Goal: Task Accomplishment & Management: Complete application form

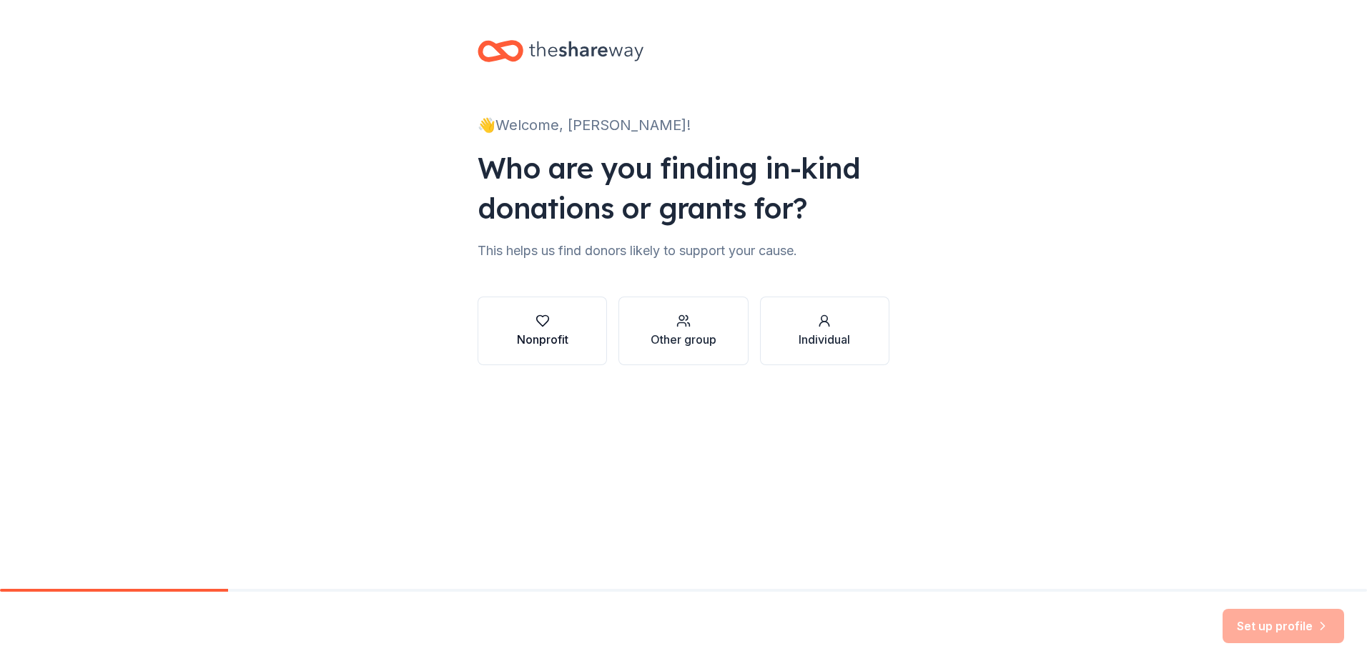
click at [540, 312] on button "Nonprofit" at bounding box center [541, 331] width 129 height 69
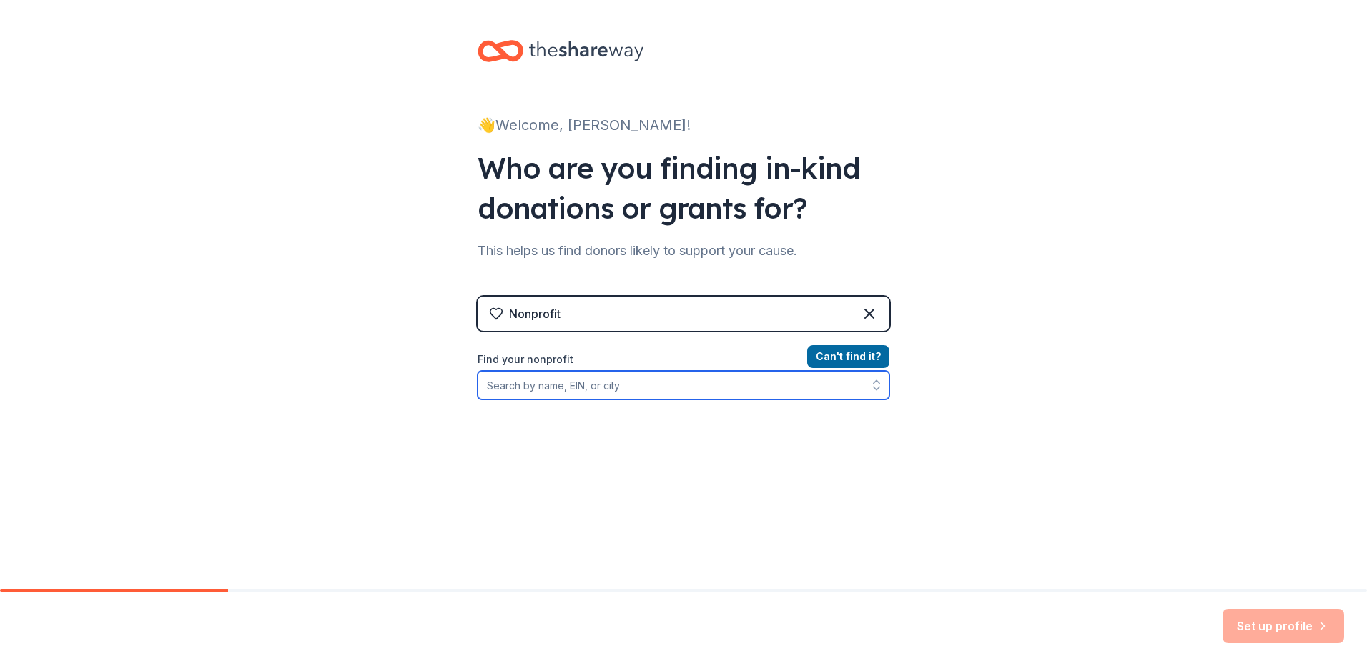
click at [553, 391] on input "Find your nonprofit" at bounding box center [683, 385] width 412 height 29
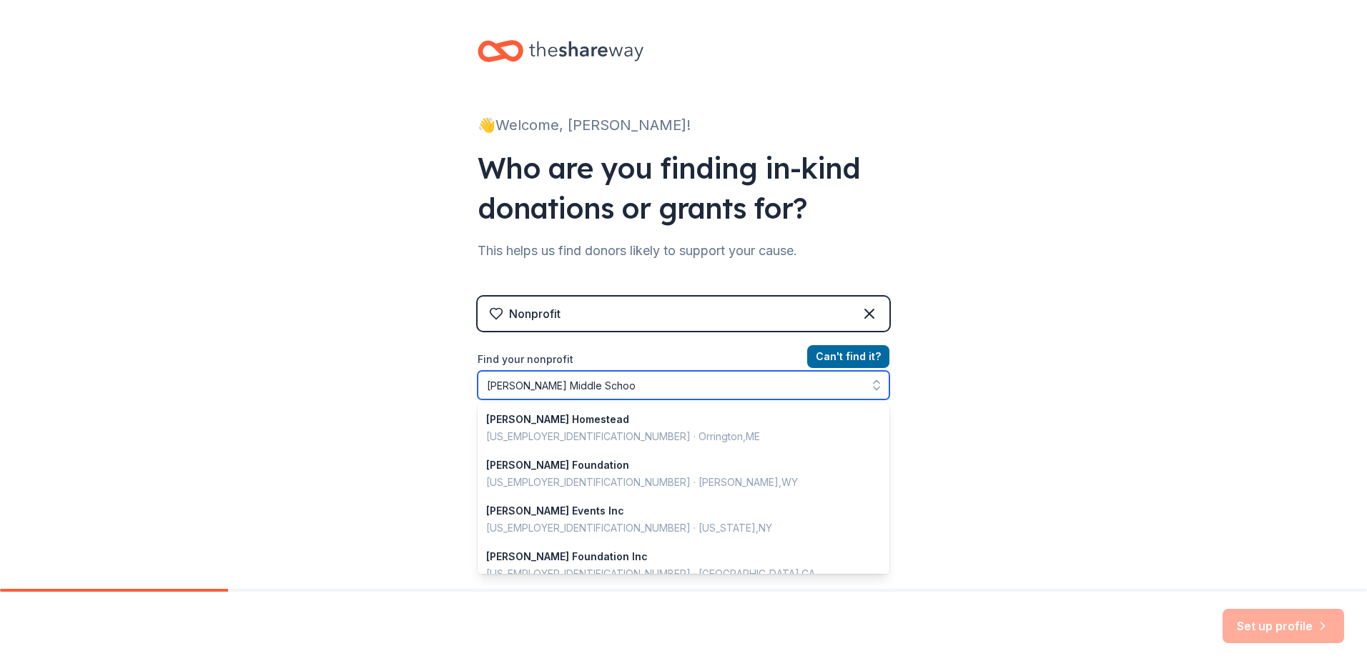
type input "[PERSON_NAME][GEOGRAPHIC_DATA]"
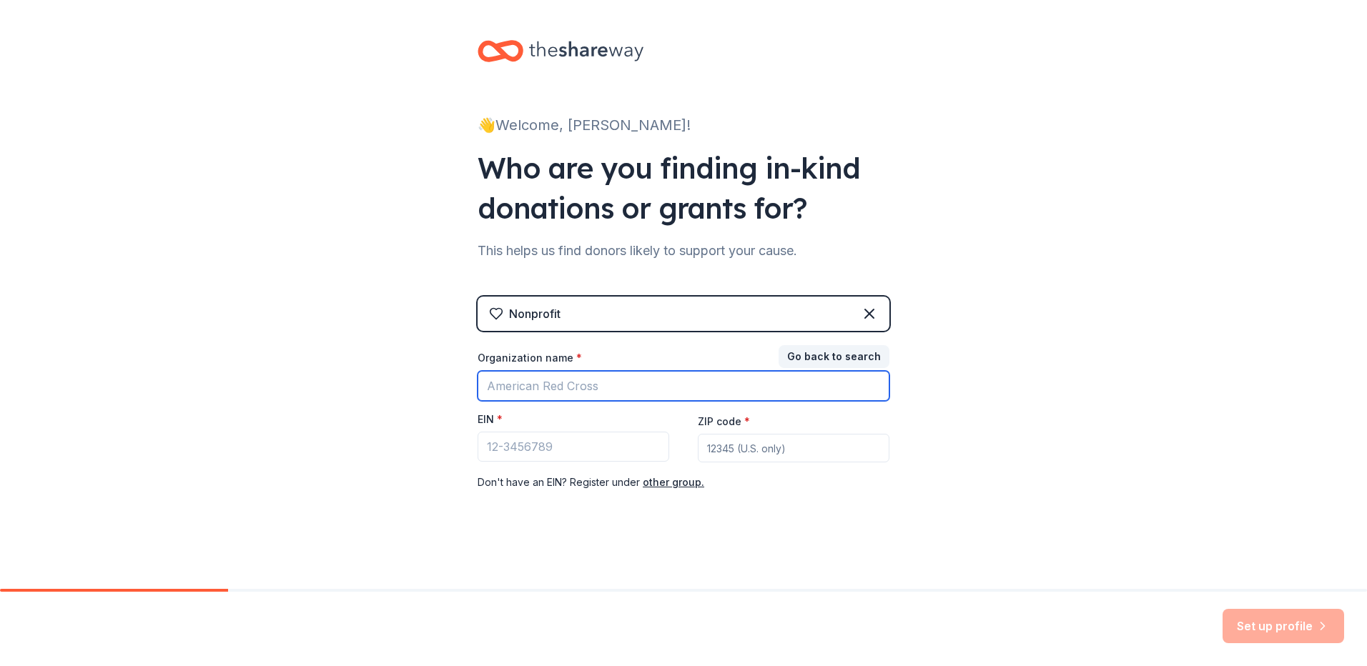
click at [666, 385] on input "Organization name *" at bounding box center [683, 386] width 412 height 30
type input "[PERSON_NAME][GEOGRAPHIC_DATA]"
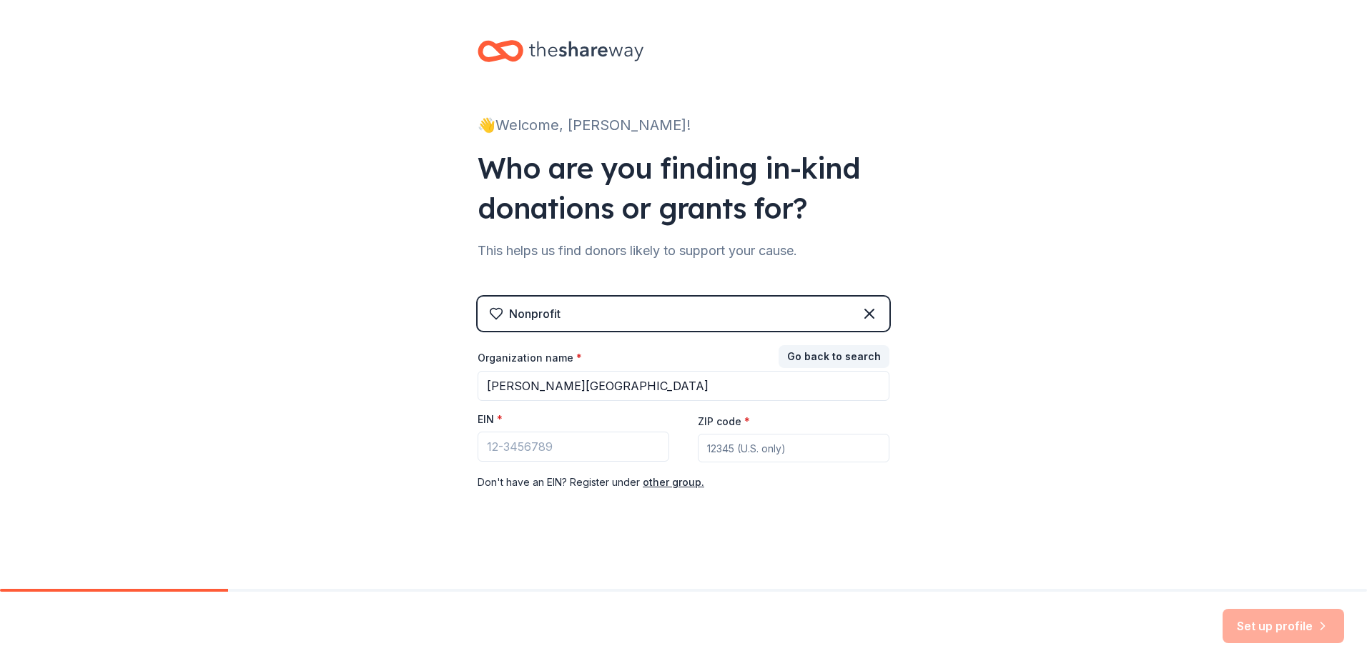
type input "93305"
click at [663, 482] on button "other group." at bounding box center [673, 482] width 61 height 17
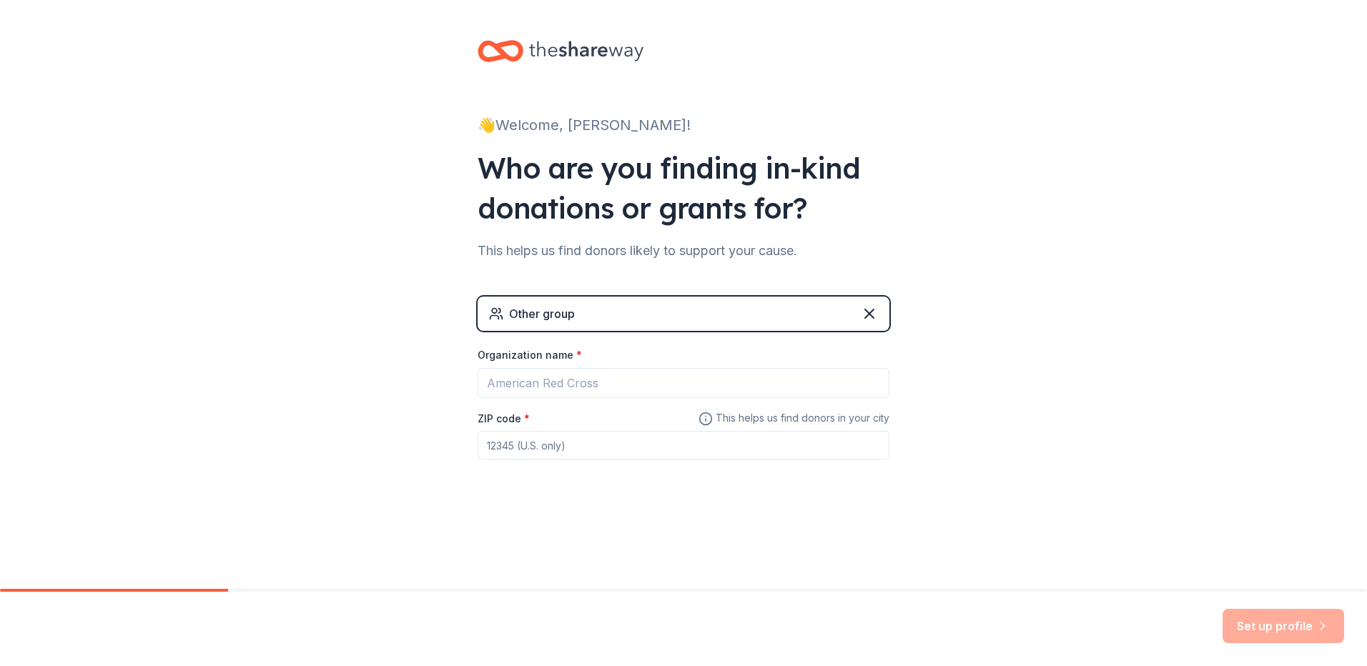
click at [617, 452] on input "ZIP code *" at bounding box center [683, 445] width 412 height 29
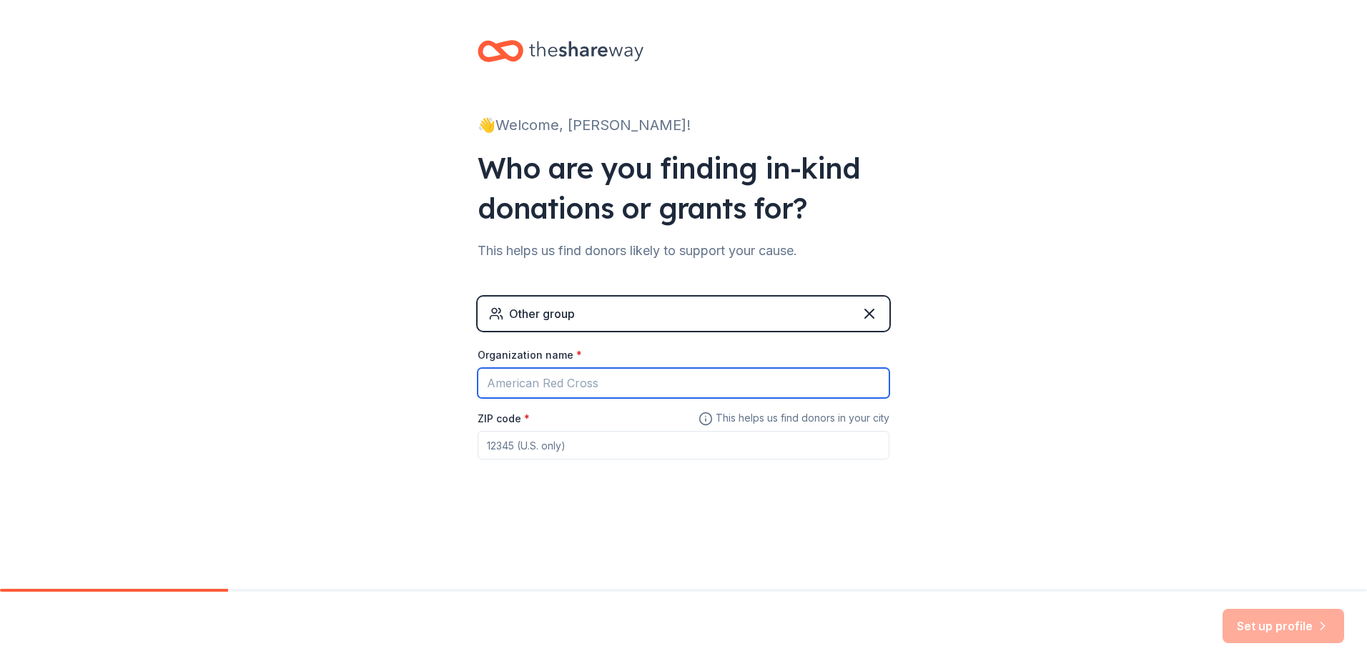
click at [583, 382] on input "Organization name *" at bounding box center [683, 383] width 412 height 30
type input "Curran Middle School"
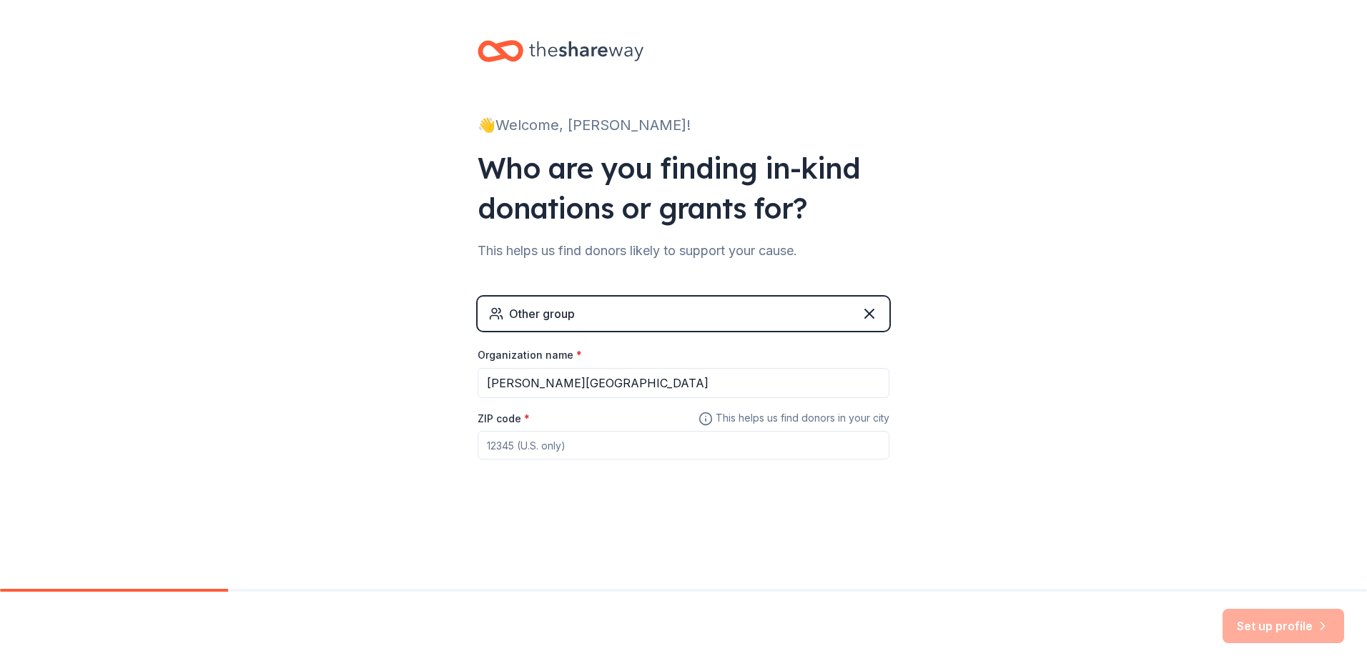
type input "93305"
click at [1297, 627] on button "Set up profile" at bounding box center [1283, 626] width 122 height 34
click at [1300, 636] on div "Set up profile" at bounding box center [1283, 626] width 122 height 34
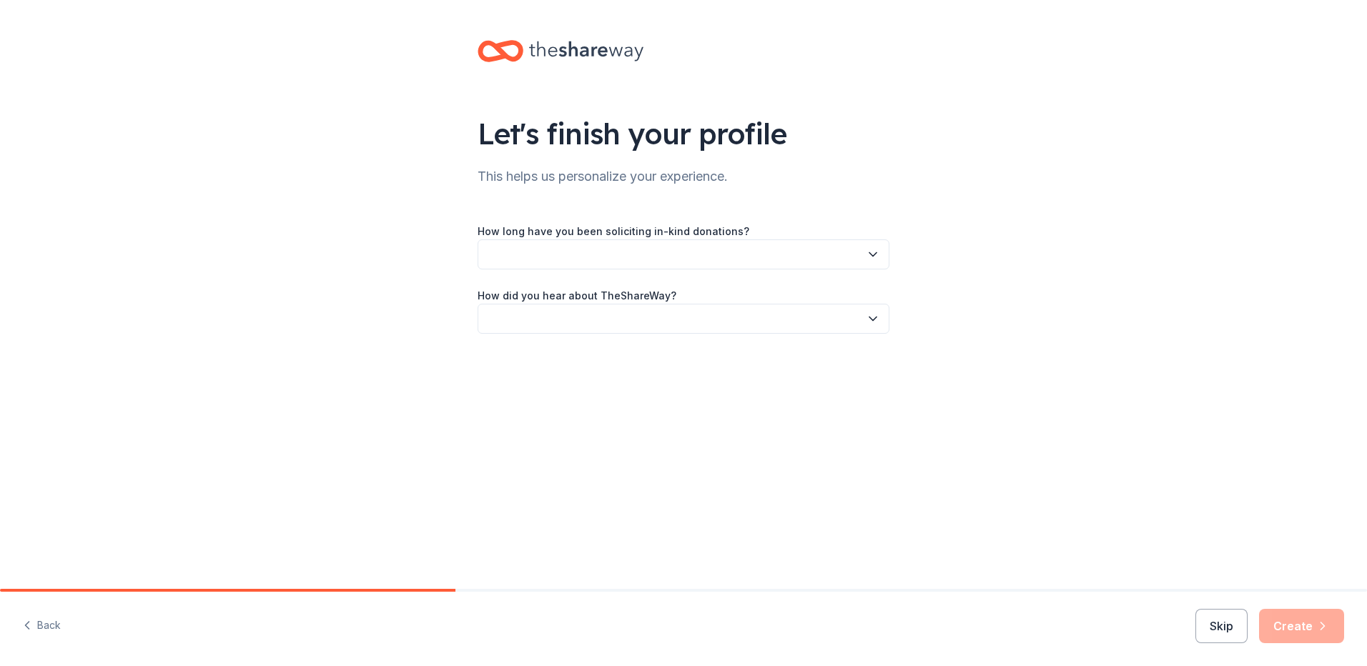
click at [951, 351] on div "Let's finish your profile This helps us personalize your experience. How long h…" at bounding box center [683, 201] width 1367 height 402
click at [777, 256] on button "button" at bounding box center [683, 254] width 412 height 30
click at [772, 289] on div "This is my first time!" at bounding box center [683, 293] width 405 height 29
click at [761, 314] on button "button" at bounding box center [683, 319] width 412 height 30
click at [741, 383] on div "Online search" at bounding box center [683, 386] width 405 height 29
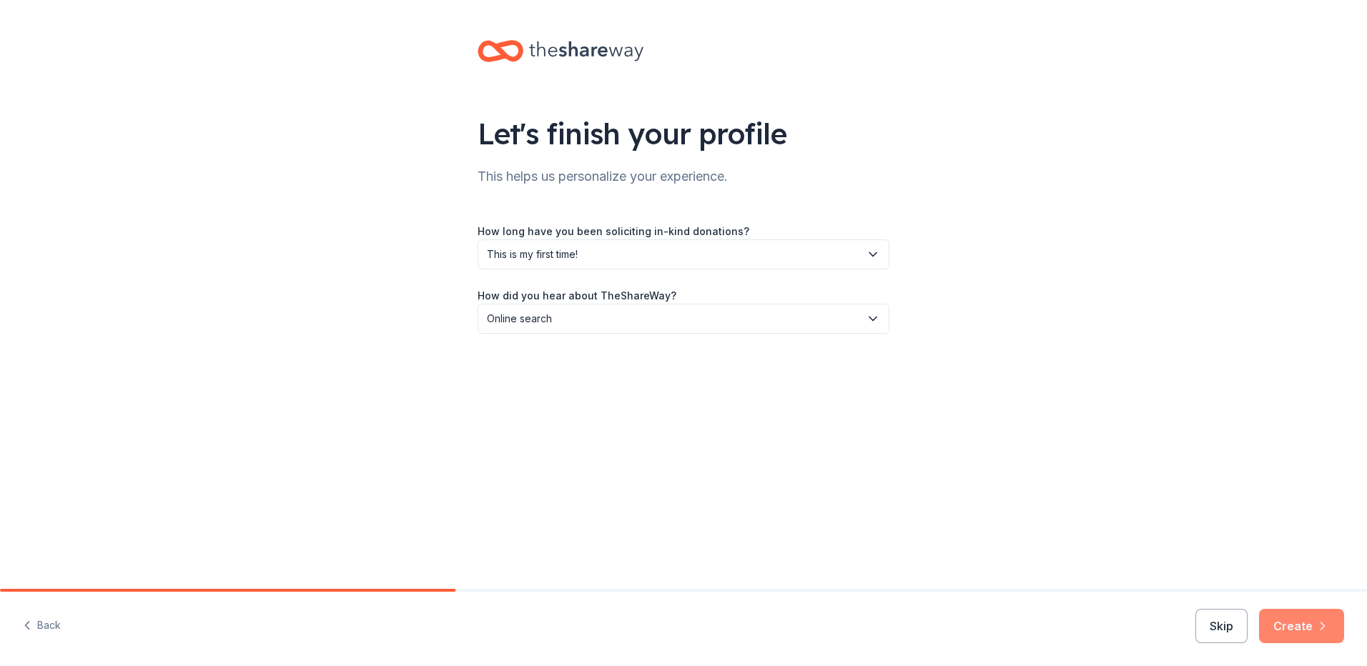
click at [1324, 623] on icon "button" at bounding box center [1322, 626] width 14 height 14
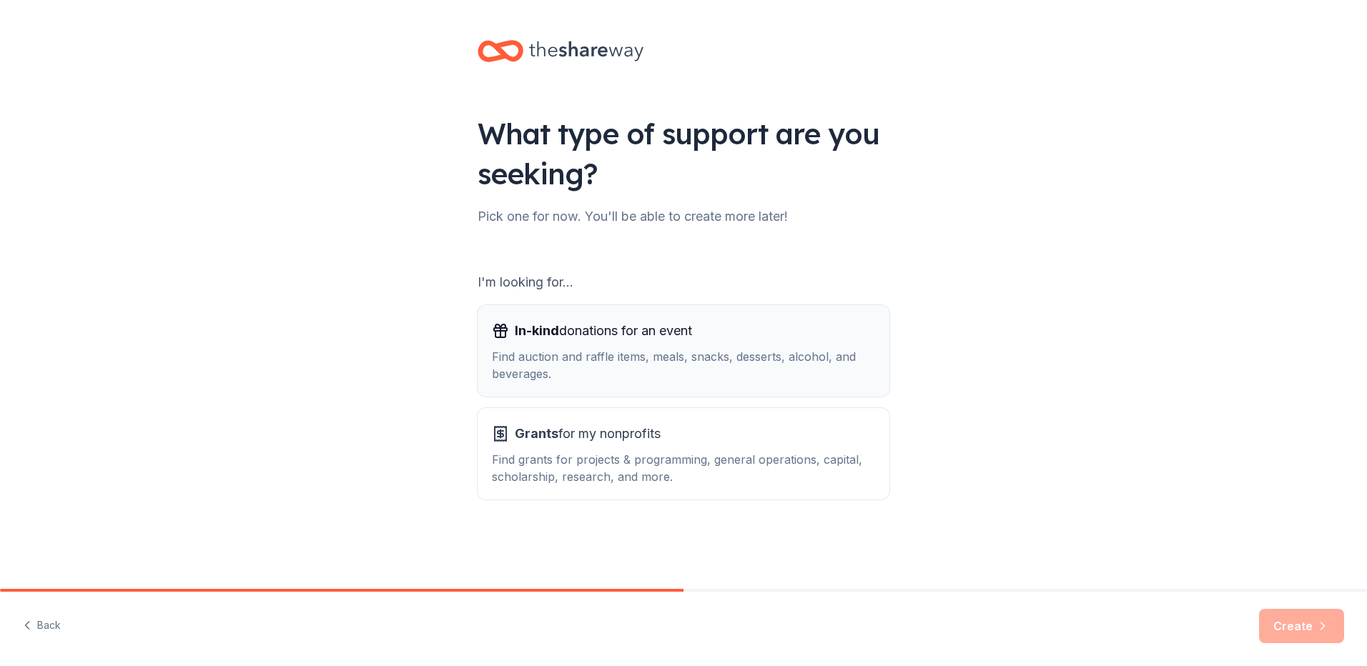
click at [718, 333] on div "In-kind donations for an event" at bounding box center [683, 330] width 383 height 23
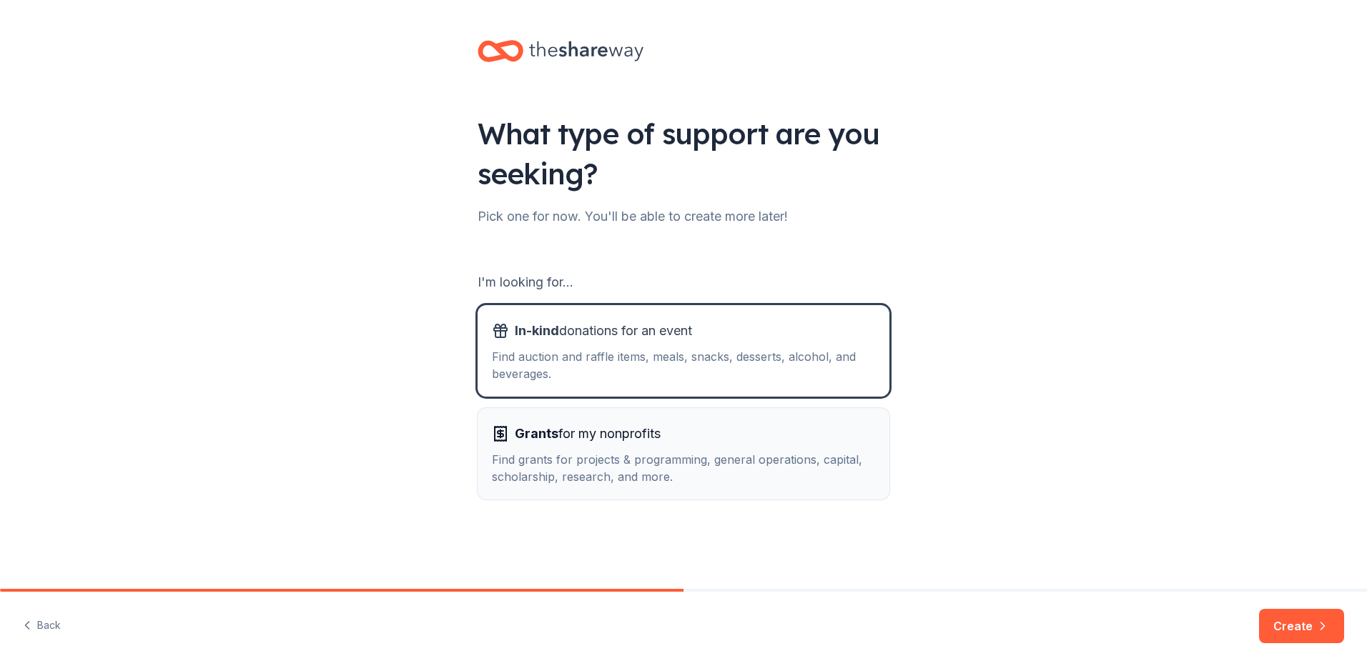
click at [712, 430] on div "Grants for my nonprofits" at bounding box center [683, 433] width 383 height 23
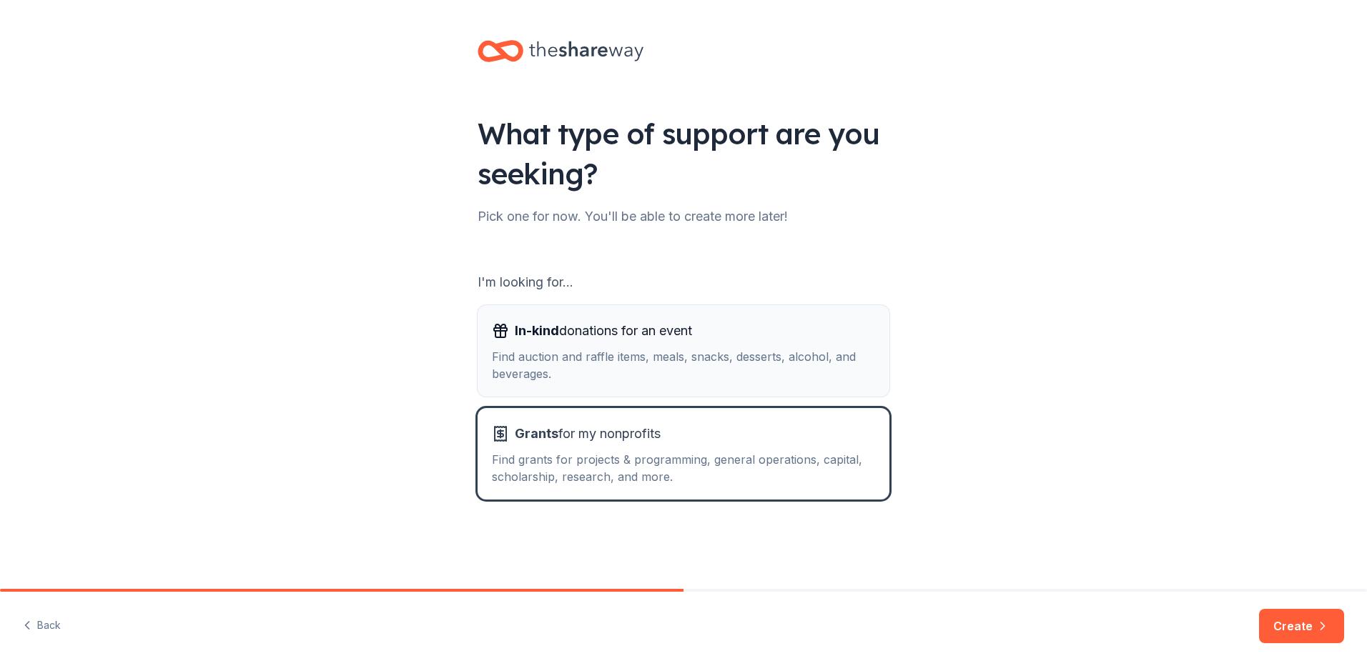
click at [709, 361] on div "Find auction and raffle items, meals, snacks, desserts, alcohol, and beverages." at bounding box center [683, 365] width 383 height 34
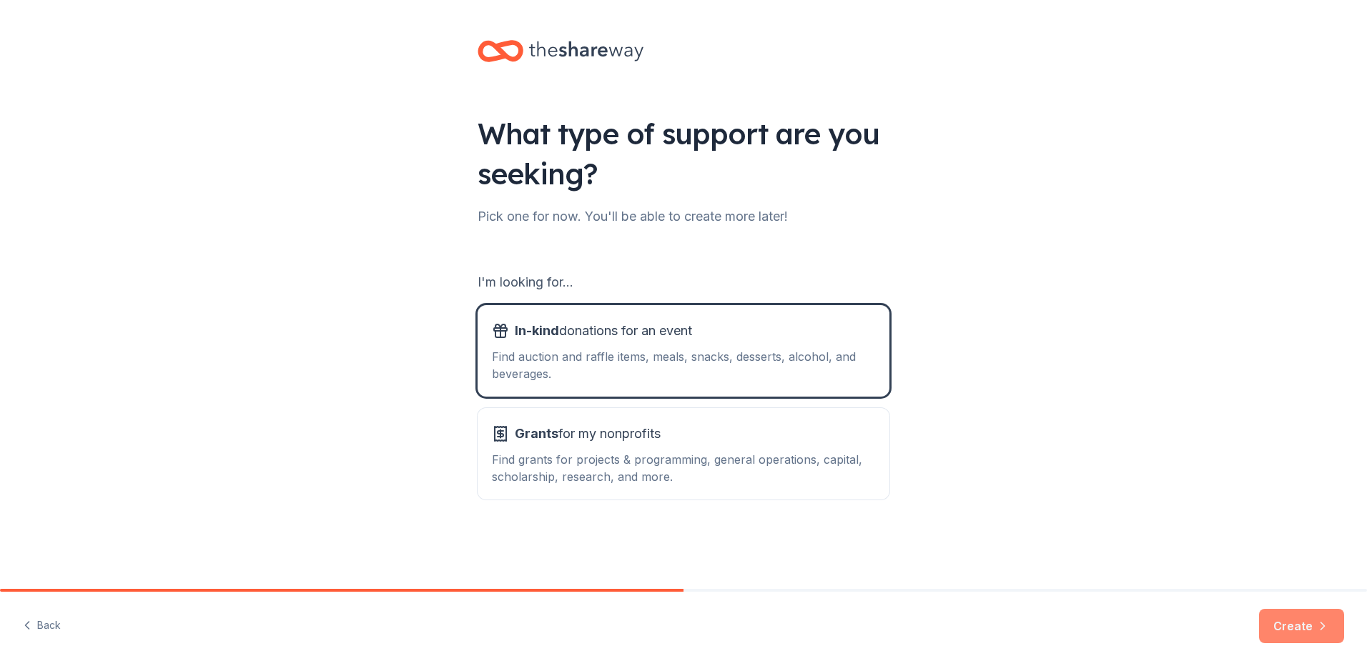
click at [1291, 623] on button "Create" at bounding box center [1301, 626] width 85 height 34
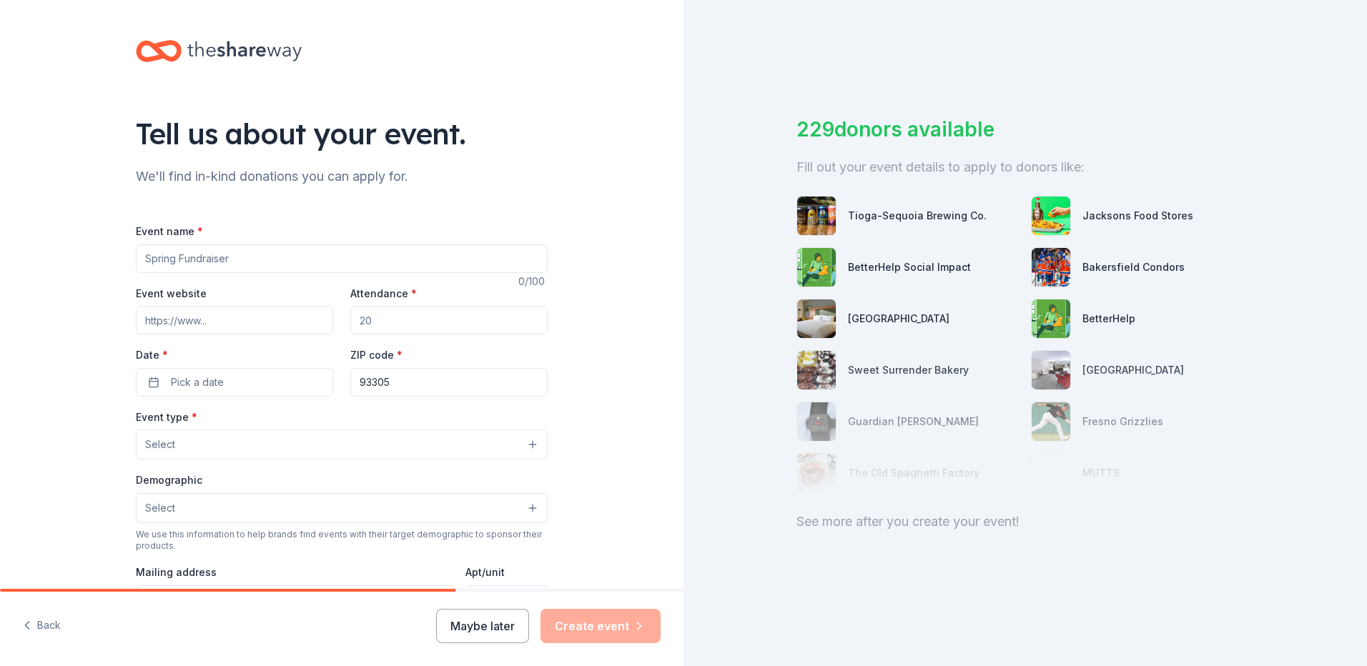
click at [253, 263] on input "Event name *" at bounding box center [342, 258] width 412 height 29
type input "Crusader Crew leadership club"
click at [403, 322] on input "Attendance *" at bounding box center [448, 320] width 197 height 29
type input "30"
click at [253, 390] on button "Pick a date" at bounding box center [234, 382] width 197 height 29
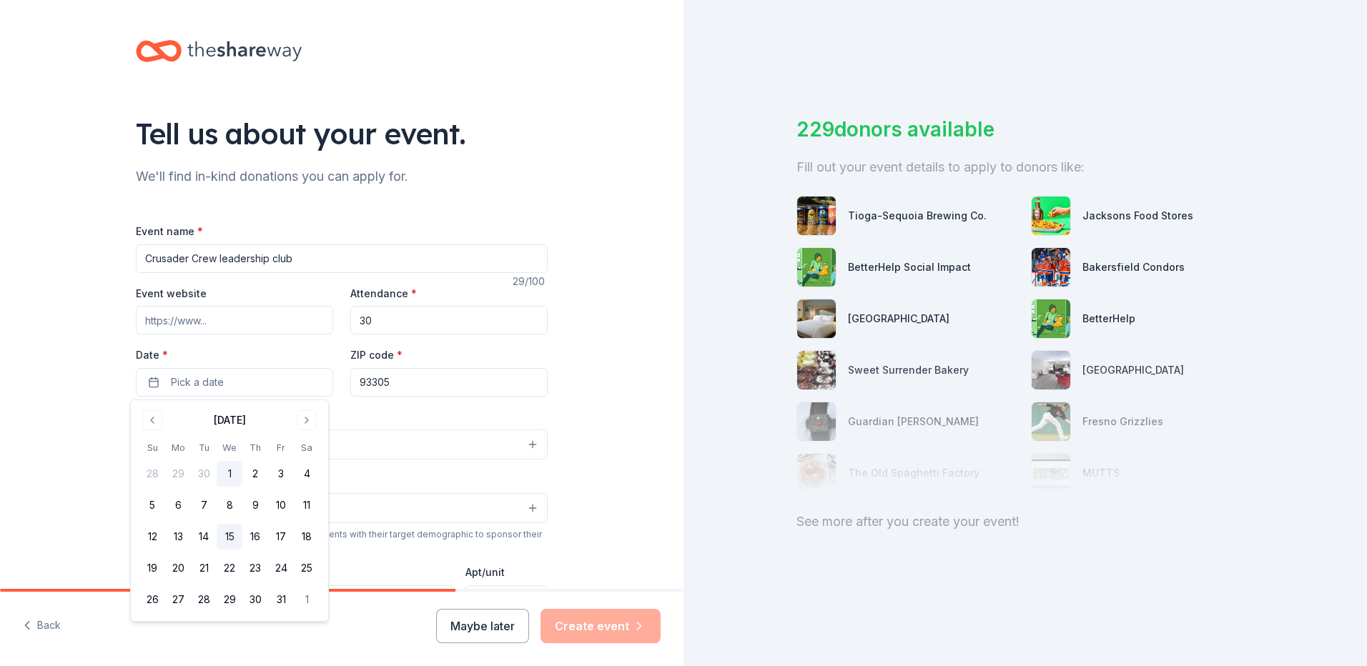
click at [232, 540] on button "15" at bounding box center [230, 537] width 26 height 26
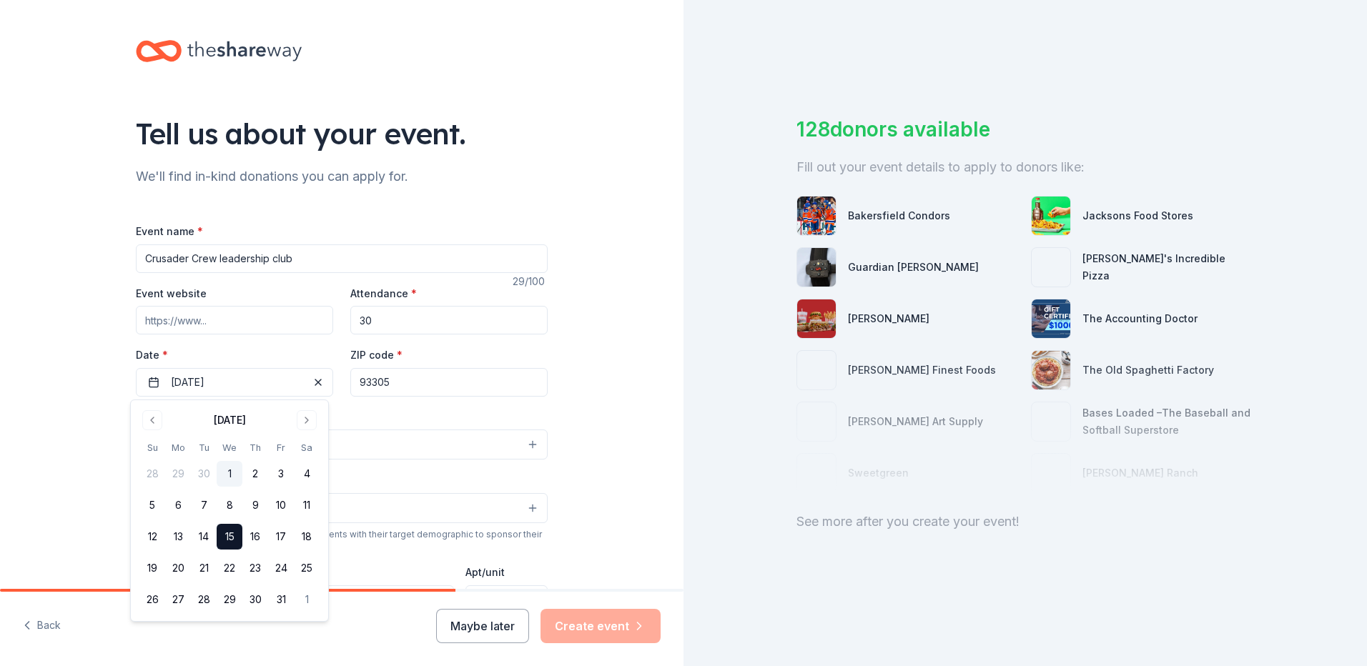
click at [436, 421] on div "Event type * Select" at bounding box center [342, 434] width 412 height 52
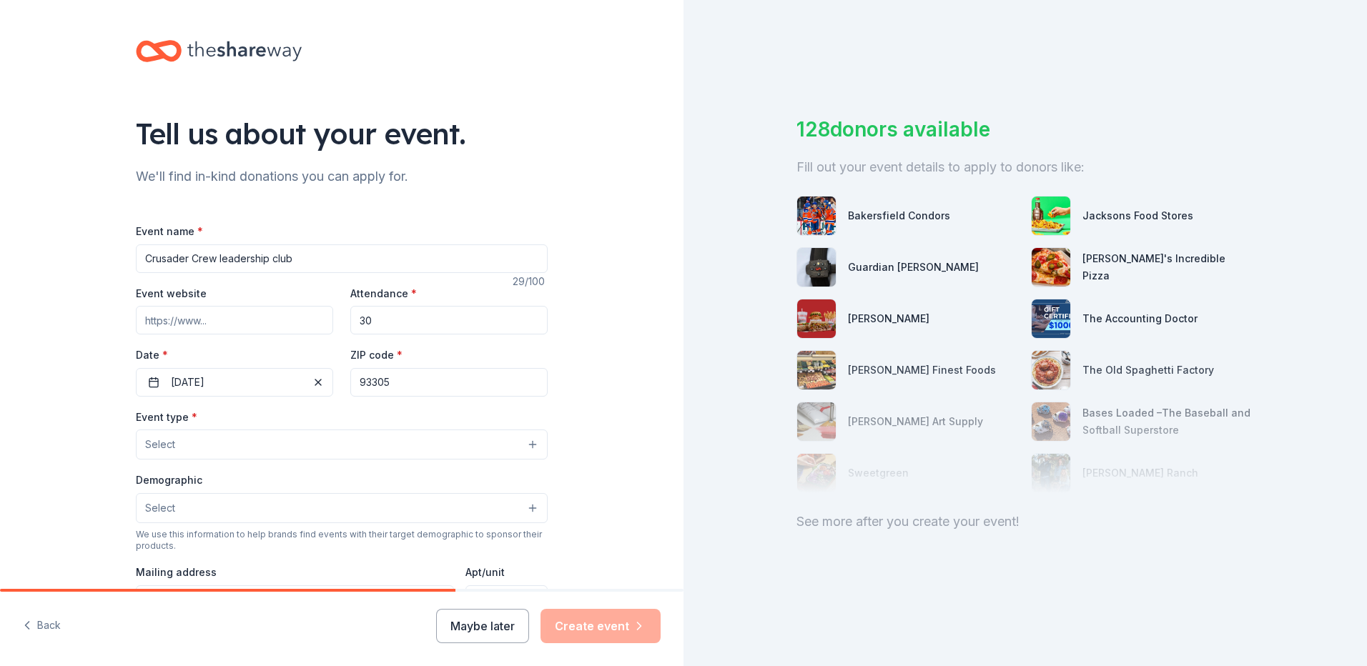
scroll to position [71, 0]
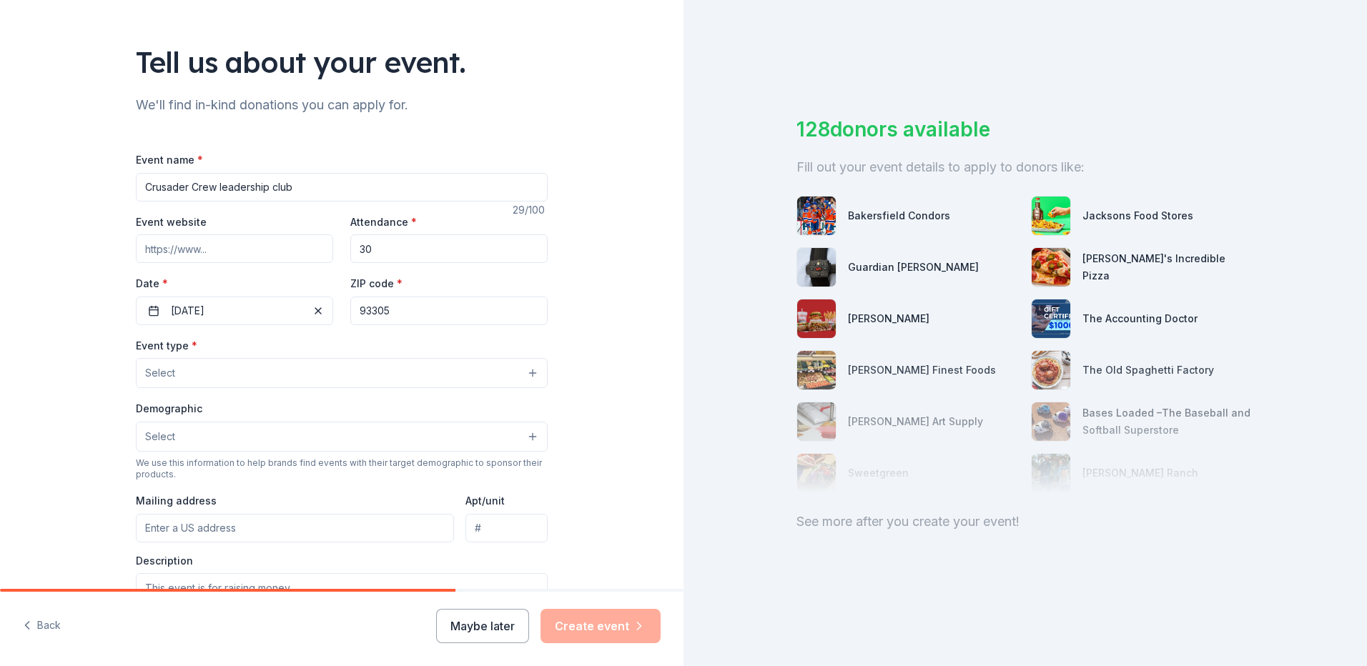
click at [348, 371] on button "Select" at bounding box center [342, 373] width 412 height 30
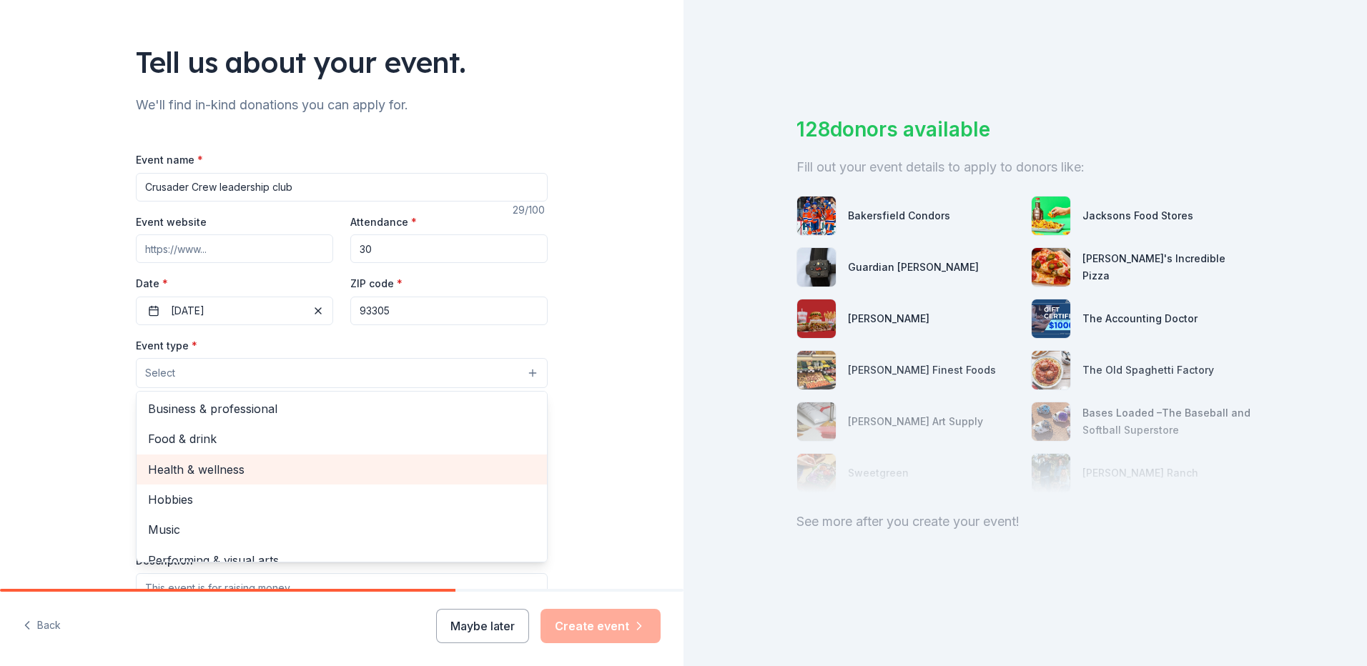
scroll to position [48, 0]
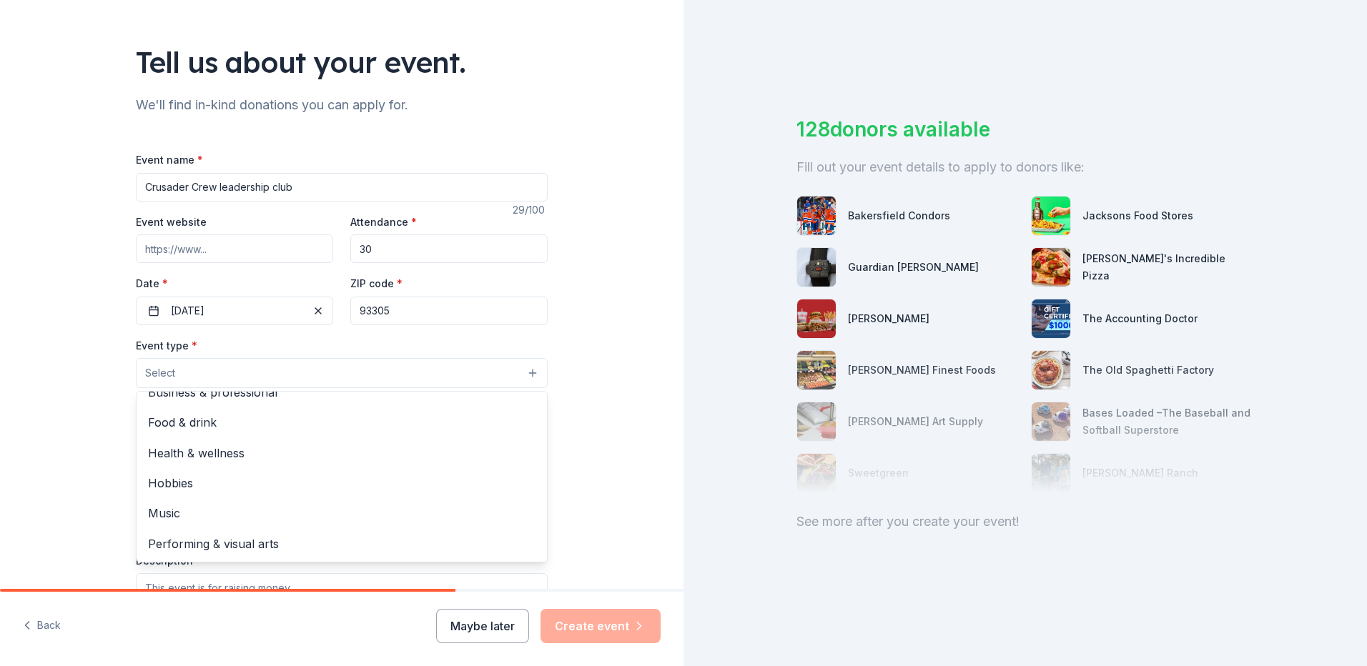
click at [605, 495] on div "Tell us about your event. We'll find in-kind donations you can apply for. Event…" at bounding box center [341, 404] width 683 height 951
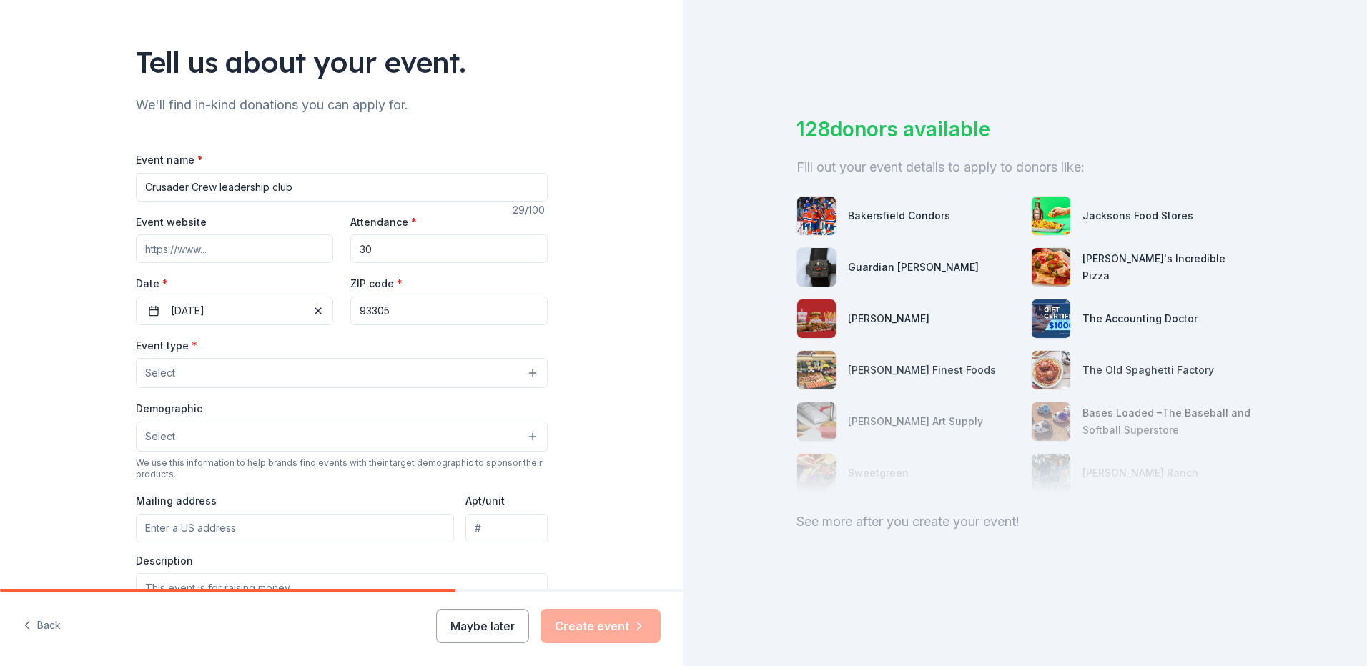
click at [535, 438] on button "Select" at bounding box center [342, 437] width 412 height 30
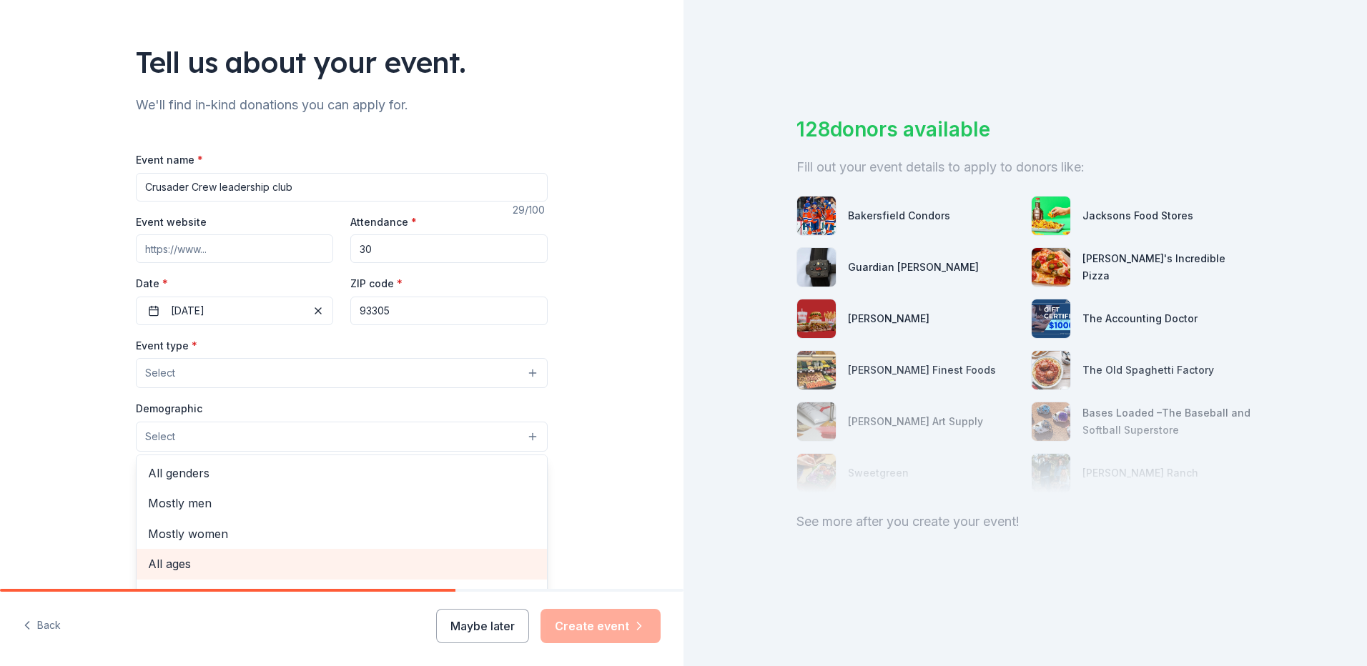
click at [403, 574] on div "All ages" at bounding box center [342, 564] width 410 height 30
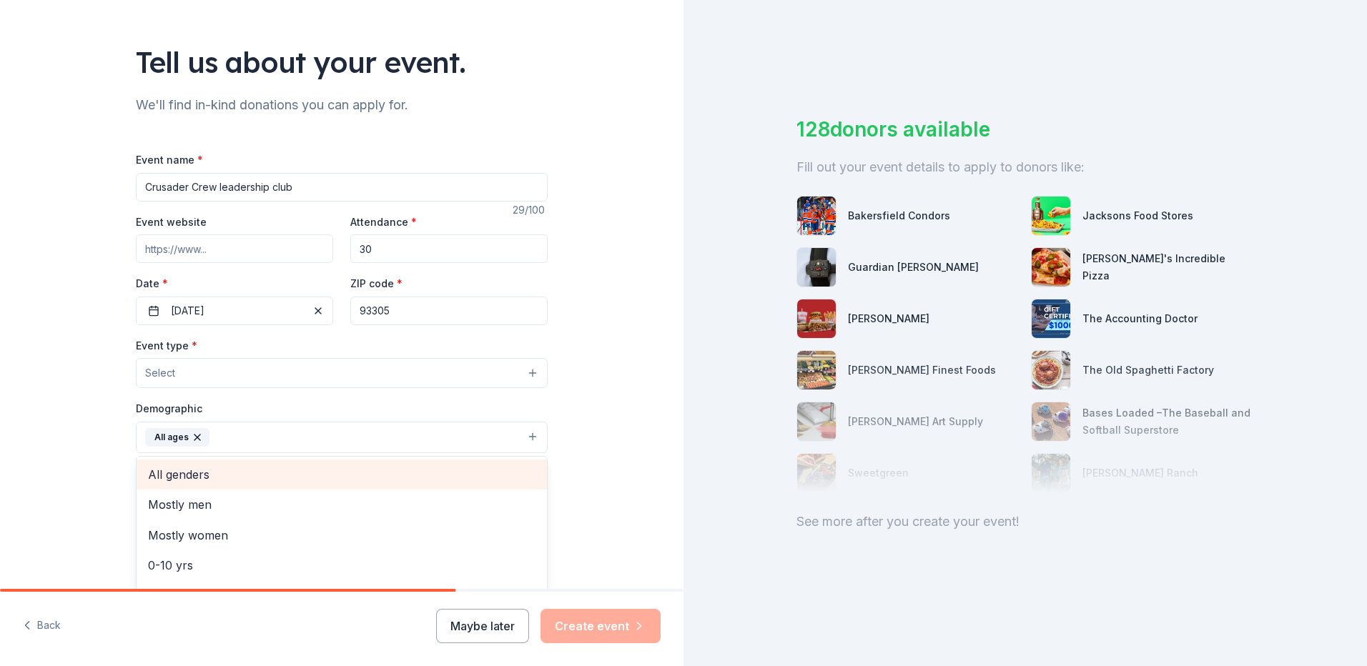
click at [360, 480] on span "All genders" at bounding box center [341, 474] width 387 height 19
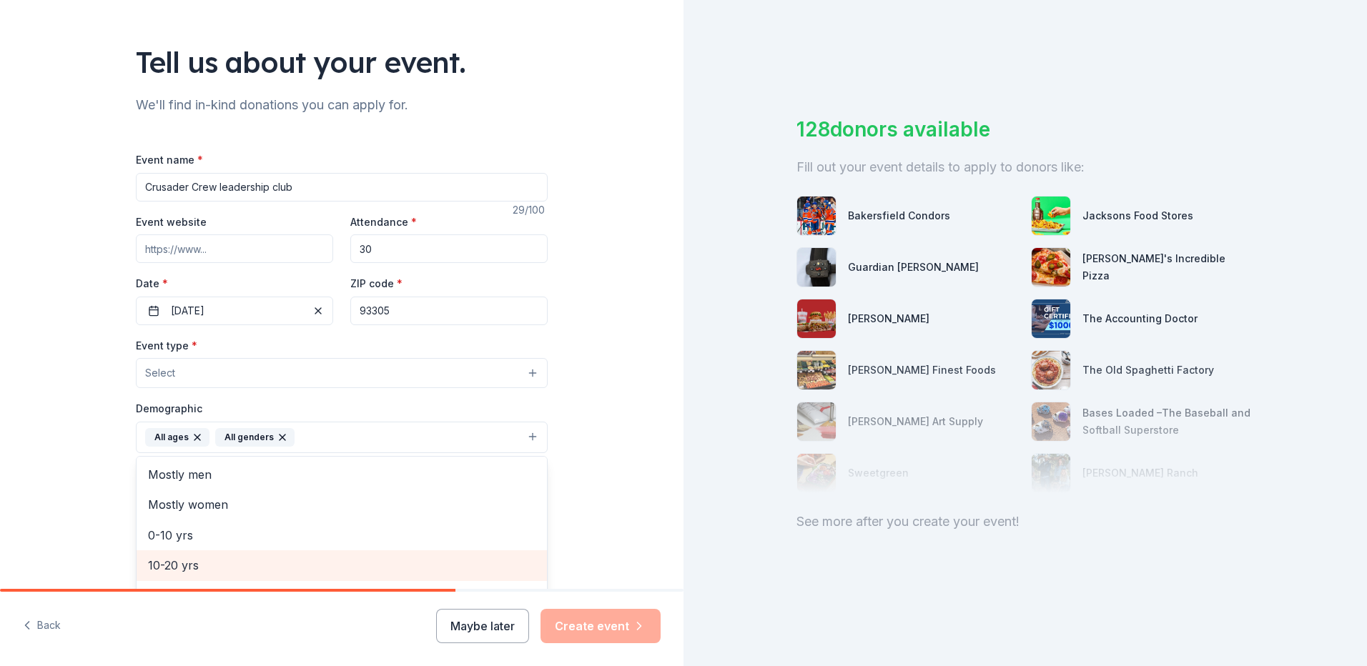
click at [353, 566] on span "10-20 yrs" at bounding box center [341, 565] width 387 height 19
click at [609, 495] on div "Tell us about your event. We'll find in-kind donations you can apply for. Event…" at bounding box center [341, 405] width 683 height 953
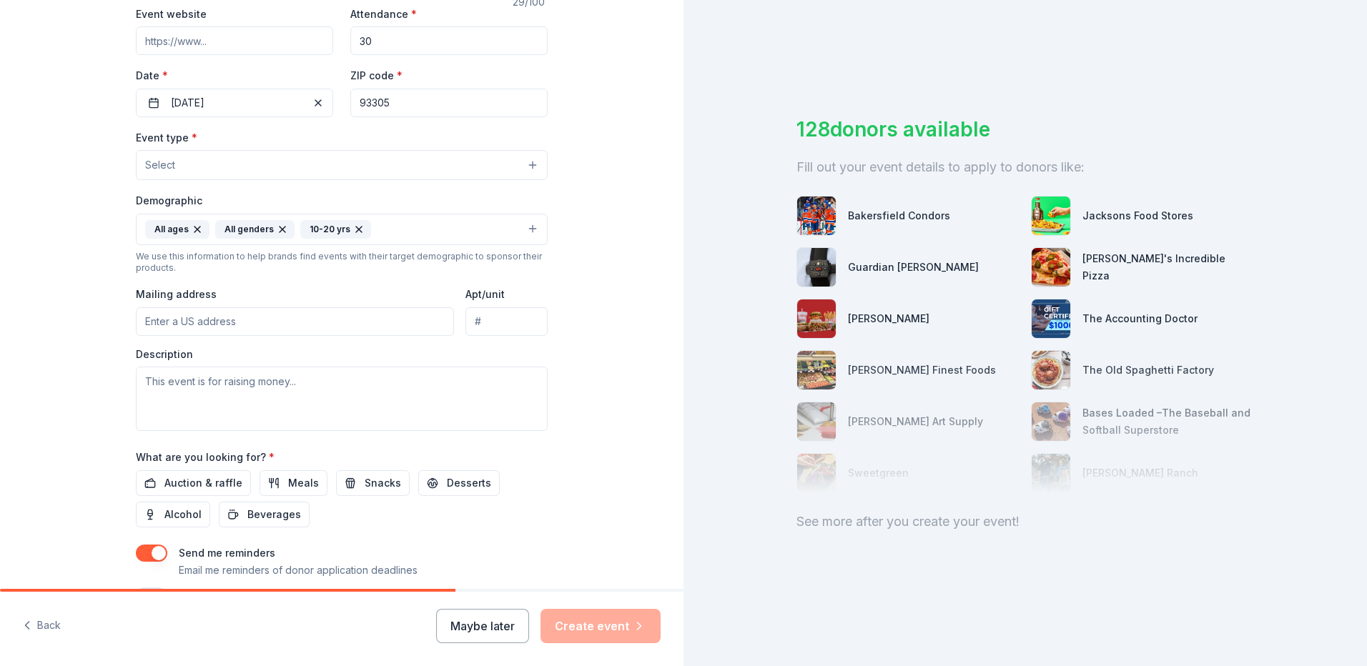
scroll to position [286, 0]
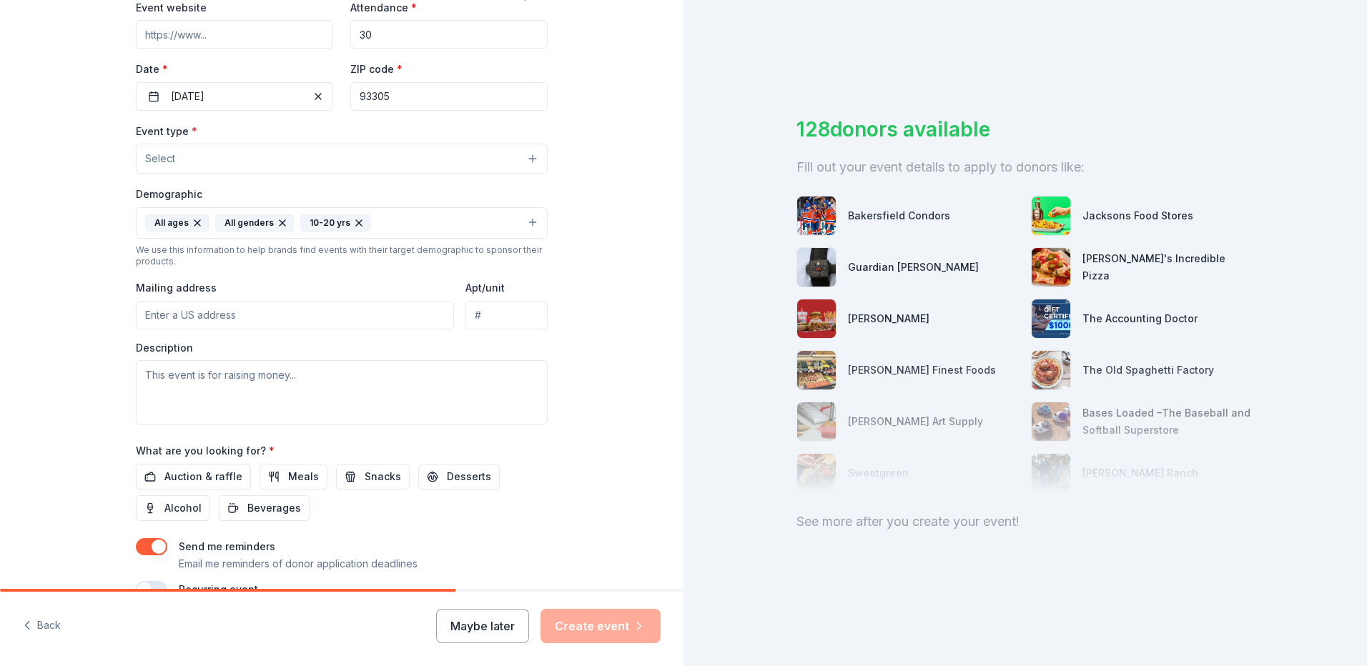
click at [390, 314] on input "Mailing address" at bounding box center [295, 315] width 318 height 29
type input "1116 Lymric Way, Bakersfield, CA, USA"
click at [342, 392] on textarea at bounding box center [342, 392] width 412 height 64
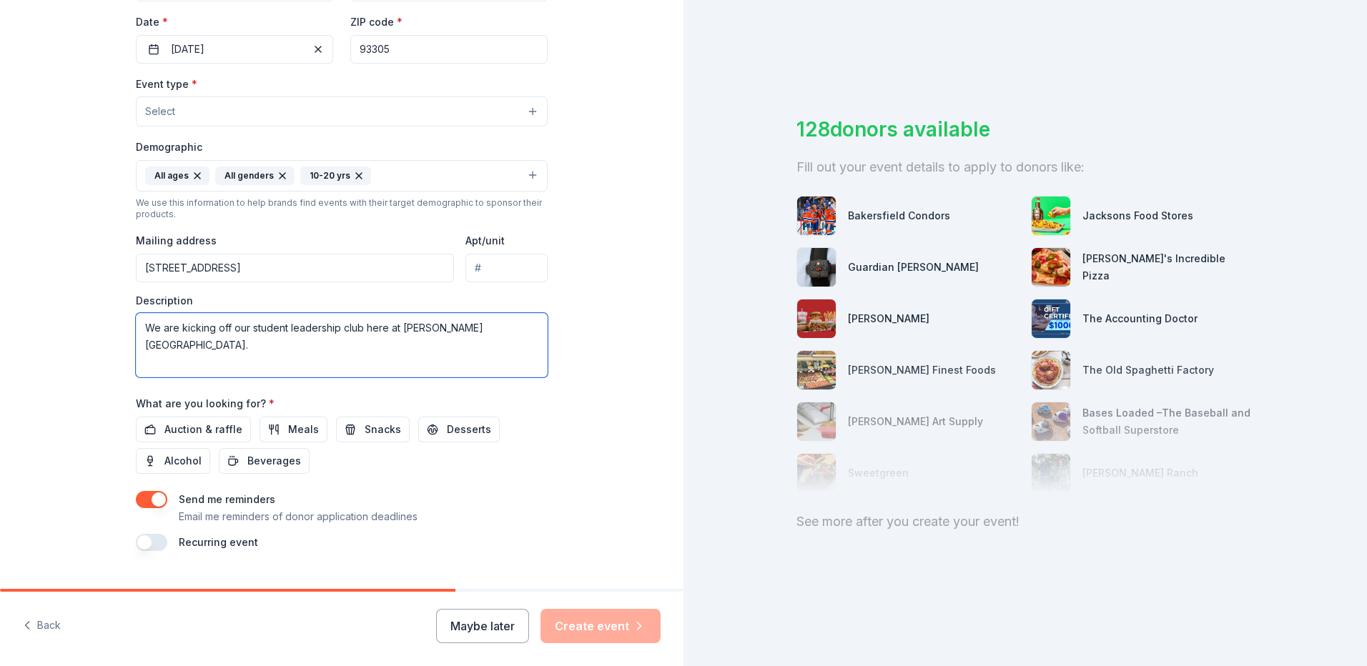
scroll to position [364, 0]
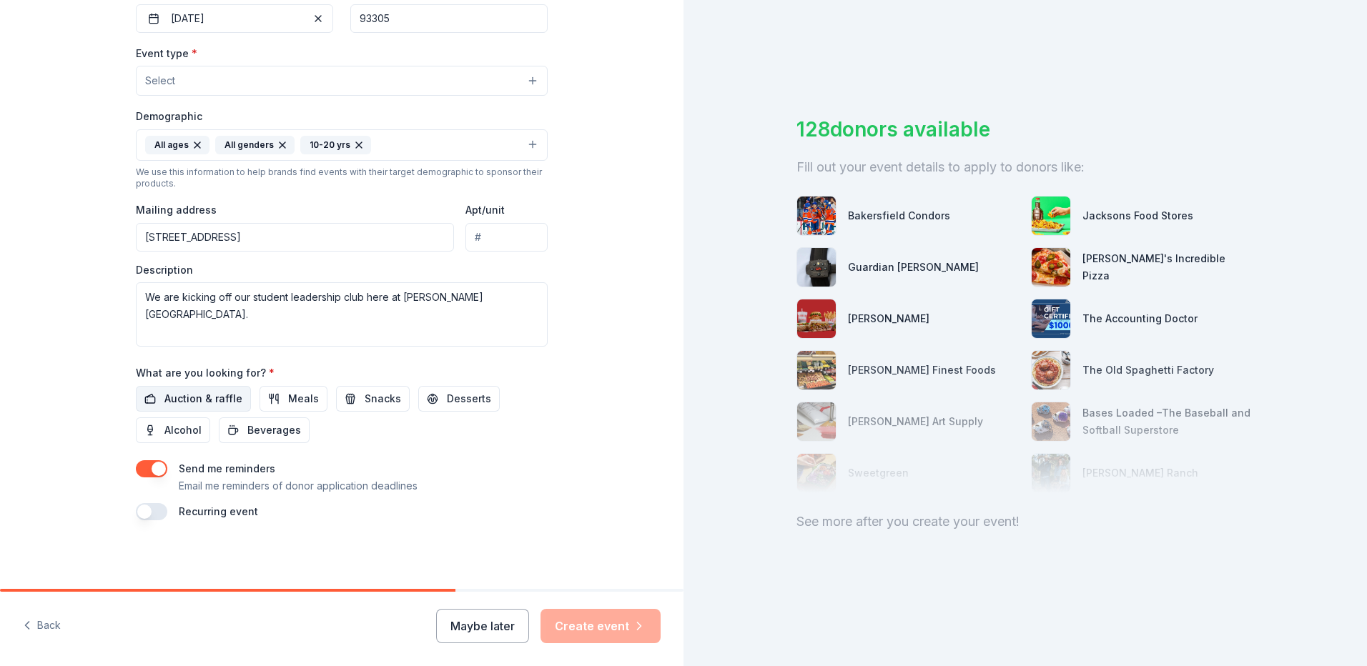
click at [191, 403] on span "Auction & raffle" at bounding box center [203, 398] width 78 height 17
click at [521, 297] on textarea "We are kicking off our student leadership club here at Curran Middle School." at bounding box center [342, 314] width 412 height 64
paste textarea "I am the restorative specialist at Curran Middle School here in Bakersfield and…"
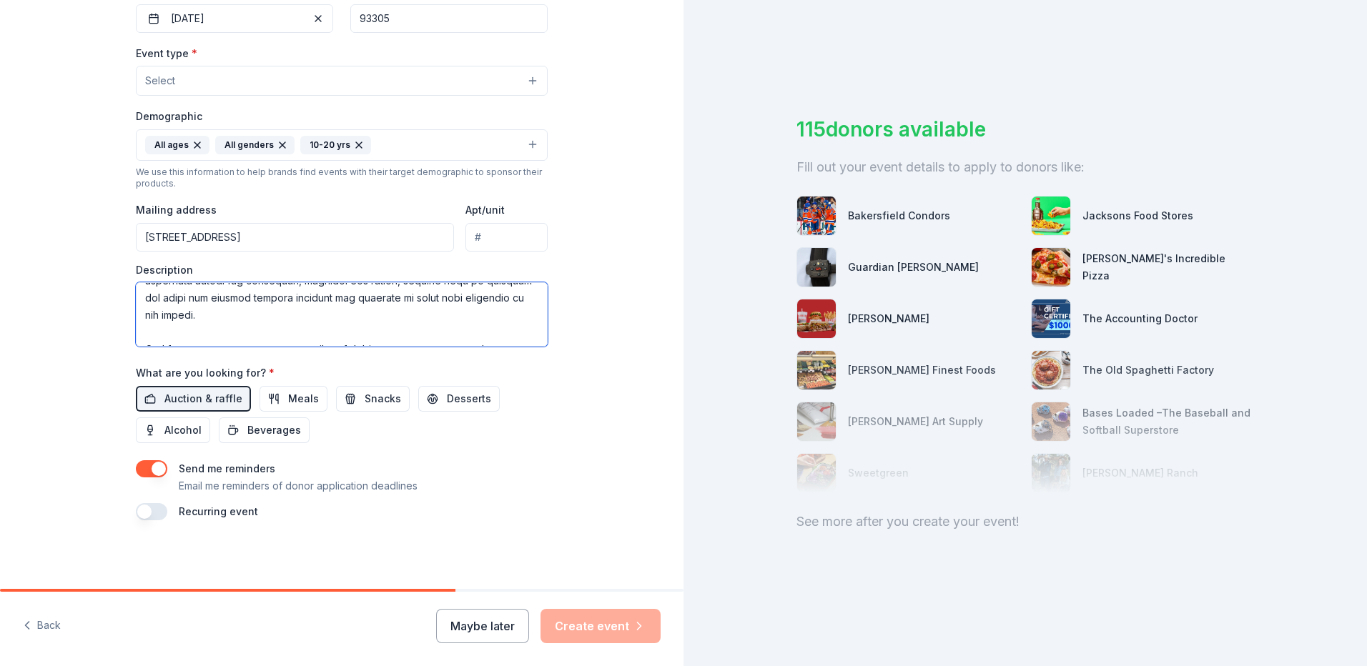
scroll to position [0, 0]
drag, startPoint x: 500, startPoint y: 294, endPoint x: 408, endPoint y: 289, distance: 91.6
click at [408, 289] on textarea at bounding box center [342, 314] width 412 height 64
click at [485, 297] on textarea at bounding box center [342, 314] width 412 height 64
click at [423, 332] on textarea at bounding box center [342, 314] width 412 height 64
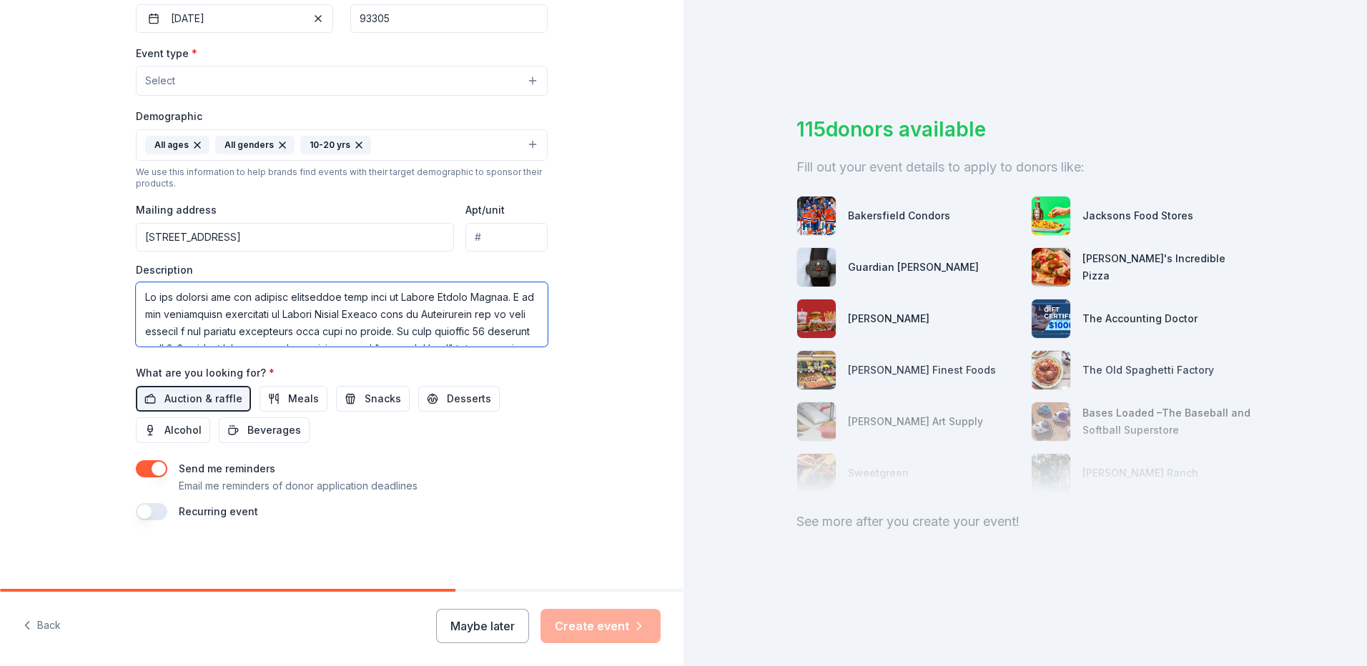
drag, startPoint x: 423, startPoint y: 332, endPoint x: 431, endPoint y: 302, distance: 31.0
click at [431, 302] on textarea at bounding box center [342, 314] width 412 height 64
type textarea "We are kicking off our student leadership club here at Curran. We have selected…"
click at [587, 515] on div "Tell us about your event. We'll find in-kind donations you can apply for. Event…" at bounding box center [341, 112] width 683 height 953
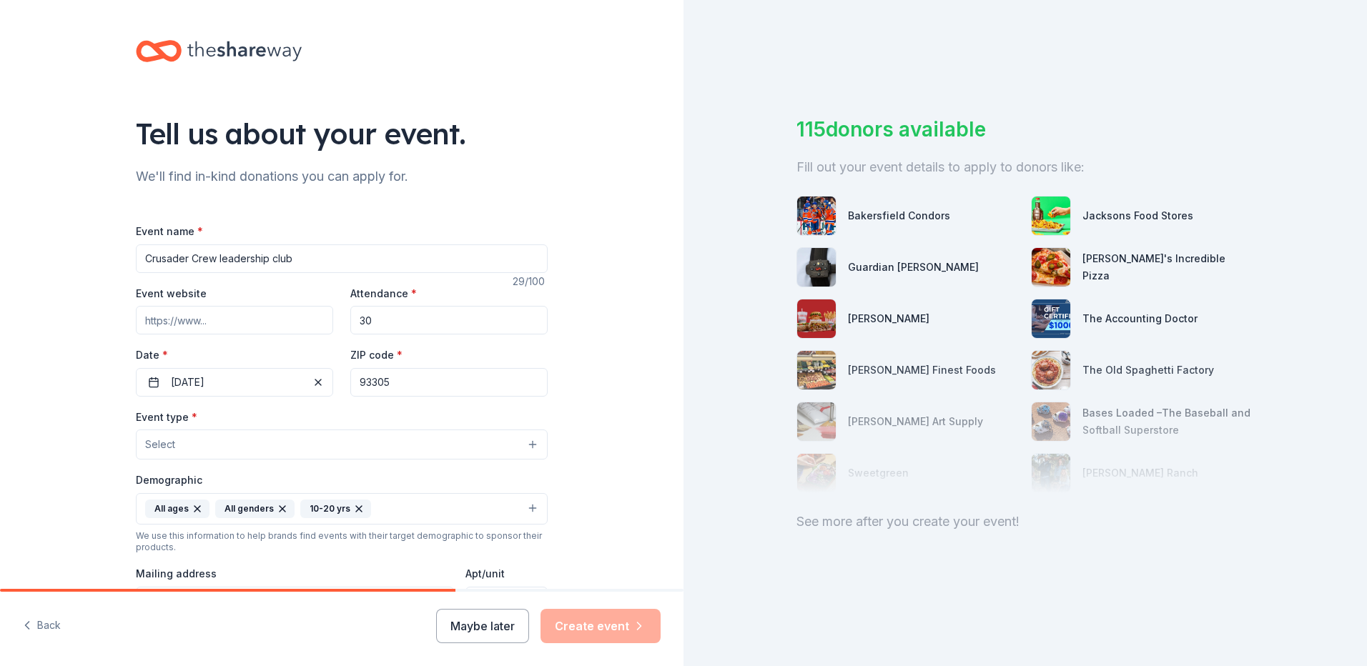
scroll to position [143, 0]
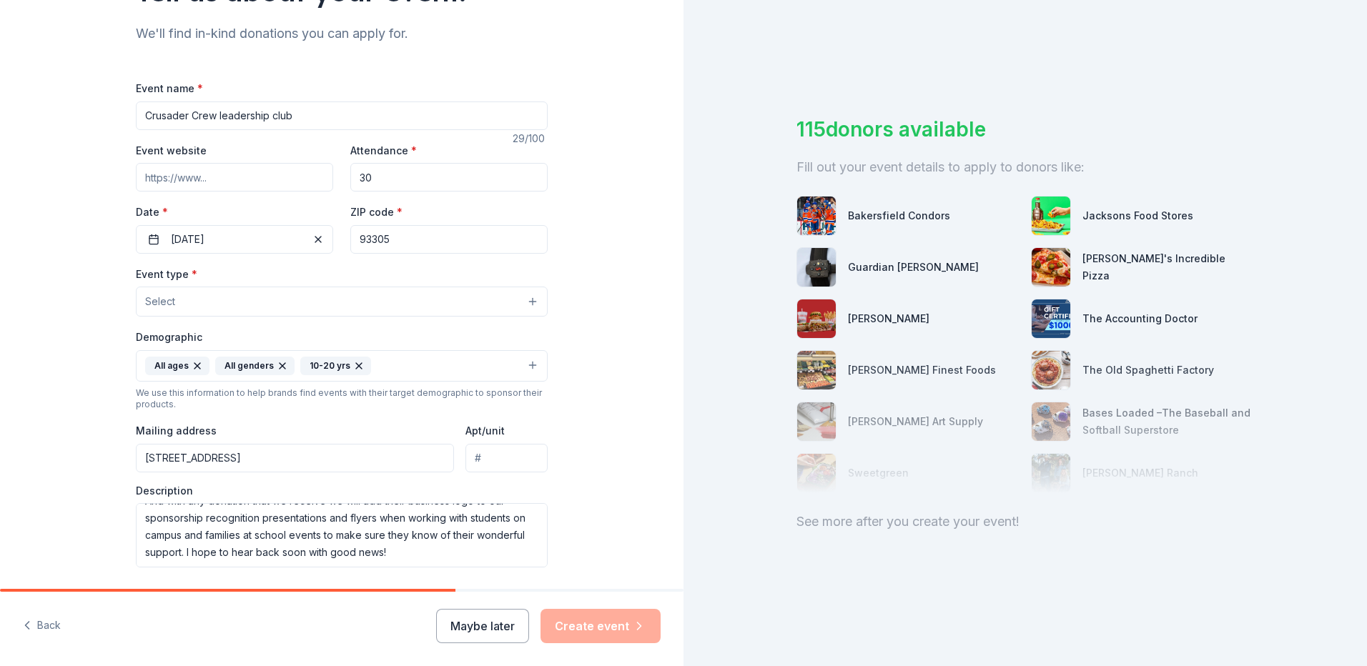
click at [396, 294] on button "Select" at bounding box center [342, 302] width 412 height 30
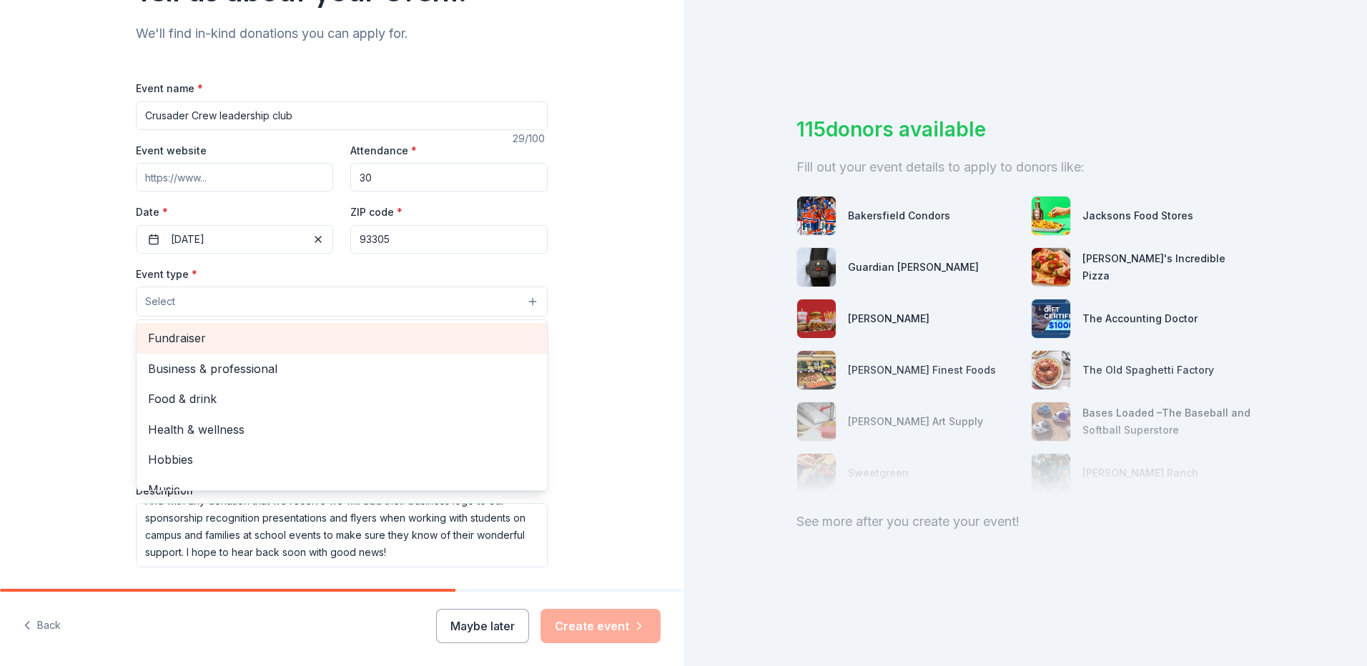
click at [382, 329] on span "Fundraiser" at bounding box center [341, 338] width 387 height 19
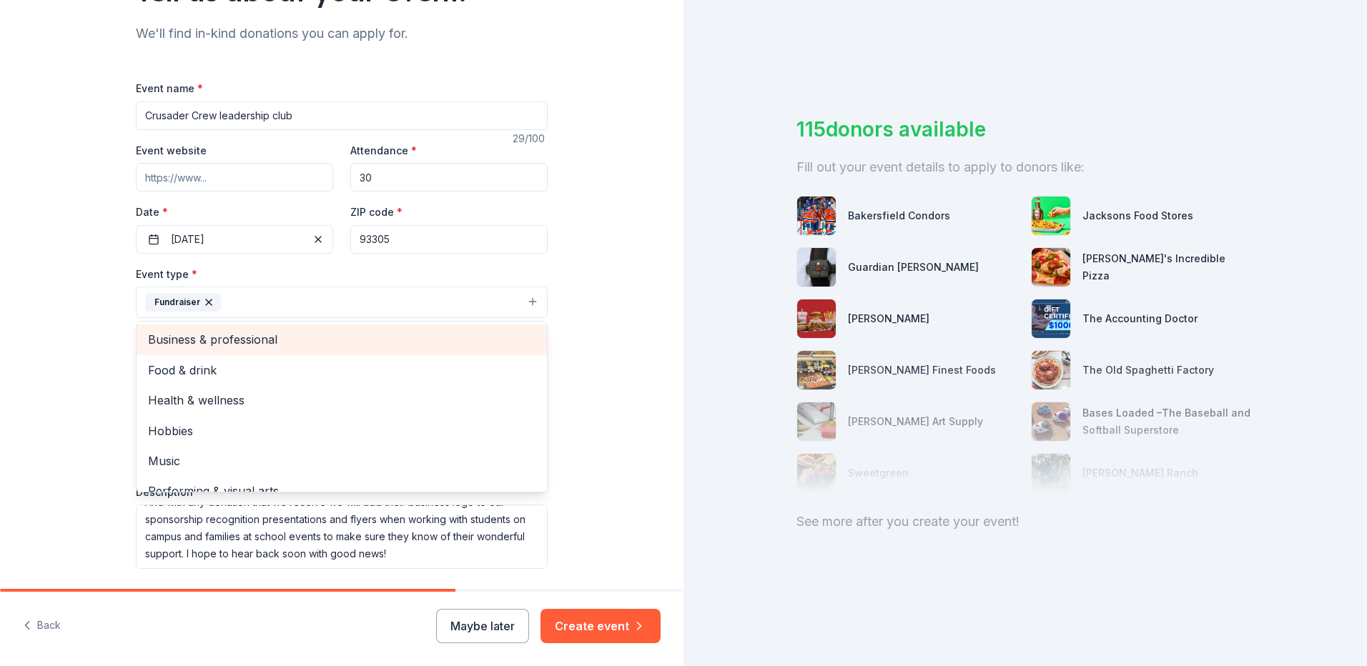
scroll to position [17, 0]
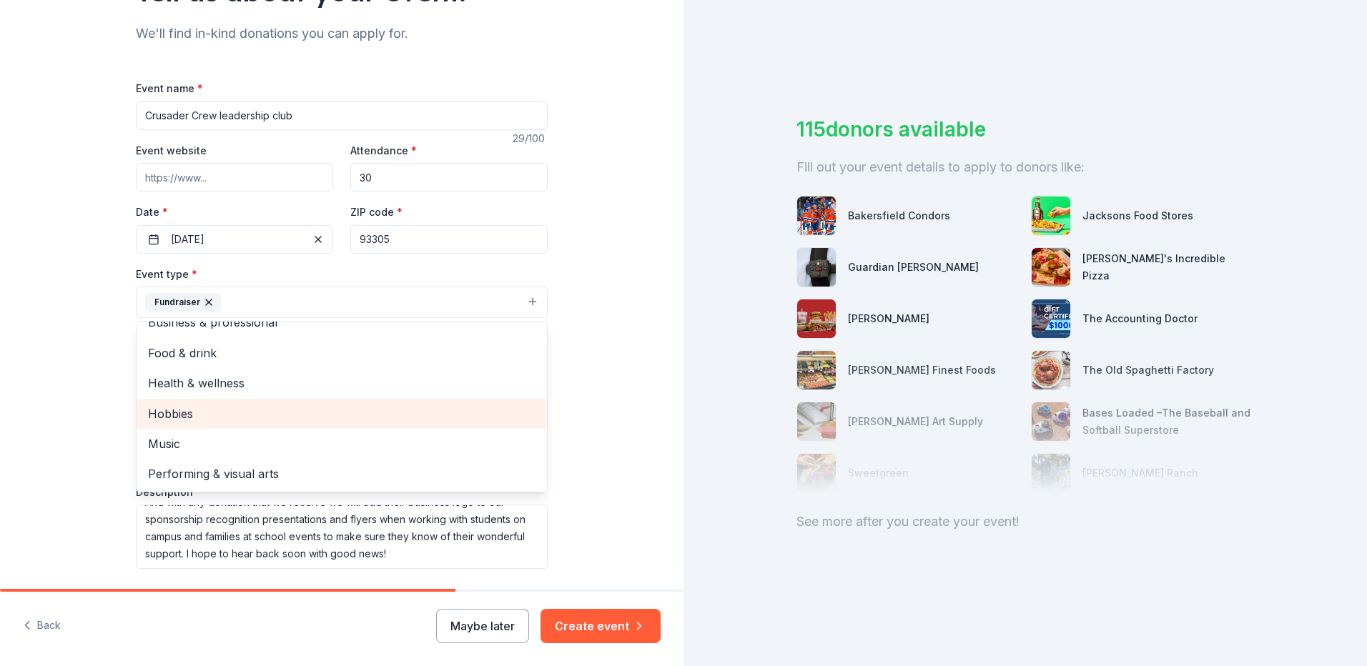
click at [432, 423] on div "Hobbies" at bounding box center [342, 414] width 410 height 30
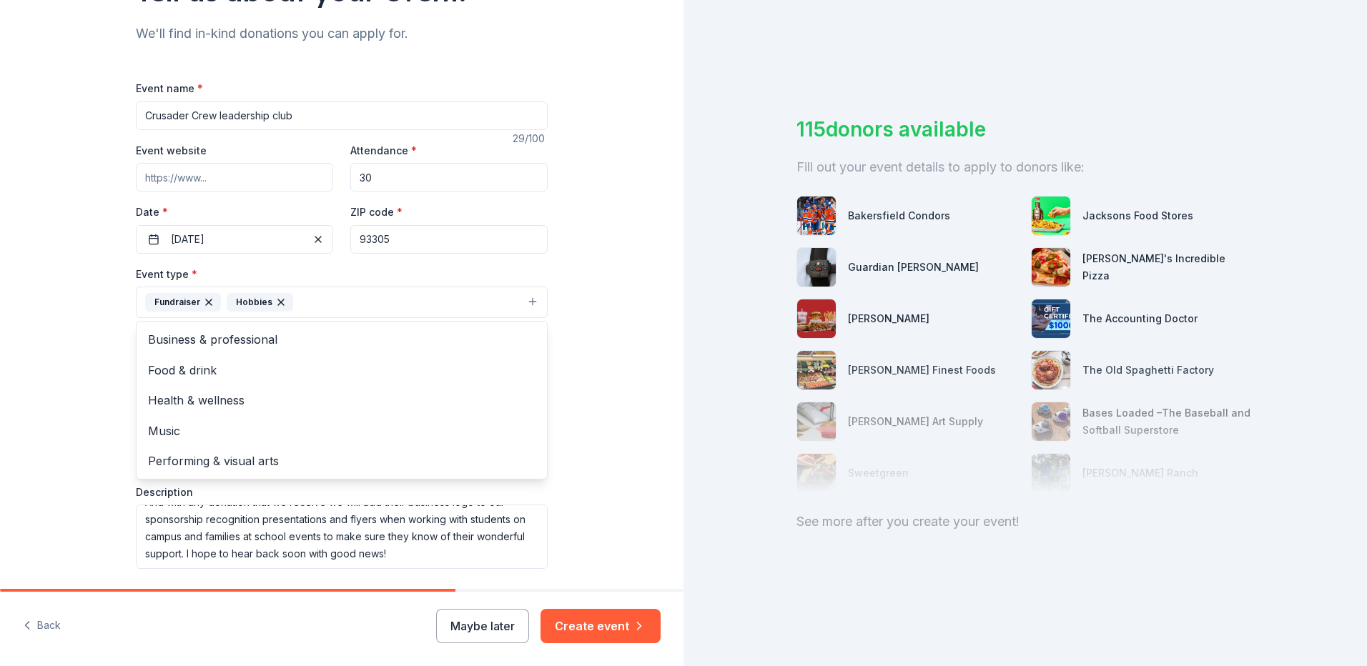
click at [630, 424] on div "Tell us about your event. We'll find in-kind donations you can apply for. Event…" at bounding box center [341, 334] width 683 height 954
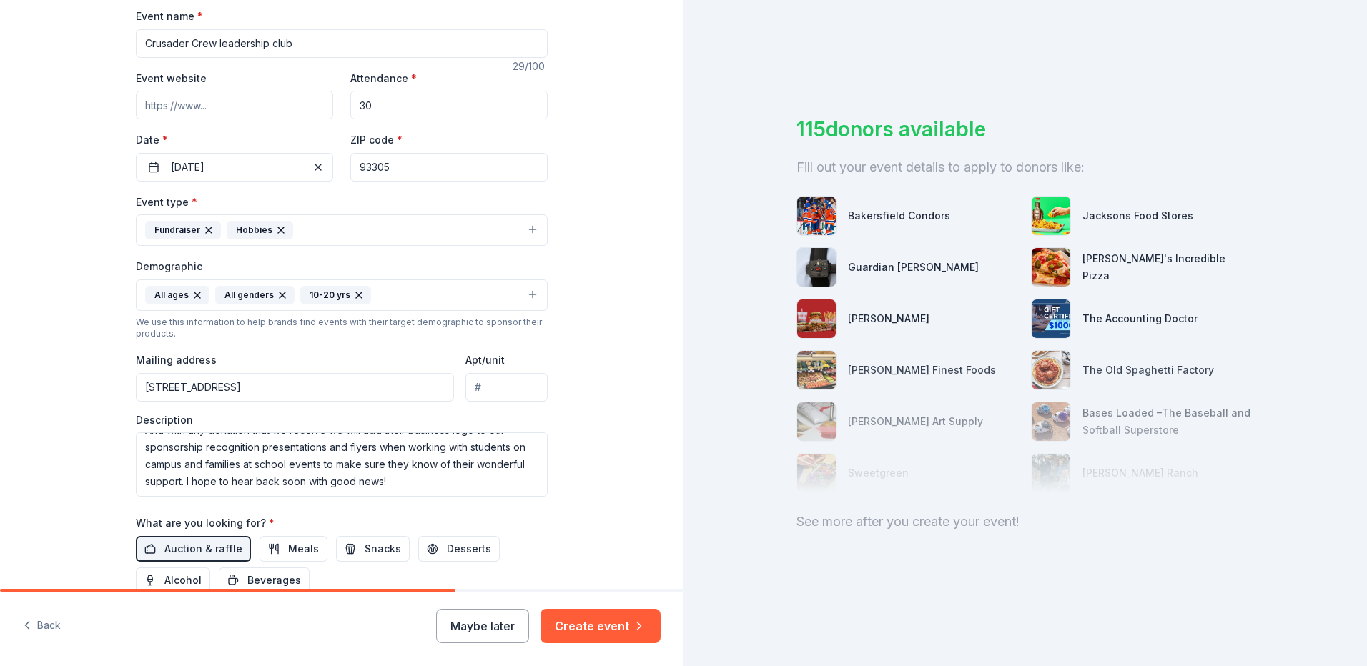
scroll to position [286, 0]
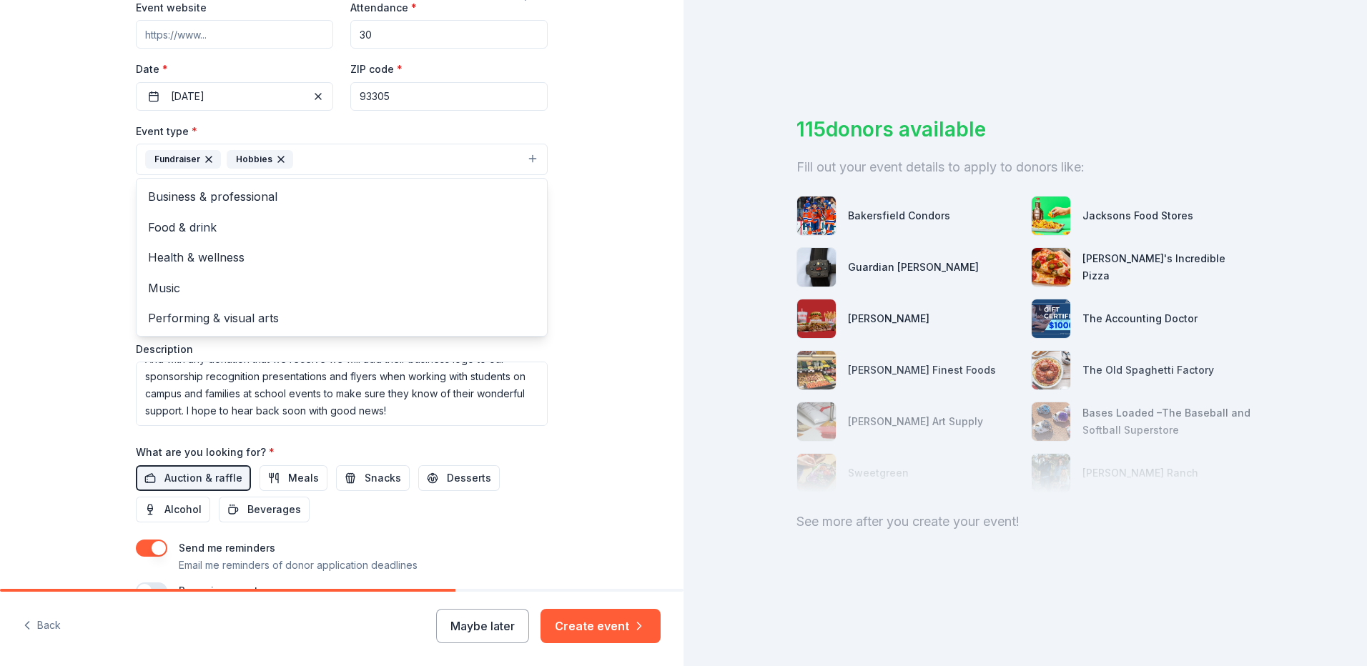
click at [278, 158] on icon "button" at bounding box center [281, 160] width 6 height 6
click at [623, 358] on div "Tell us about your event. We'll find in-kind donations you can apply for. Event…" at bounding box center [341, 191] width 683 height 954
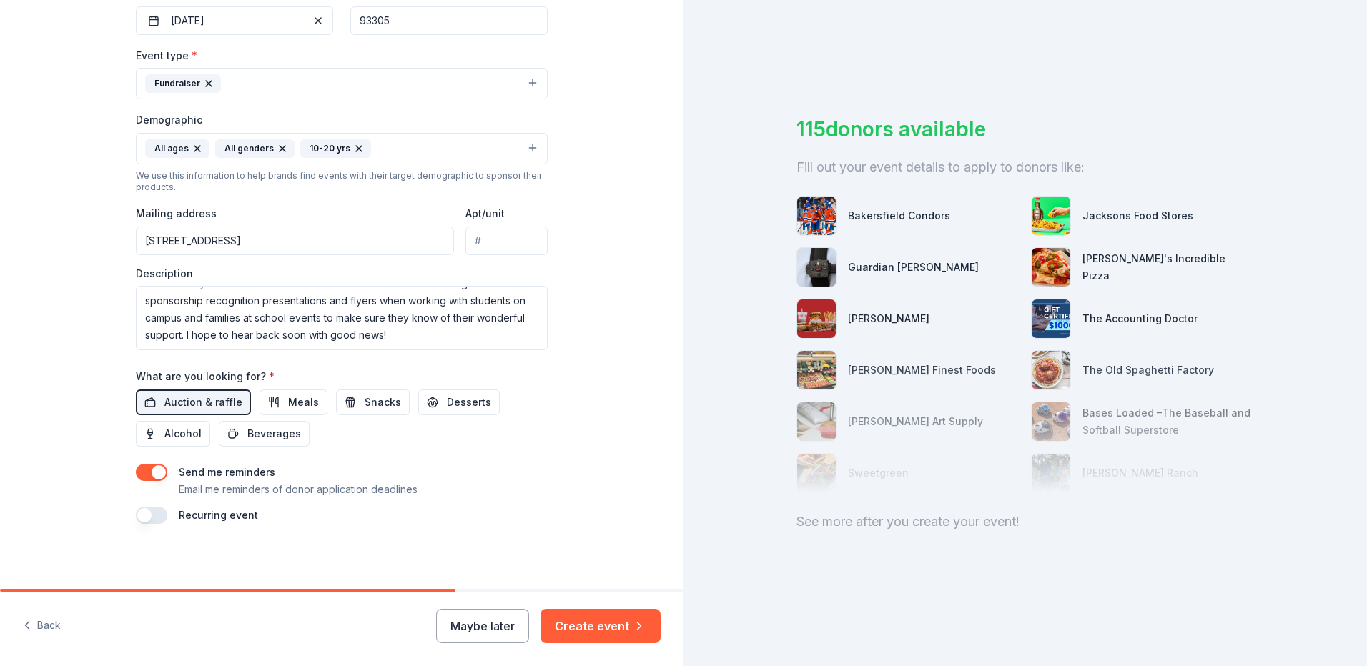
scroll to position [365, 0]
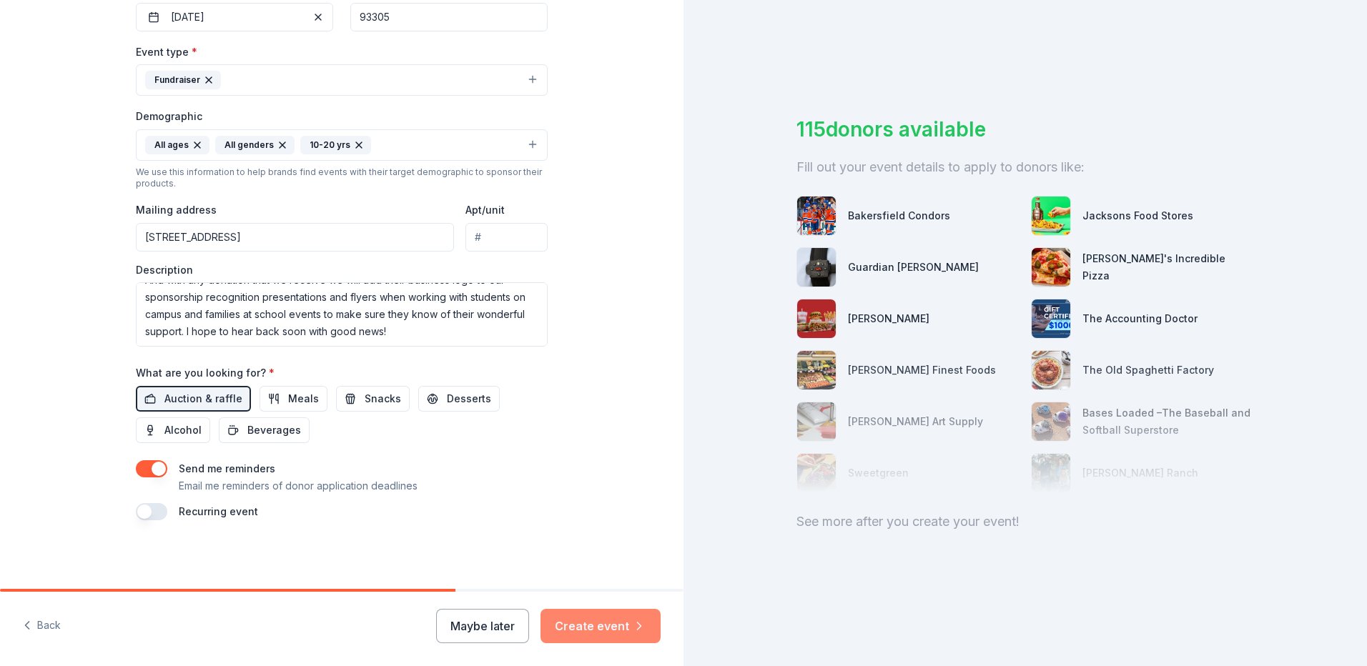
click at [608, 623] on button "Create event" at bounding box center [600, 626] width 120 height 34
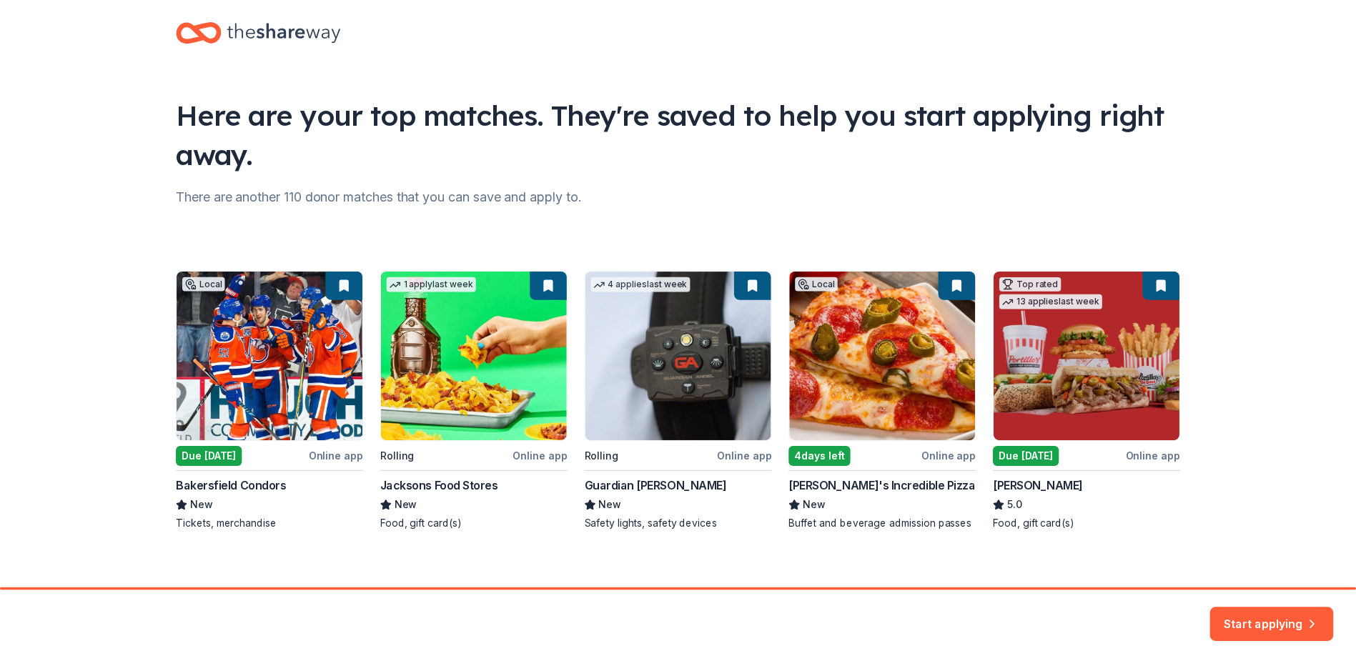
scroll to position [32, 0]
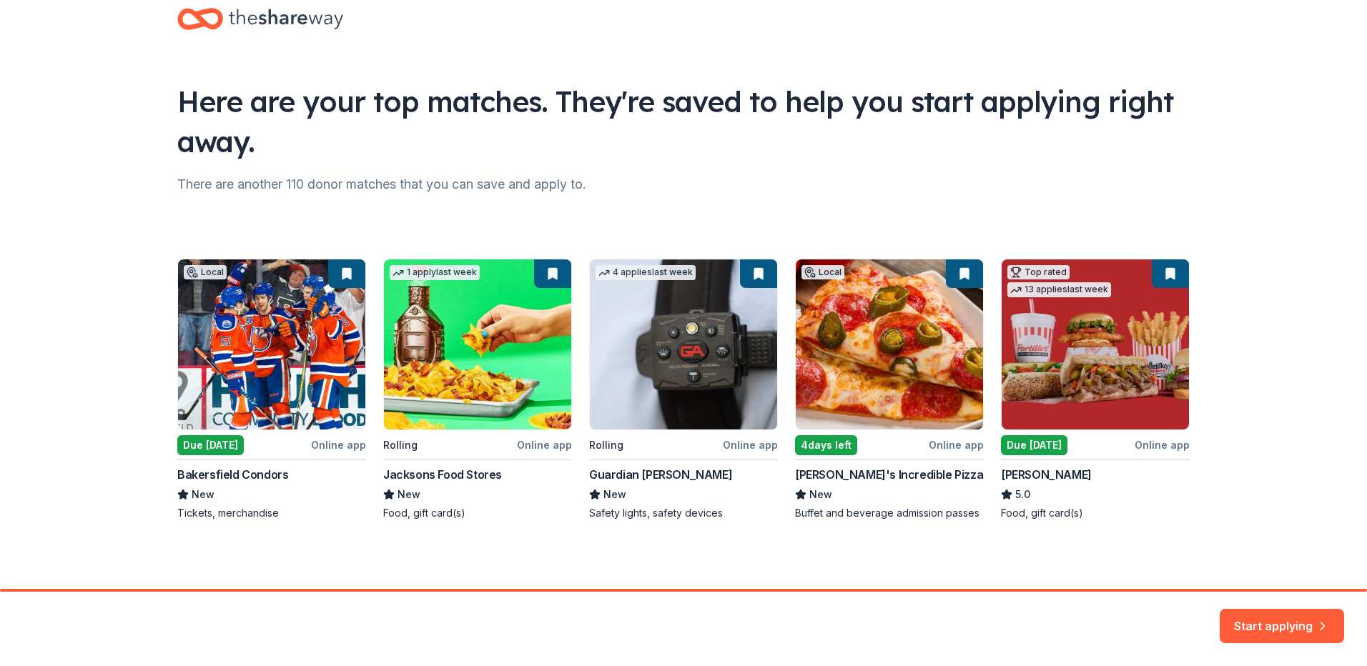
click at [259, 400] on div "Local Due today Online app Bakersfield Condors New Tickets, merchandise 1 apply…" at bounding box center [683, 390] width 1012 height 262
click at [1236, 617] on button "Start applying" at bounding box center [1281, 617] width 124 height 34
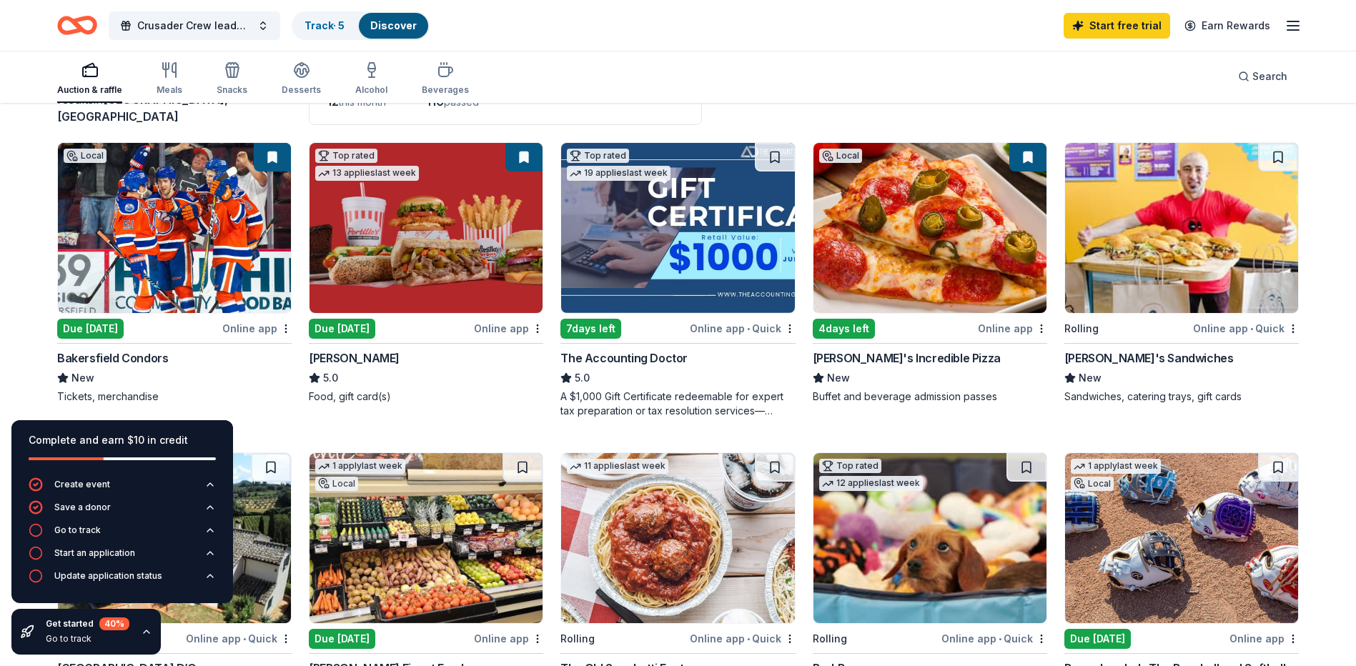
scroll to position [143, 0]
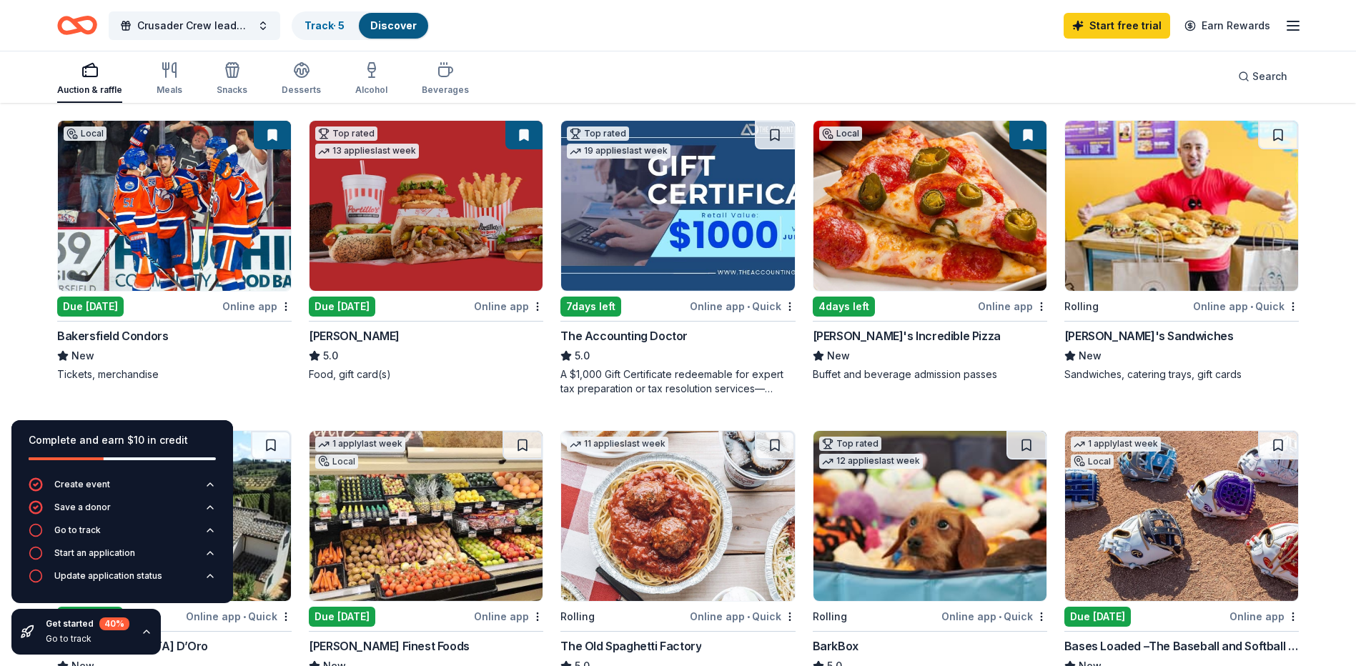
click at [1023, 185] on img at bounding box center [929, 206] width 233 height 170
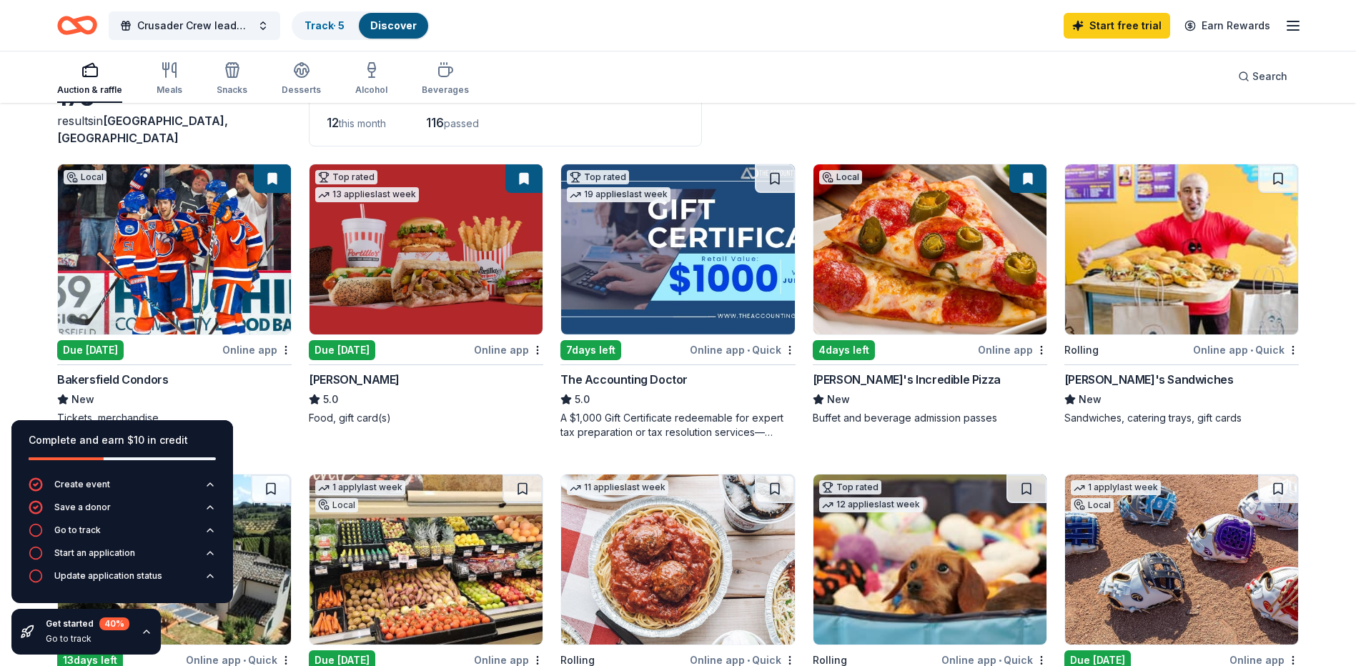
scroll to position [0, 0]
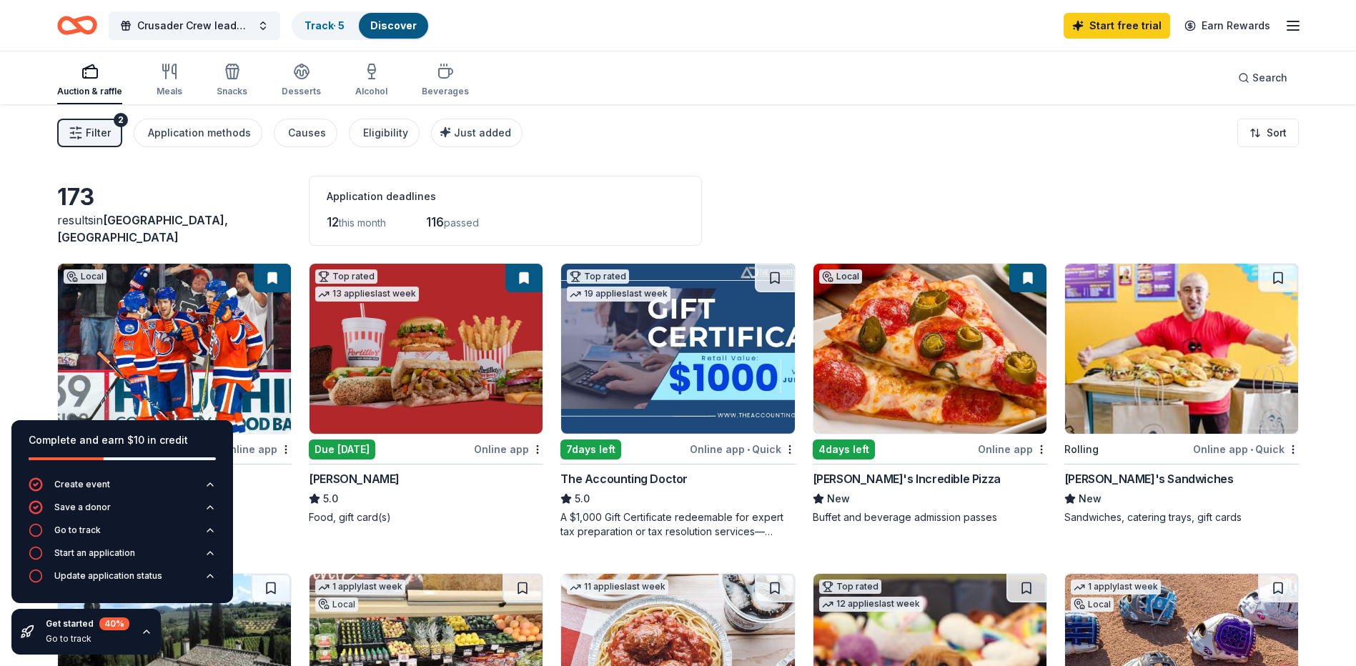
click at [1184, 397] on img at bounding box center [1181, 349] width 233 height 170
click at [162, 89] on div "Meals" at bounding box center [170, 91] width 26 height 11
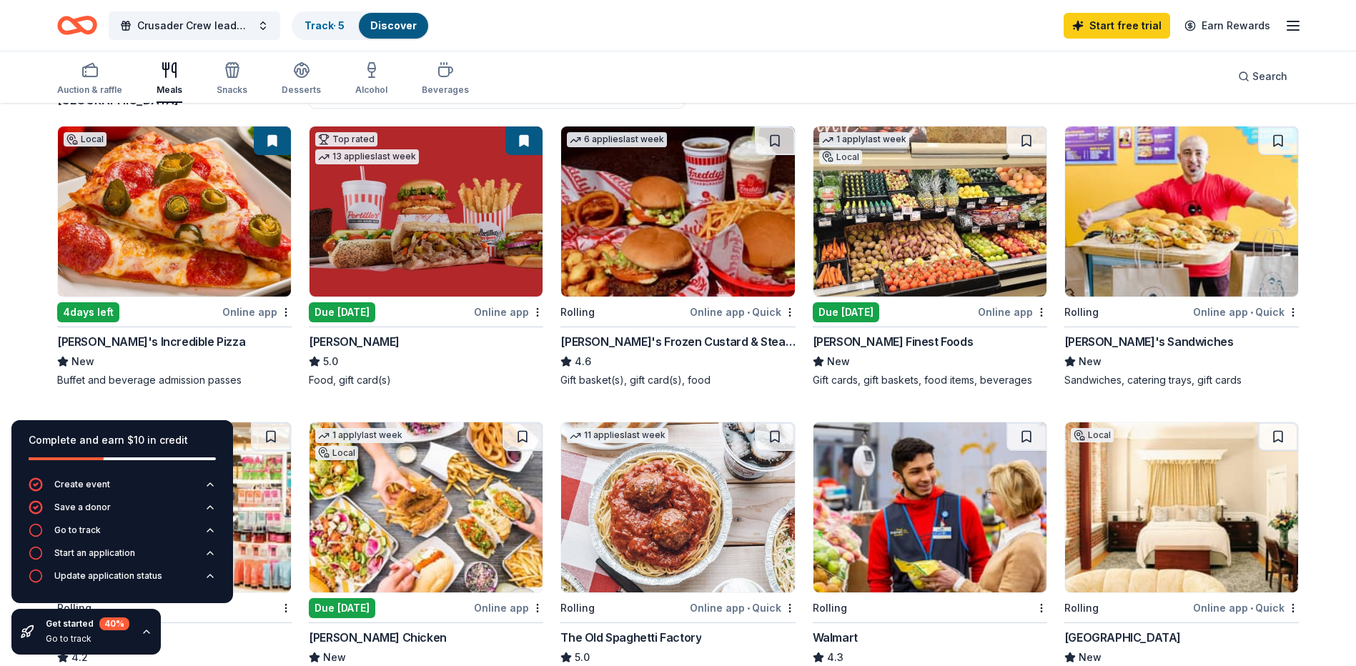
scroll to position [143, 0]
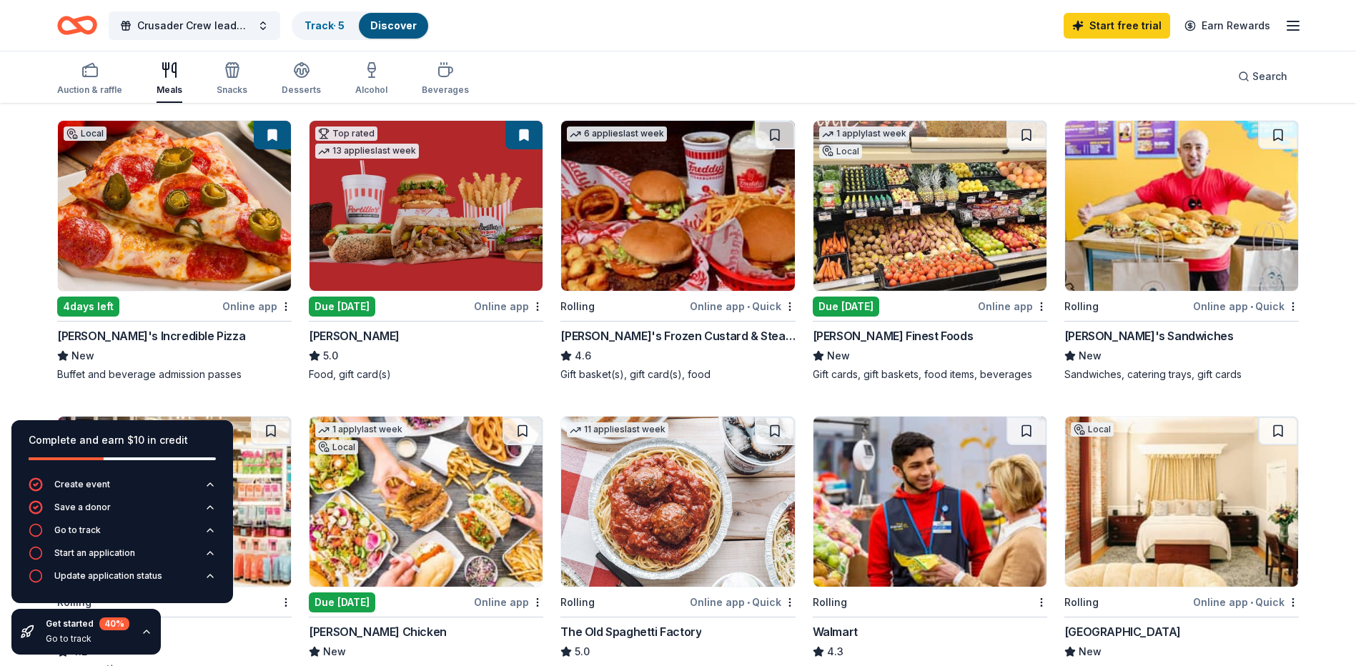
click at [643, 255] on img at bounding box center [677, 206] width 233 height 170
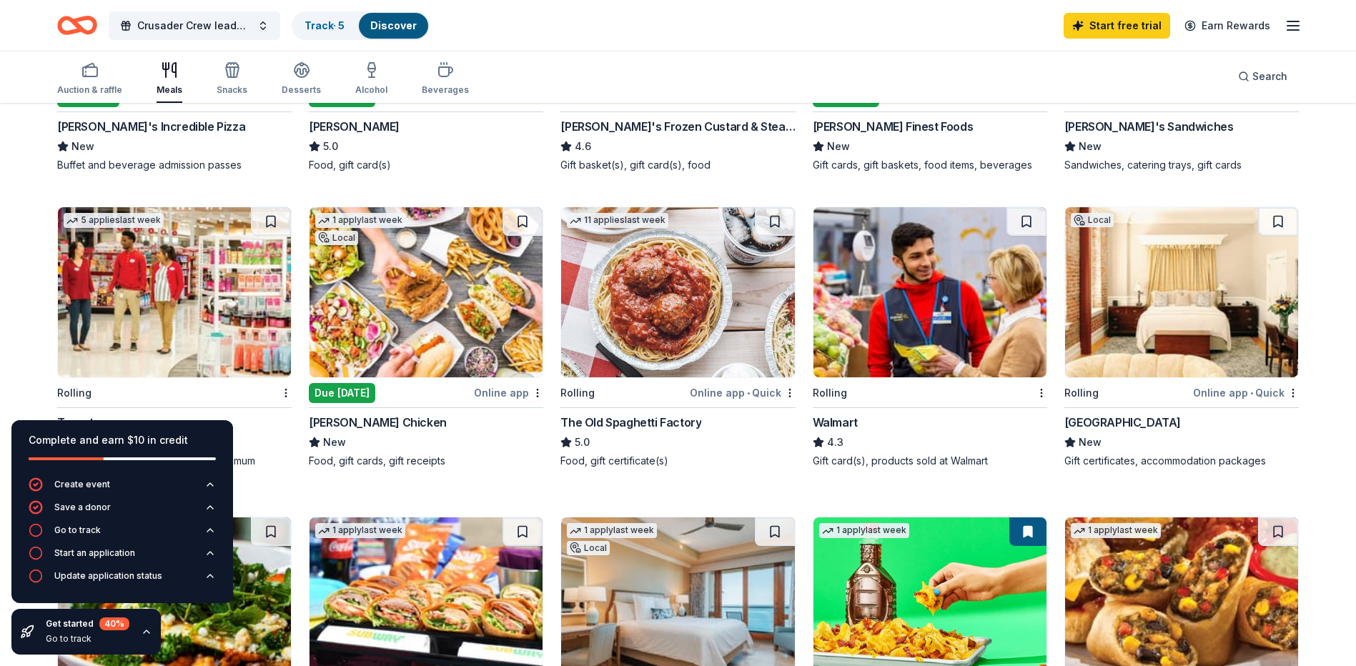
scroll to position [500, 0]
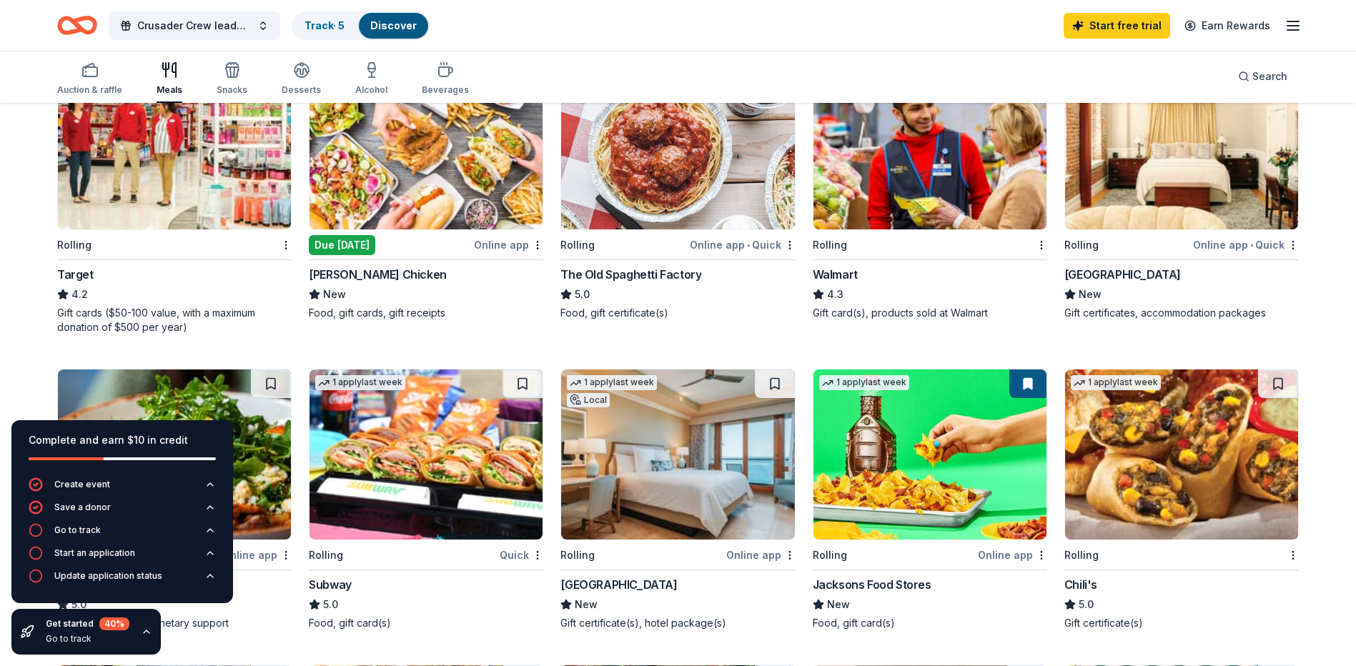
click at [212, 142] on img at bounding box center [174, 144] width 233 height 170
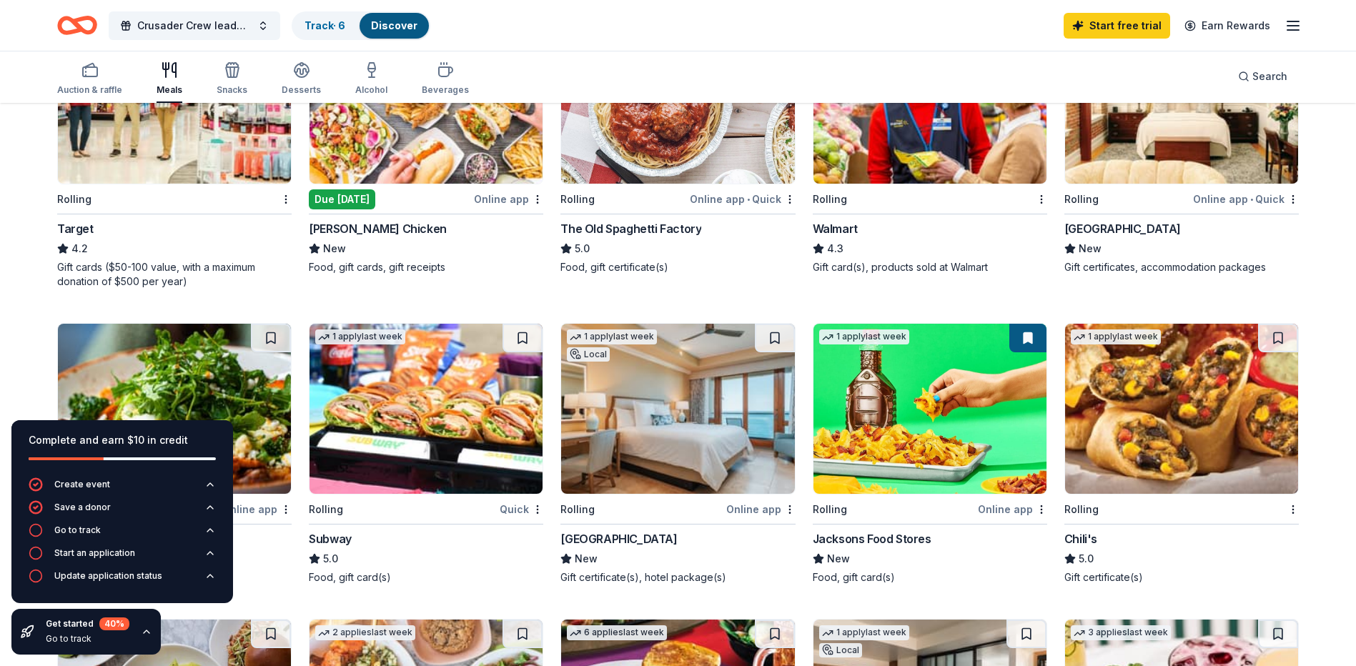
scroll to position [572, 0]
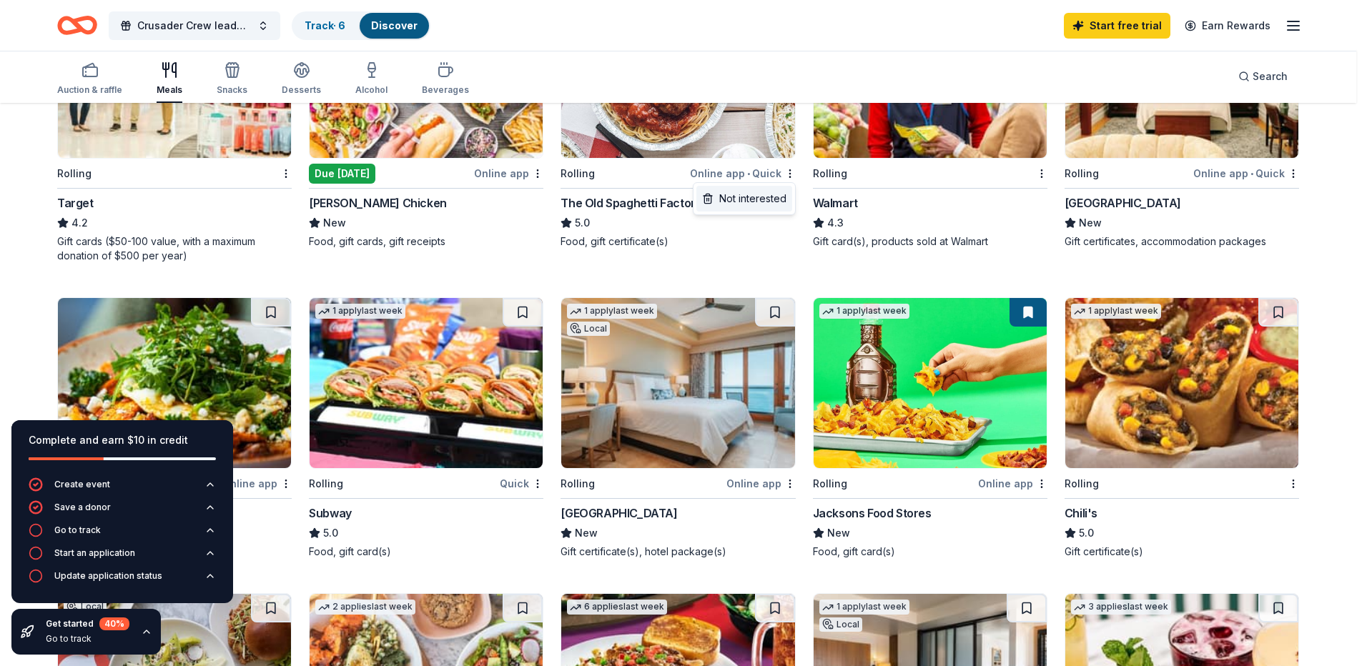
click at [759, 204] on div "Not interested" at bounding box center [744, 199] width 96 height 26
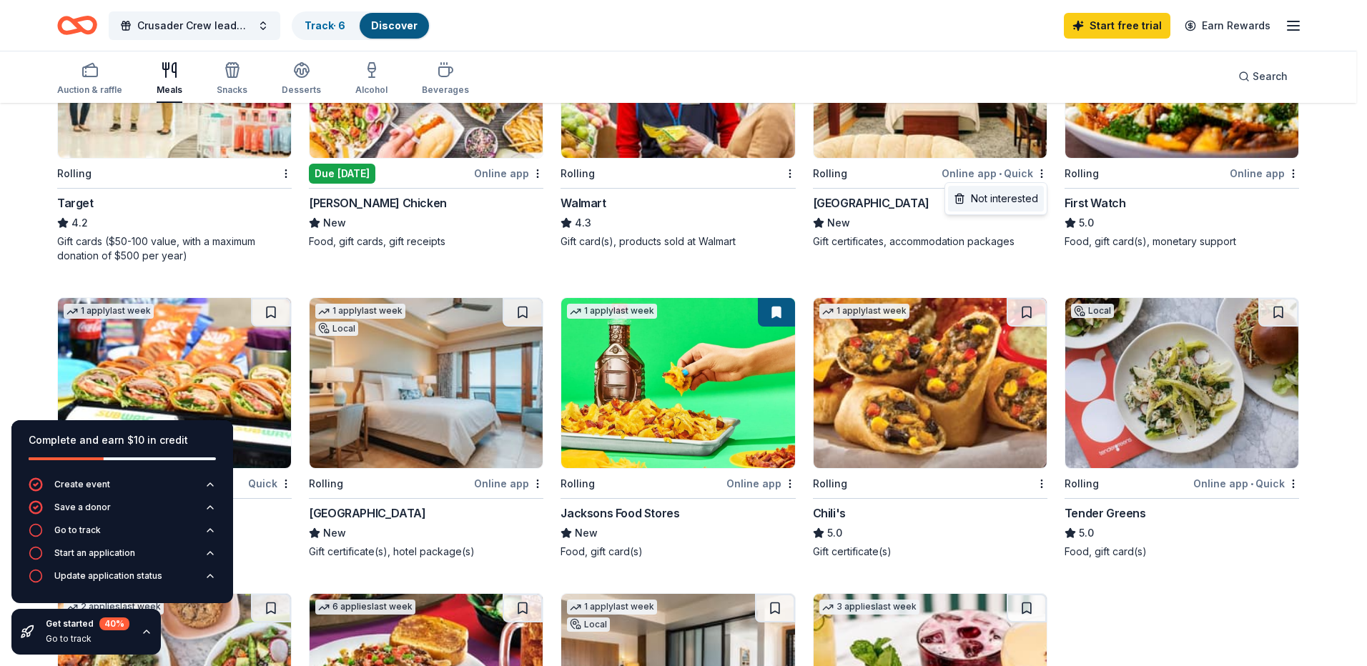
click at [1020, 194] on div "Not interested" at bounding box center [996, 199] width 96 height 26
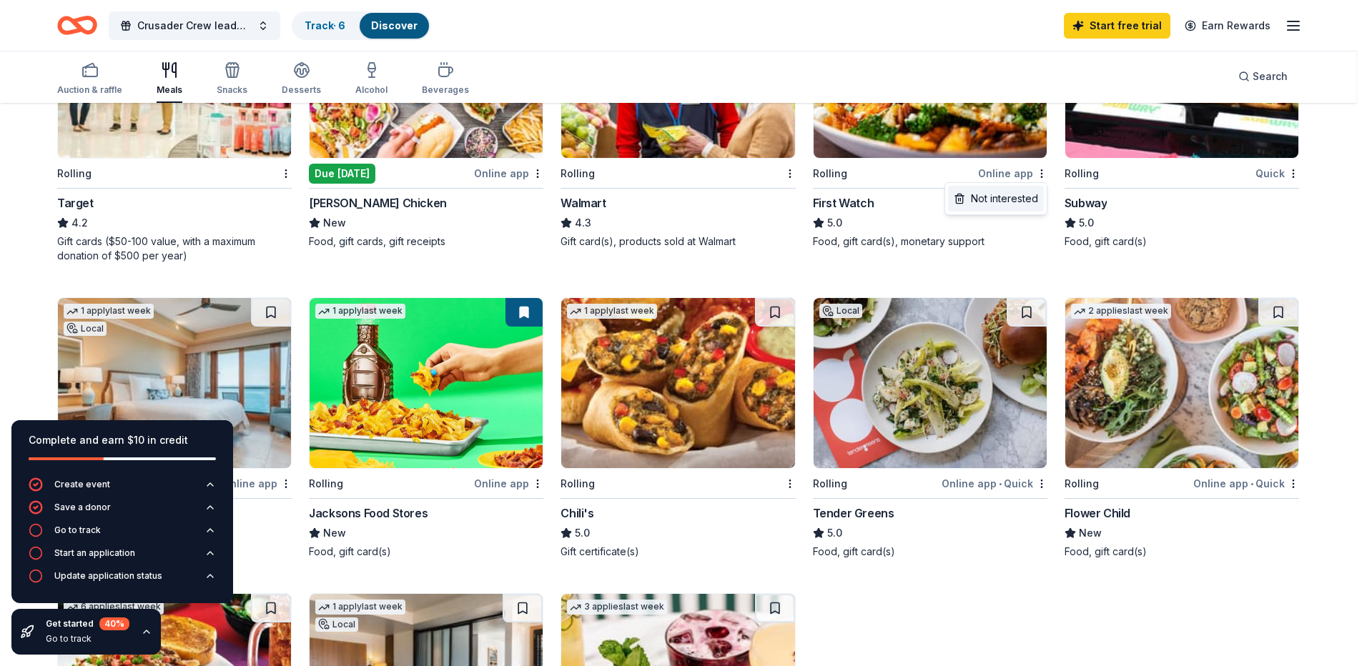
click at [1021, 198] on div "Not interested" at bounding box center [996, 199] width 96 height 26
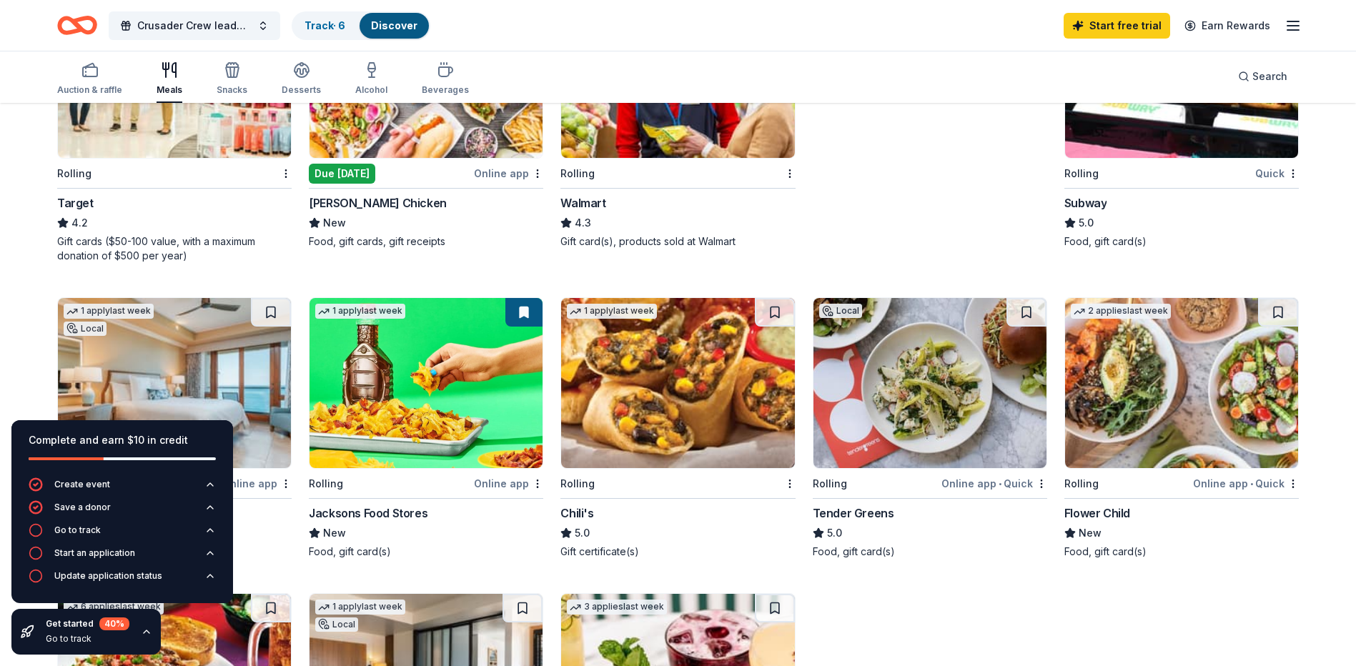
click at [1169, 152] on img at bounding box center [1181, 73] width 233 height 170
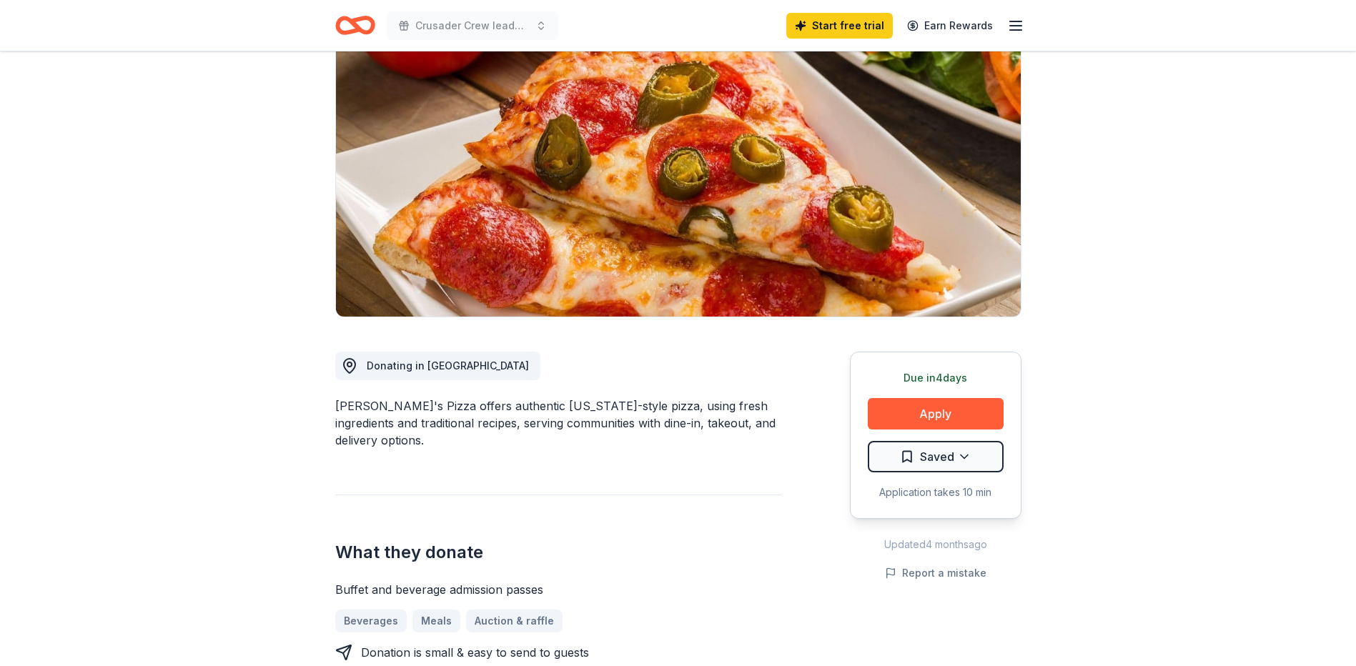
scroll to position [143, 0]
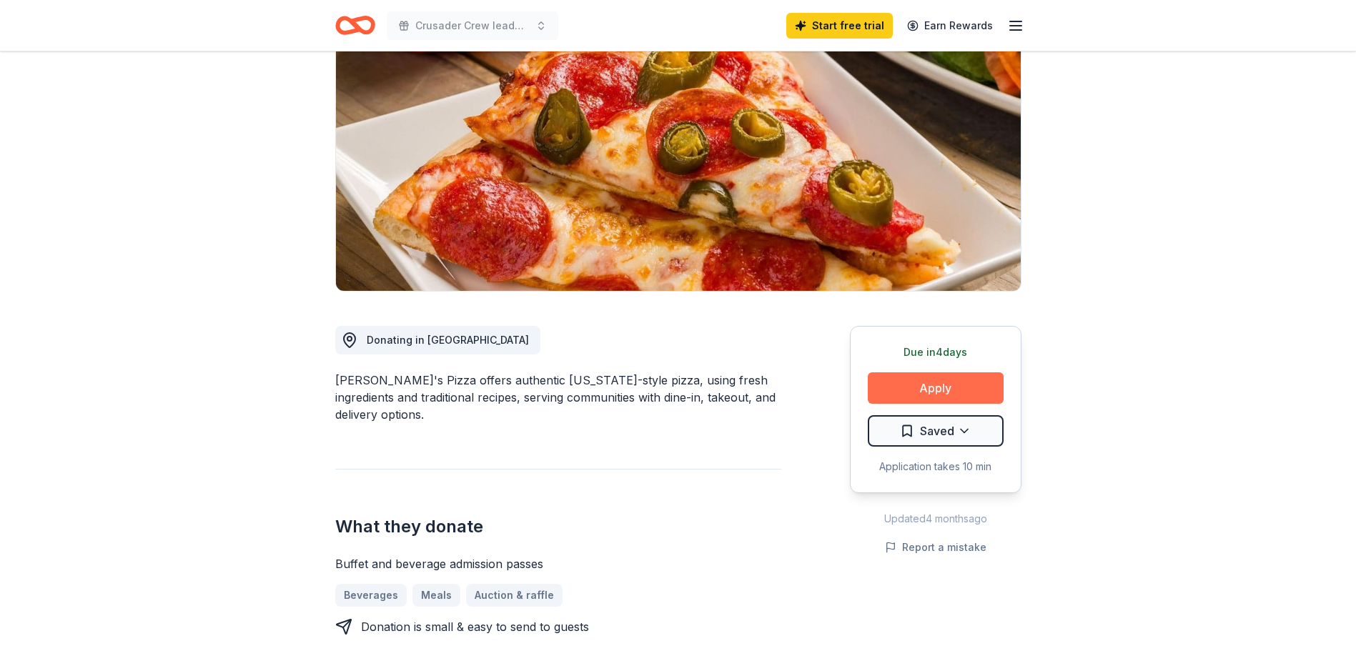
click at [925, 400] on button "Apply" at bounding box center [936, 387] width 136 height 31
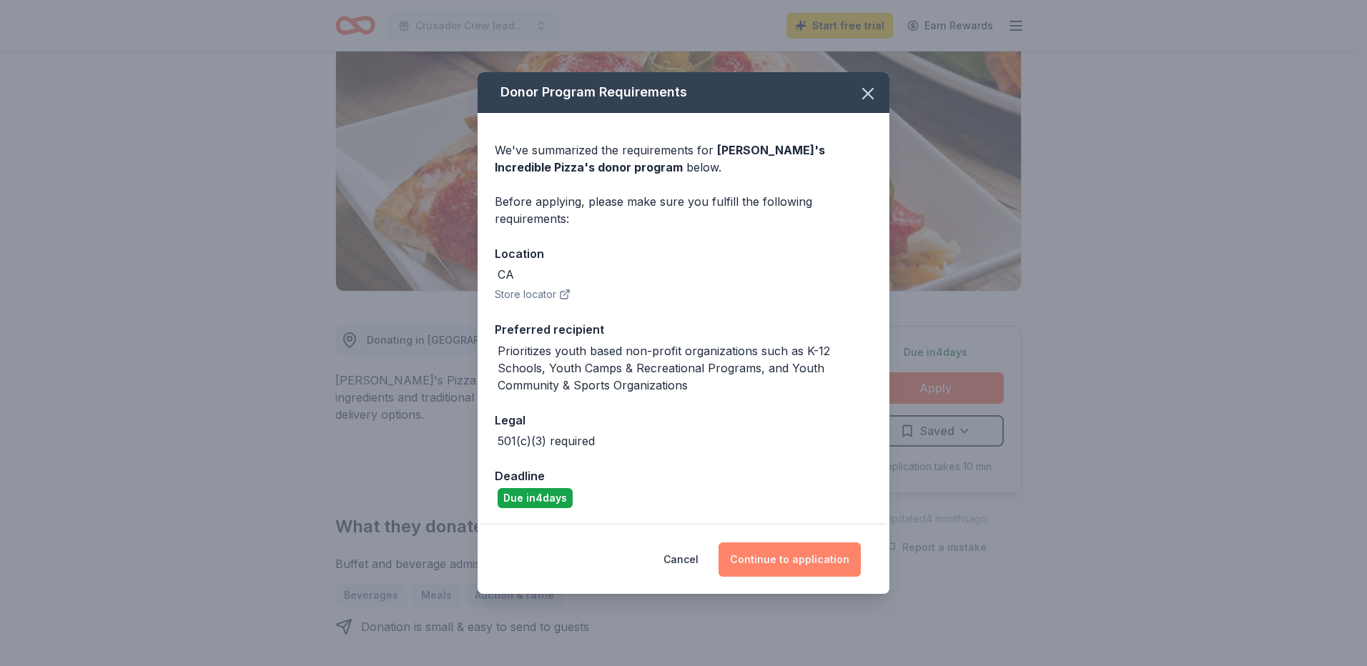
click at [800, 562] on button "Continue to application" at bounding box center [789, 559] width 142 height 34
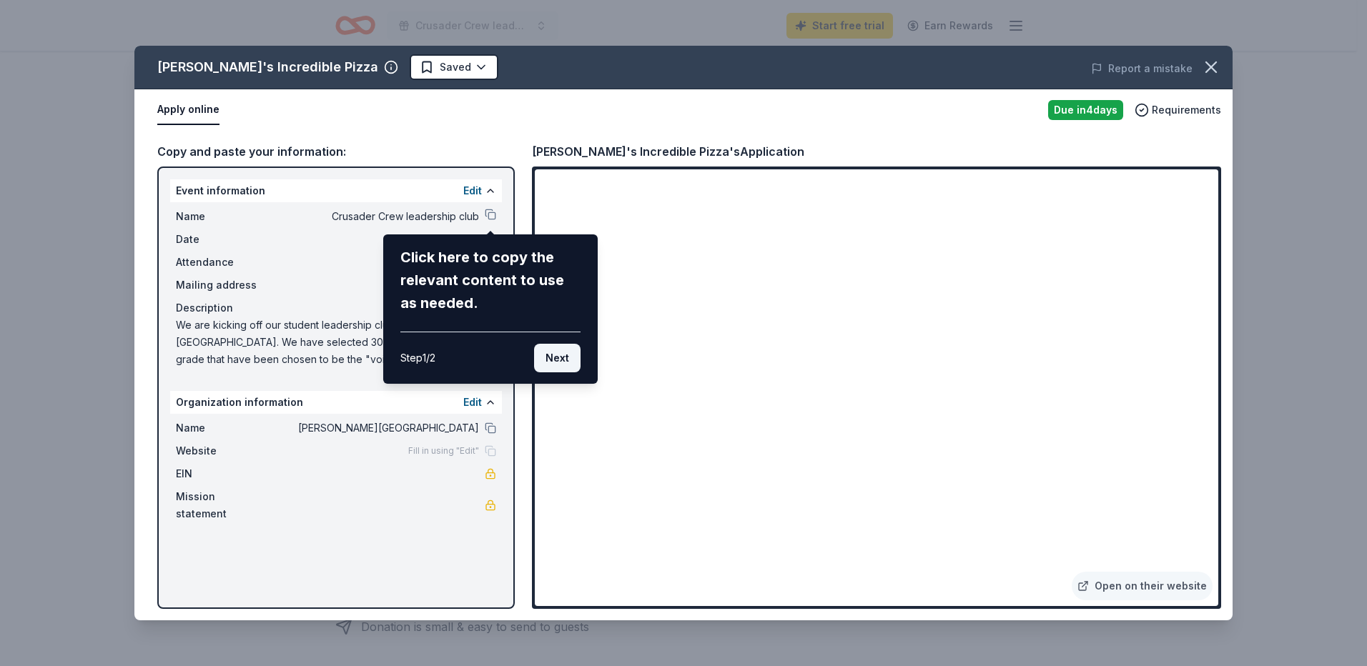
click at [555, 360] on button "Next" at bounding box center [557, 358] width 46 height 29
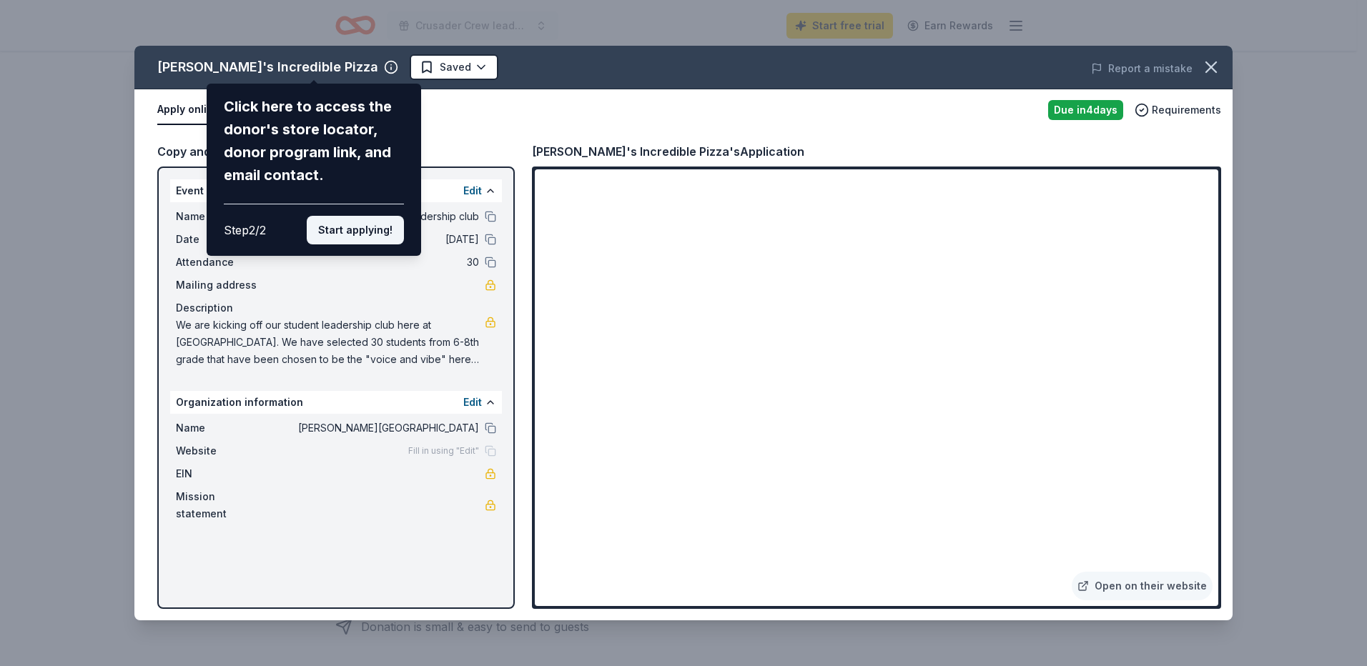
click at [375, 227] on button "Start applying!" at bounding box center [355, 230] width 97 height 29
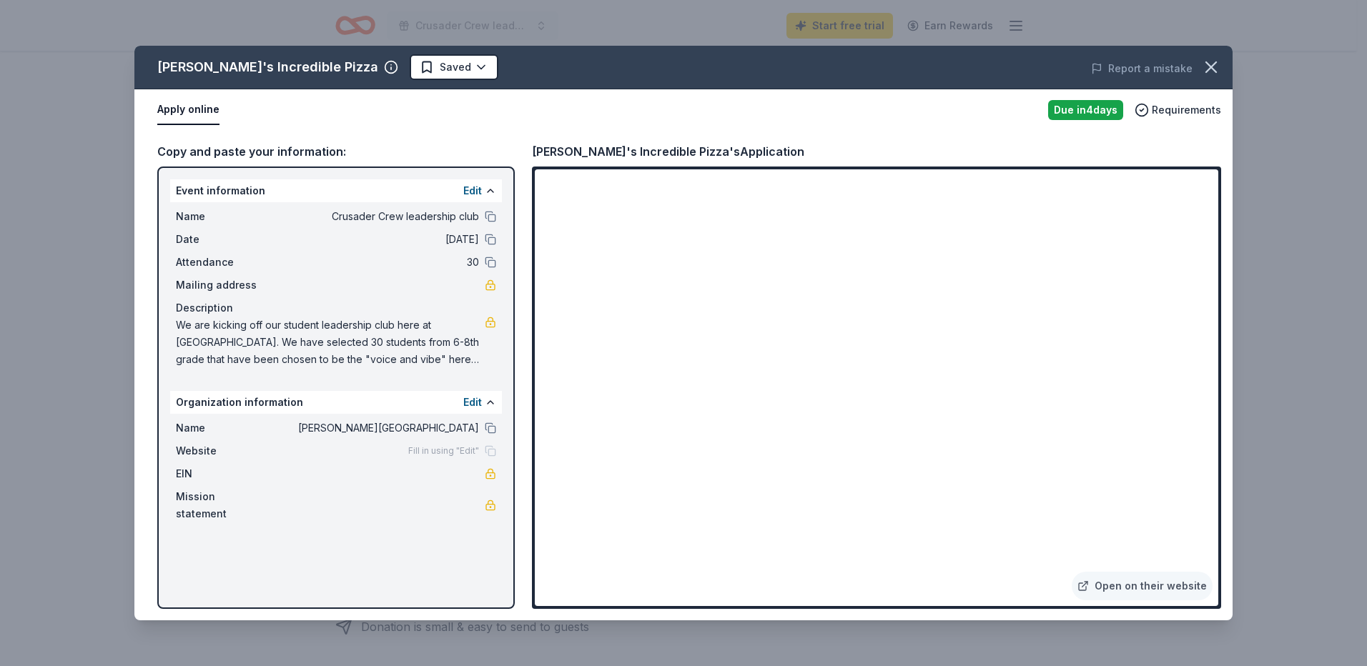
click at [382, 194] on div "John's Incredible Pizza Saved Report a mistake Apply online Due in 4 days Requi…" at bounding box center [683, 333] width 1098 height 575
click at [882, 313] on div "John's Incredible Pizza Saved Report a mistake Apply online Due in 4 days Requi…" at bounding box center [683, 333] width 1098 height 575
click at [874, 575] on div "John's Incredible Pizza Saved Report a mistake Apply online Due in 4 days Requi…" at bounding box center [683, 333] width 1098 height 575
click at [1151, 590] on div "John's Incredible Pizza Saved Report a mistake Apply online Due in 4 days Requi…" at bounding box center [683, 333] width 1098 height 575
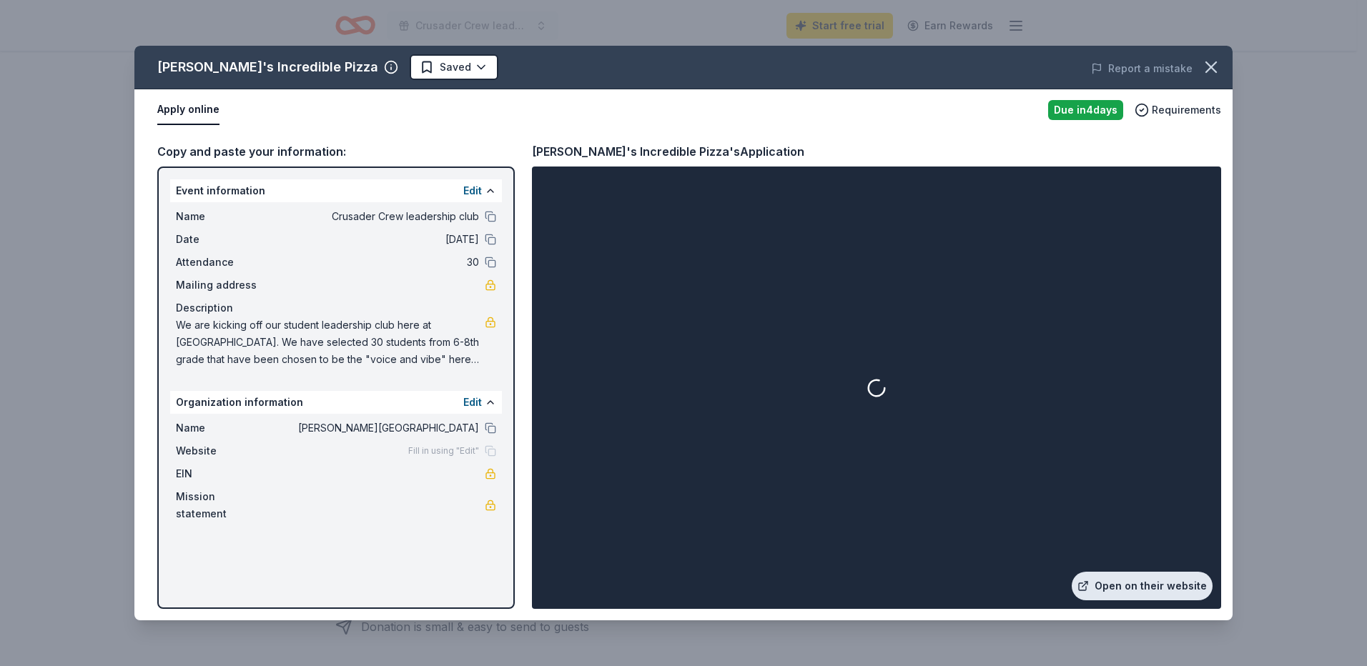
click at [1151, 590] on link "Open on their website" at bounding box center [1141, 586] width 141 height 29
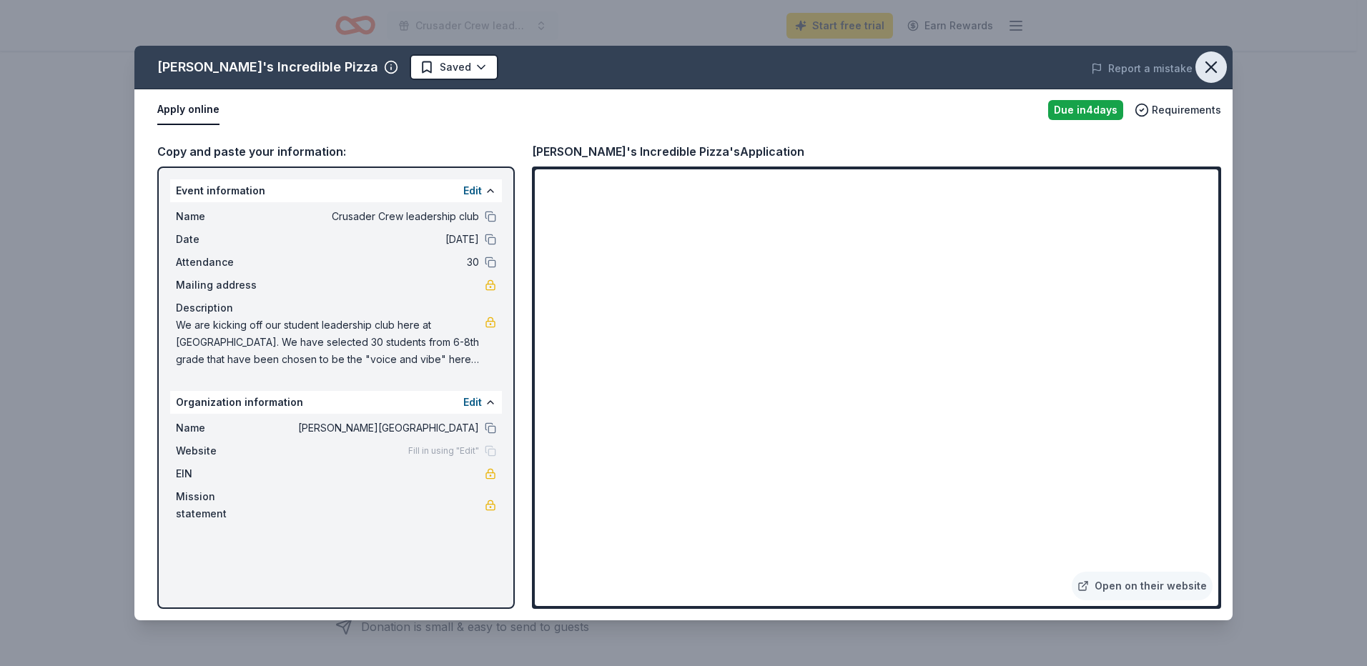
click at [1211, 68] on icon "button" at bounding box center [1211, 67] width 10 height 10
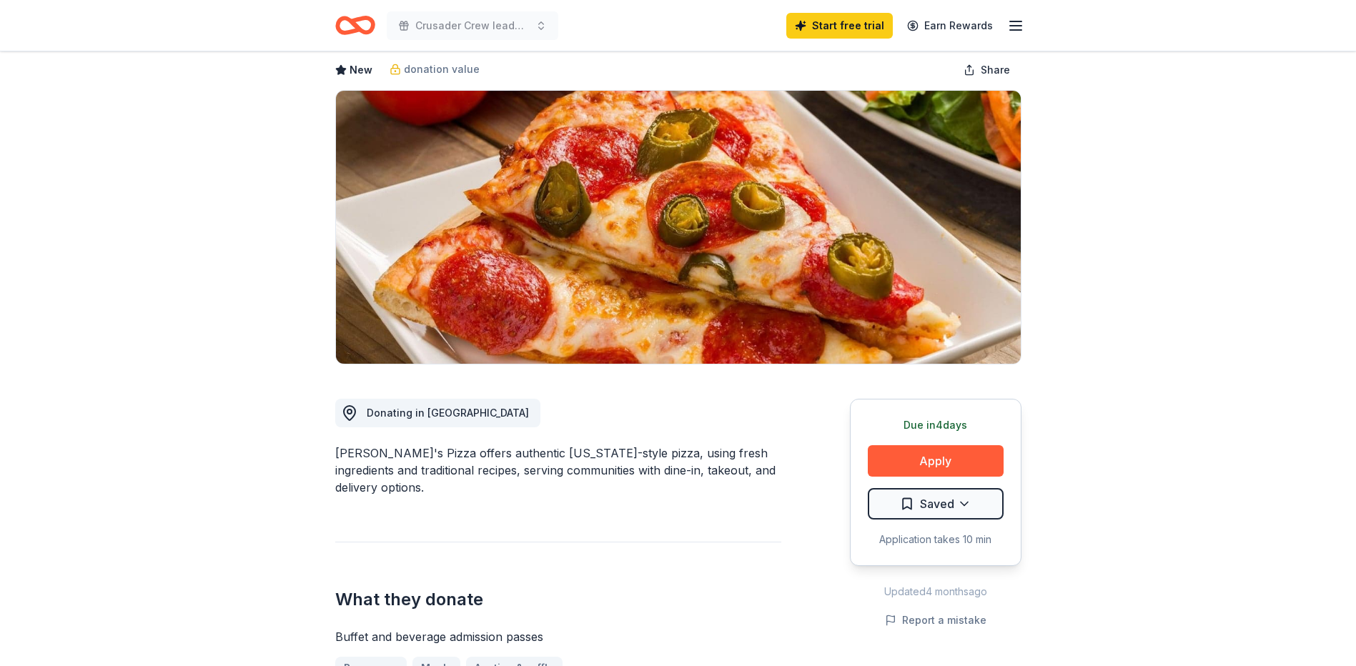
scroll to position [0, 0]
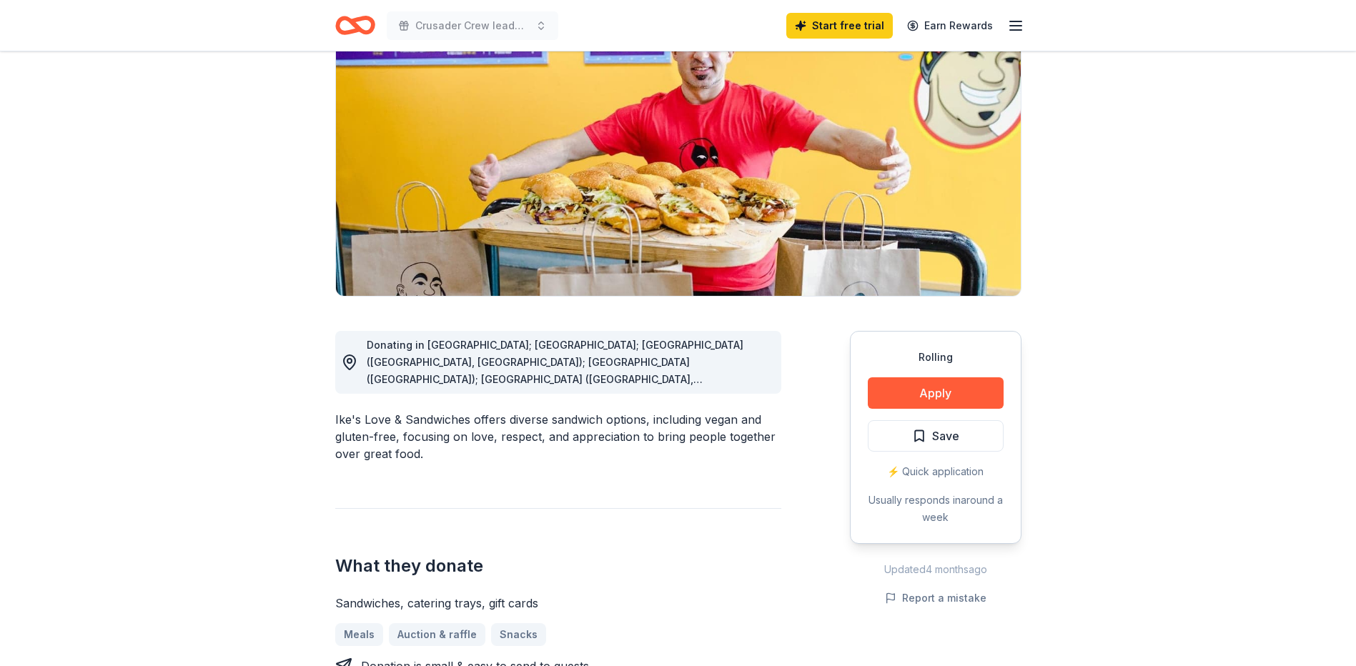
scroll to position [143, 0]
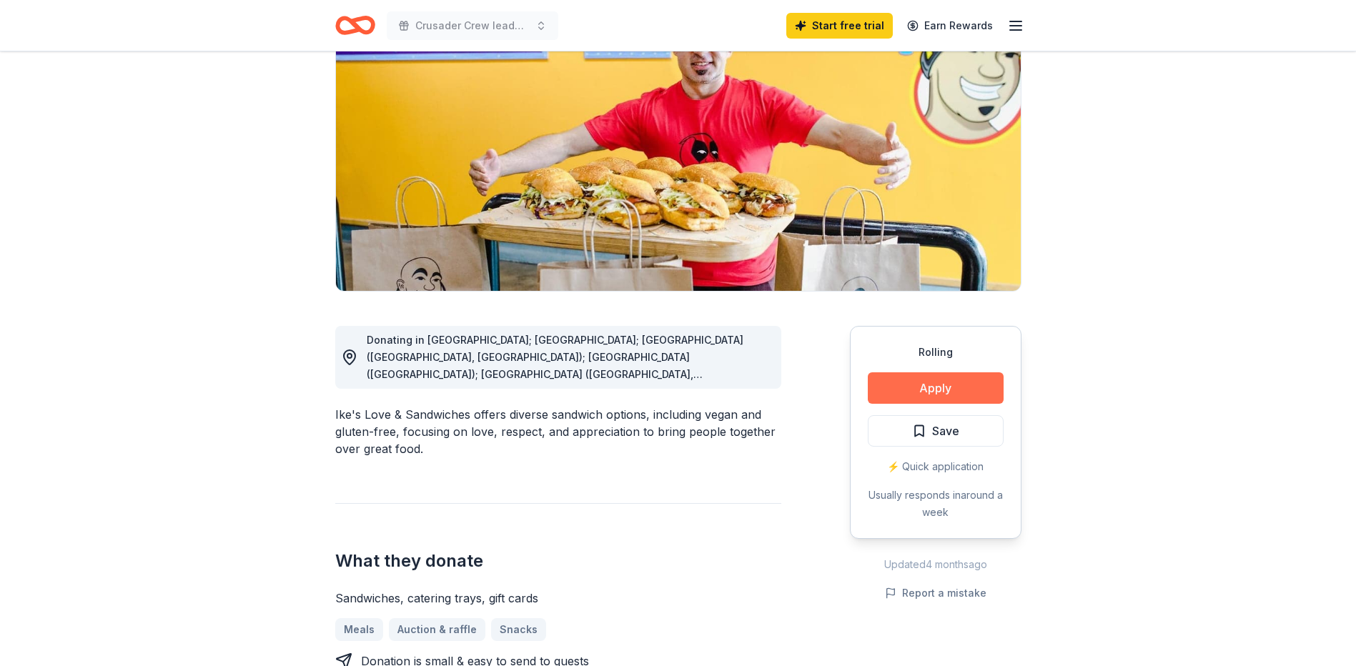
click at [890, 382] on button "Apply" at bounding box center [936, 387] width 136 height 31
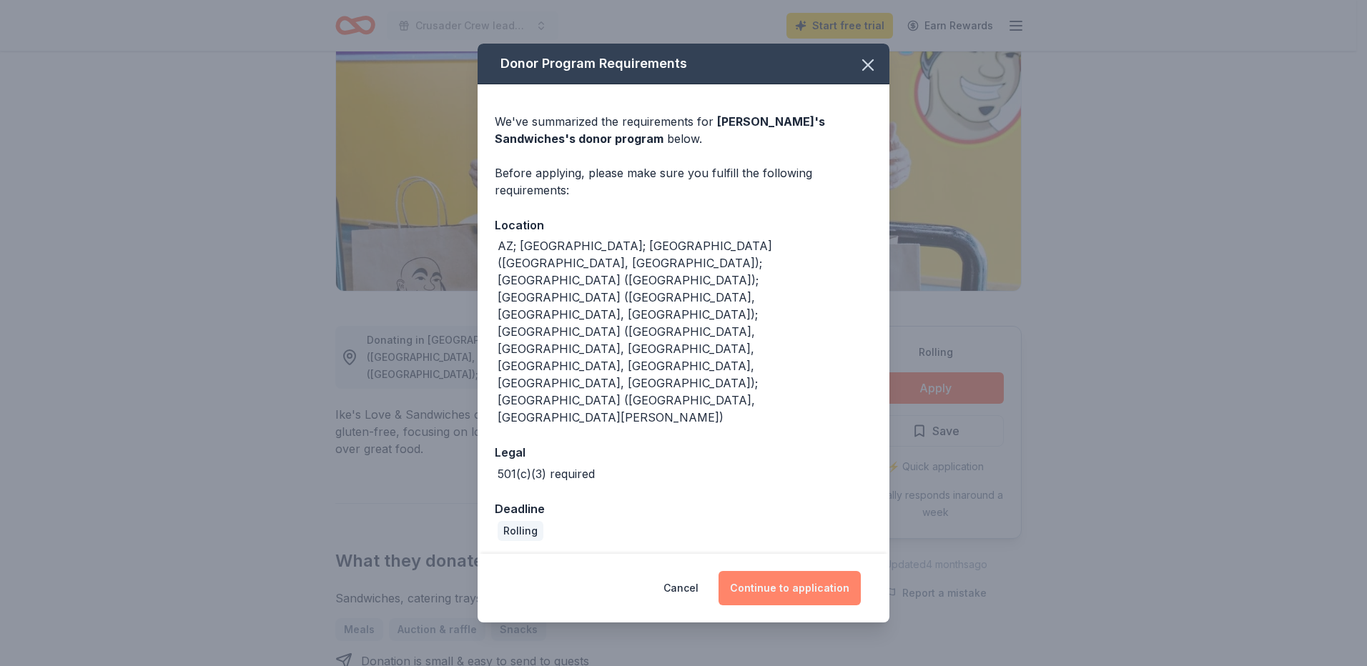
click at [767, 571] on button "Continue to application" at bounding box center [789, 588] width 142 height 34
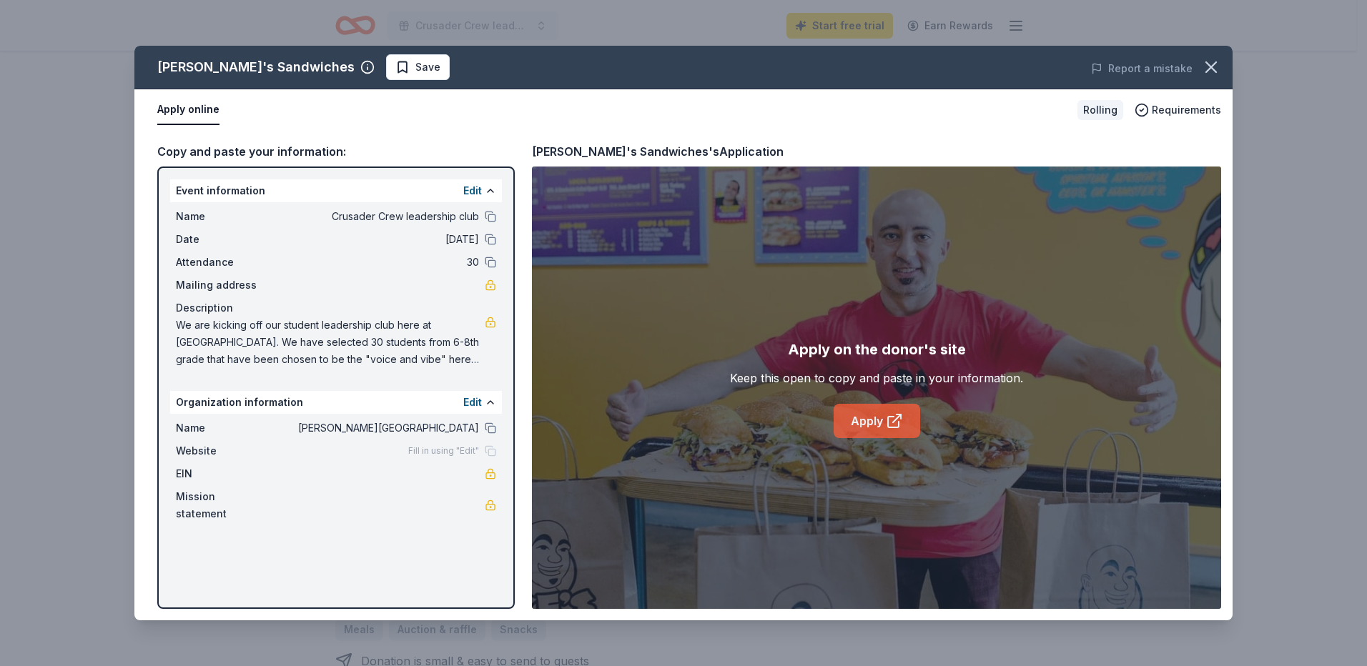
click at [861, 427] on link "Apply" at bounding box center [876, 421] width 86 height 34
click at [1212, 68] on icon "button" at bounding box center [1211, 67] width 10 height 10
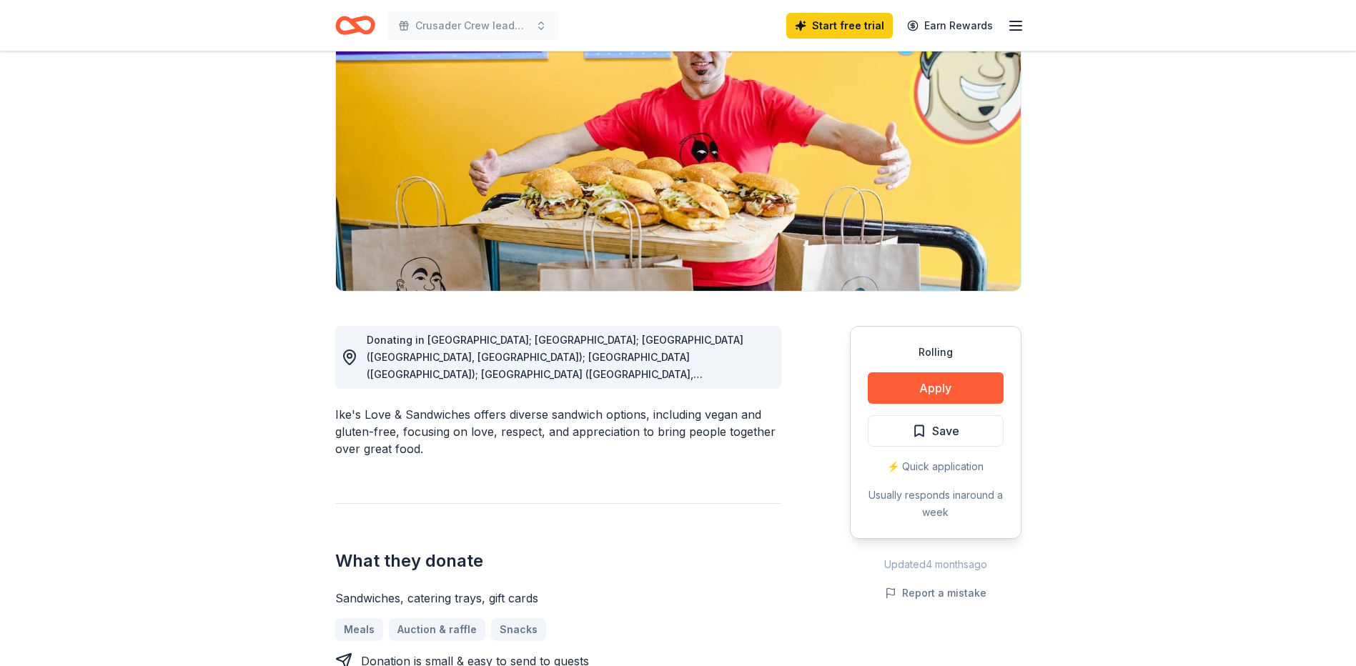
click at [1018, 22] on icon "button" at bounding box center [1015, 25] width 17 height 17
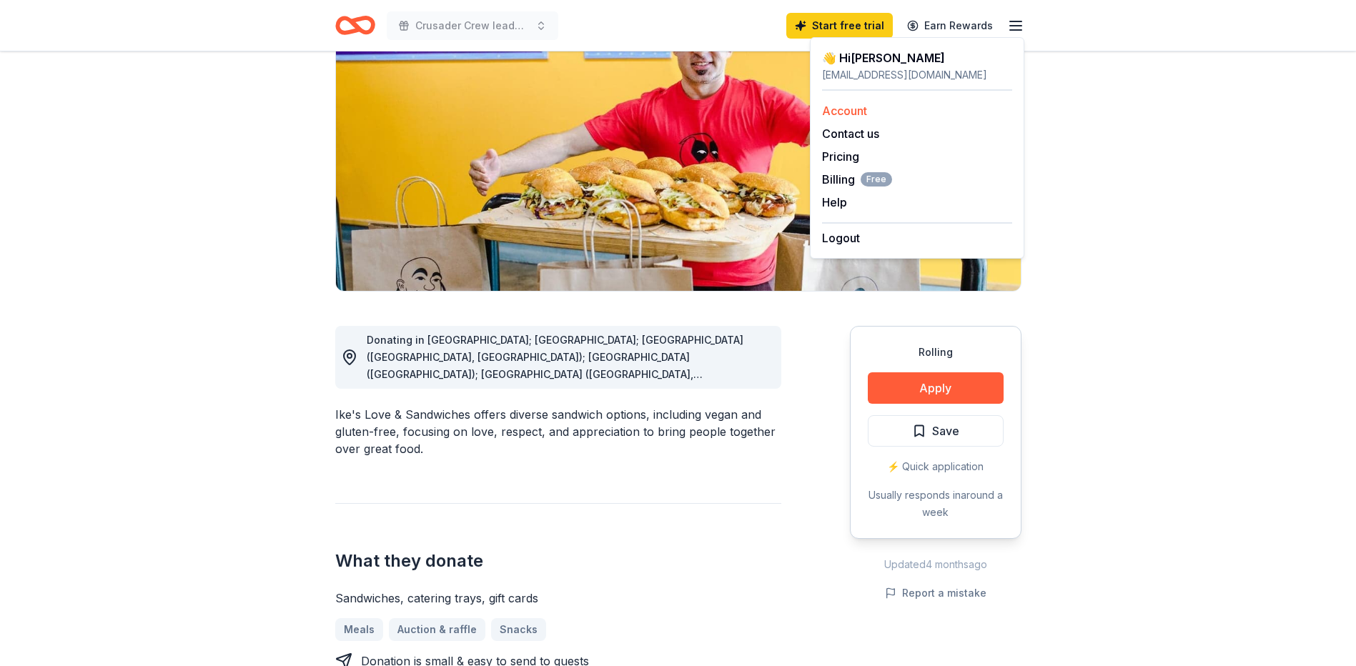
click at [852, 109] on link "Account" at bounding box center [844, 111] width 45 height 14
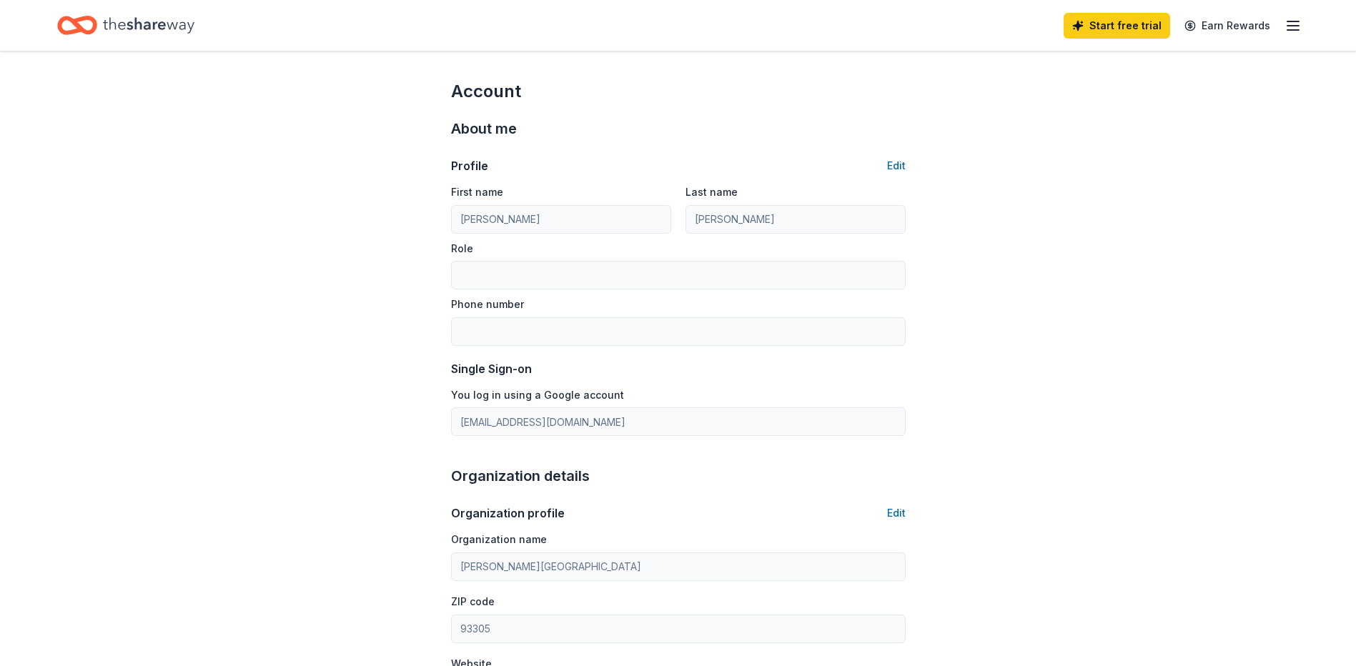
click at [1291, 33] on icon "button" at bounding box center [1292, 25] width 17 height 17
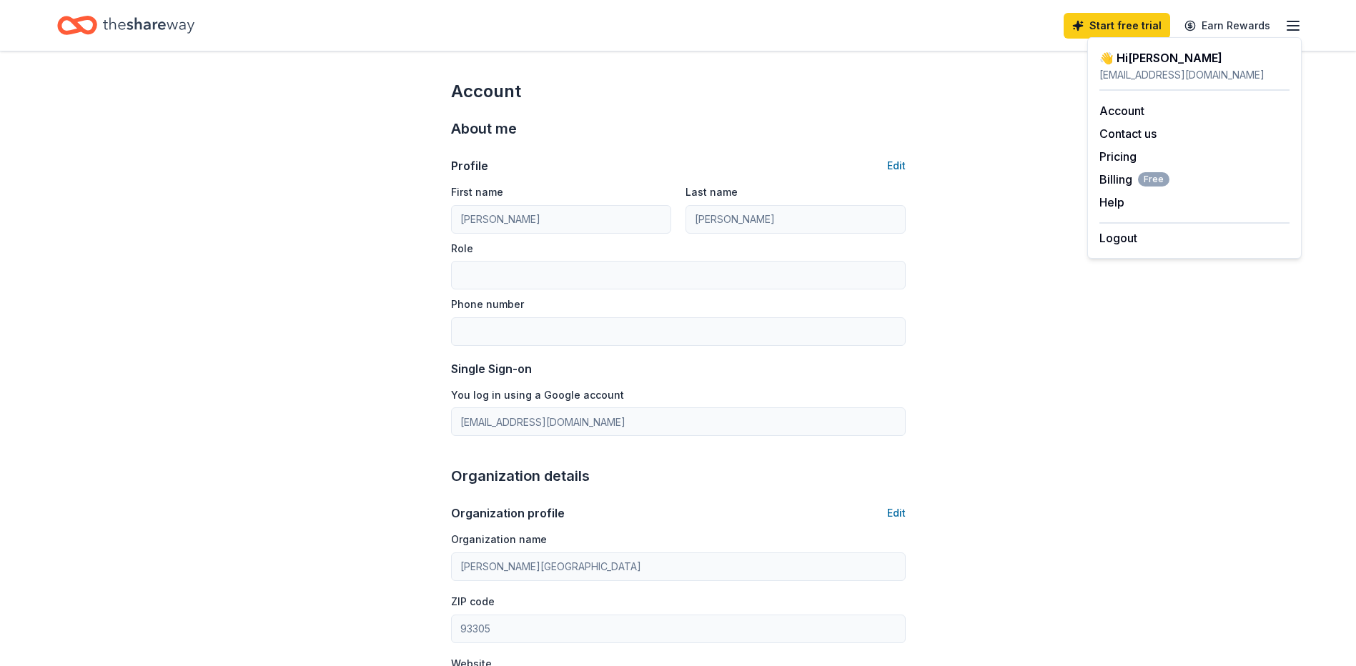
click at [997, 329] on div "Account About me Profile Edit First name Corey Last name Hurd Role Phone number…" at bounding box center [678, 665] width 1356 height 1229
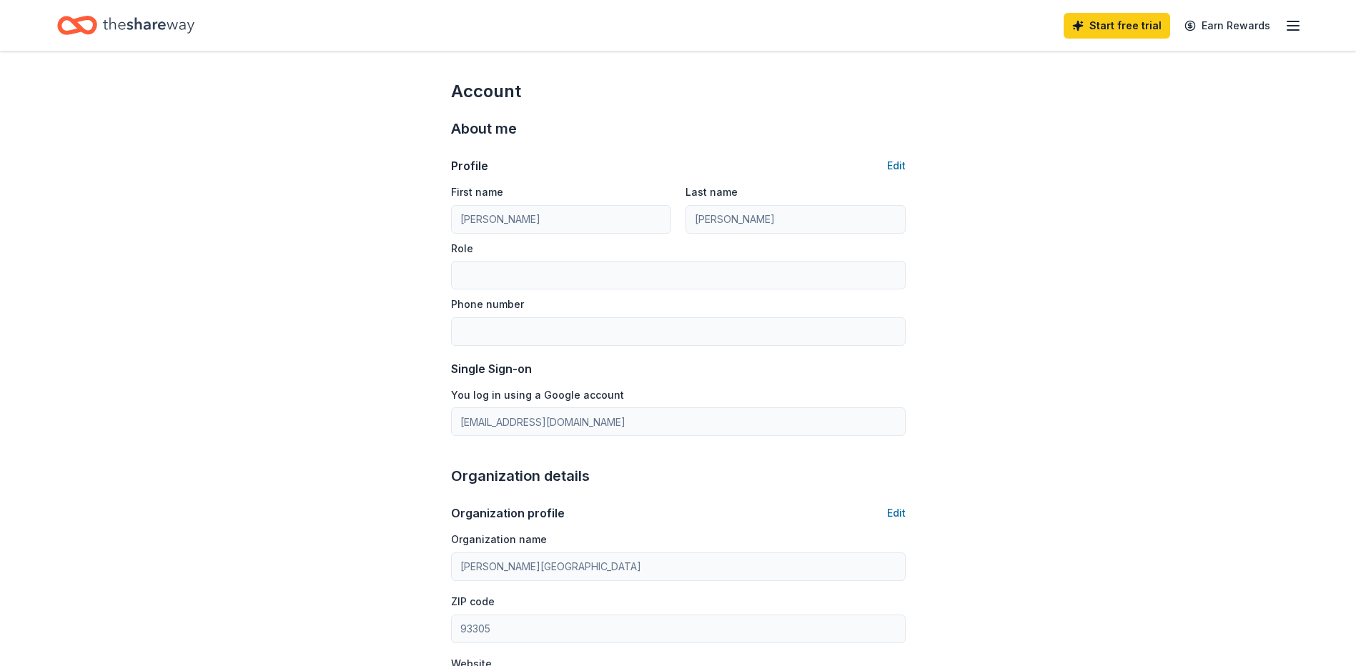
click at [881, 157] on div "Profile Edit First name Corey Last name Hurd Role Phone number Single Sign-on Y…" at bounding box center [678, 288] width 455 height 296
click at [893, 163] on button "Edit" at bounding box center [896, 165] width 19 height 17
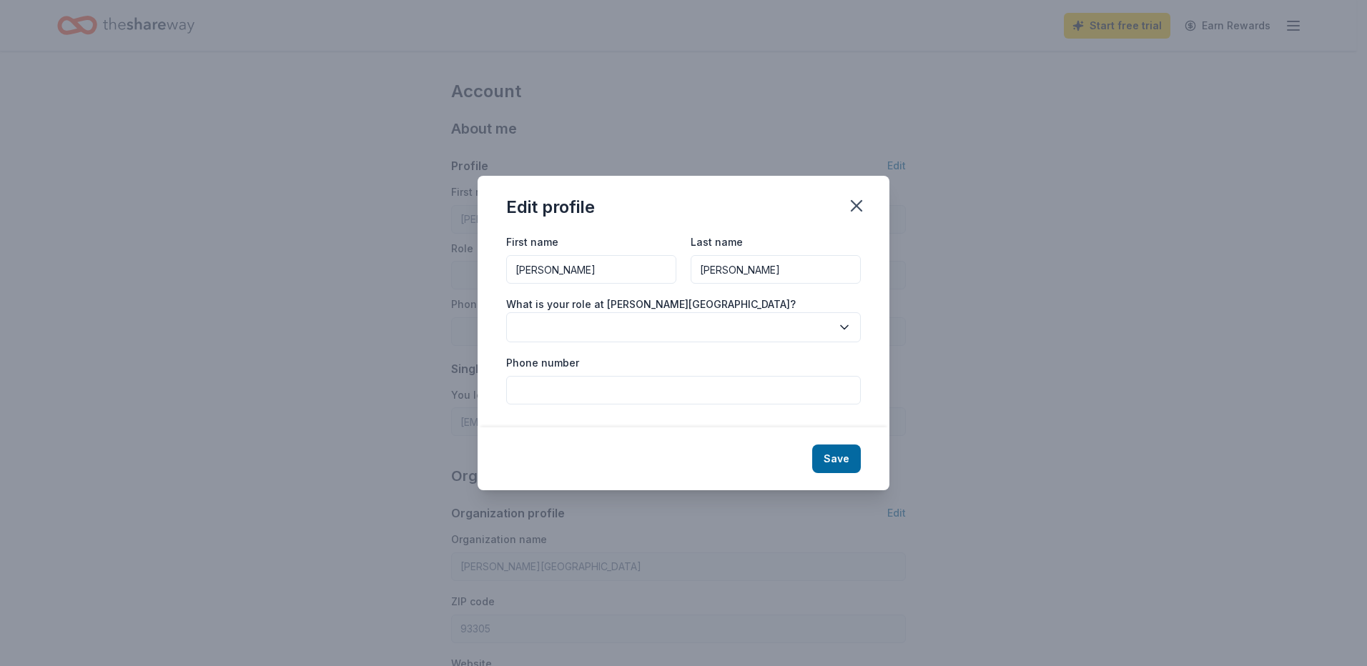
click at [778, 323] on button "button" at bounding box center [683, 327] width 355 height 30
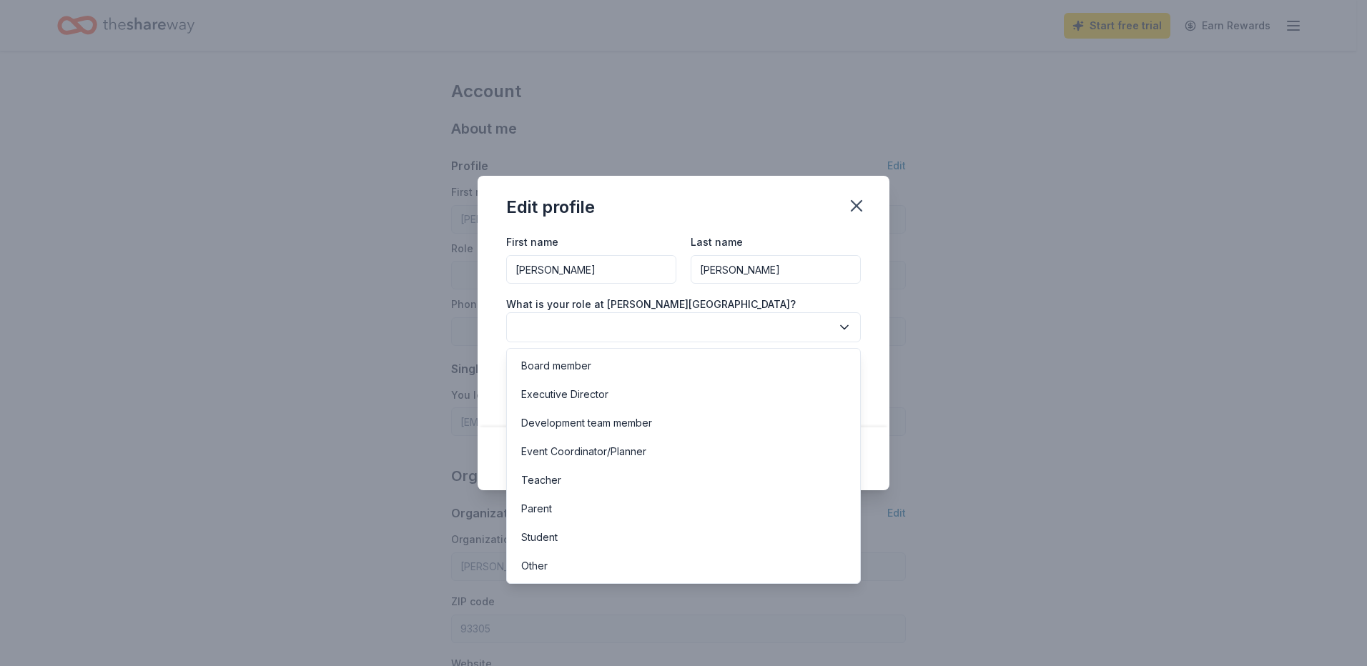
click at [859, 210] on div "Edit profile First name Corey Last name Hurd What is your role at Curran Middle…" at bounding box center [683, 333] width 412 height 314
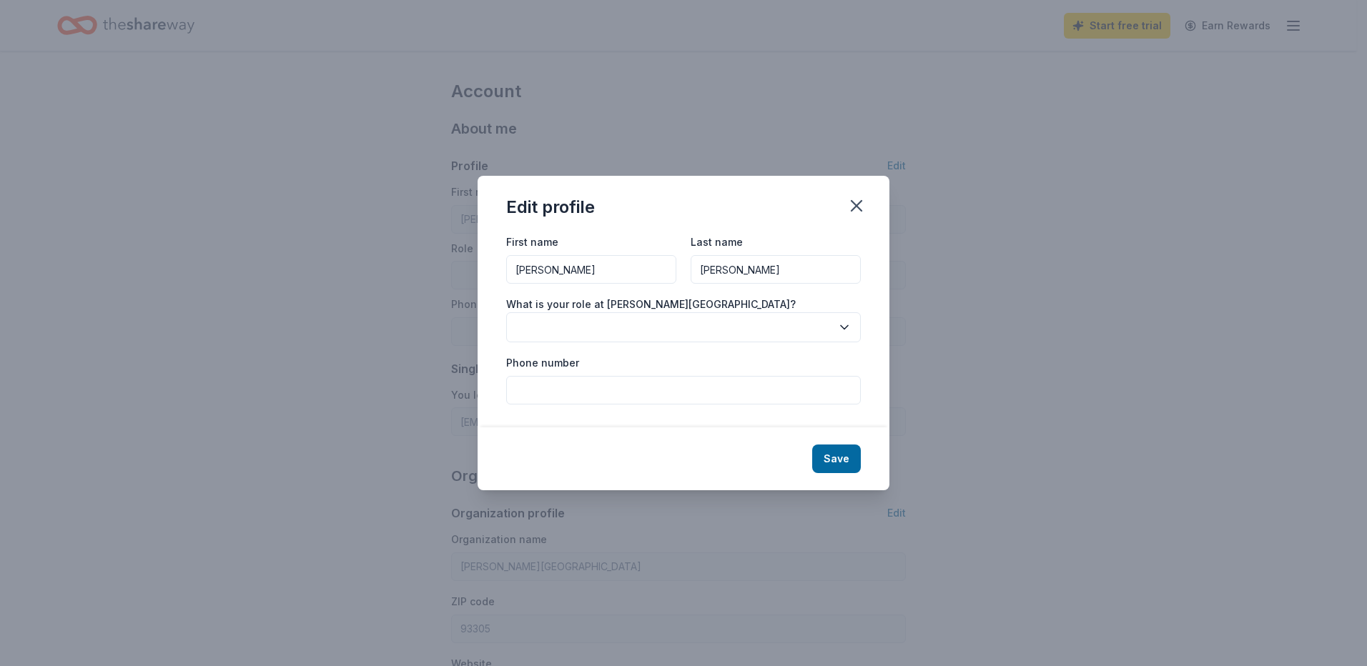
click at [859, 210] on icon "button" at bounding box center [856, 206] width 10 height 10
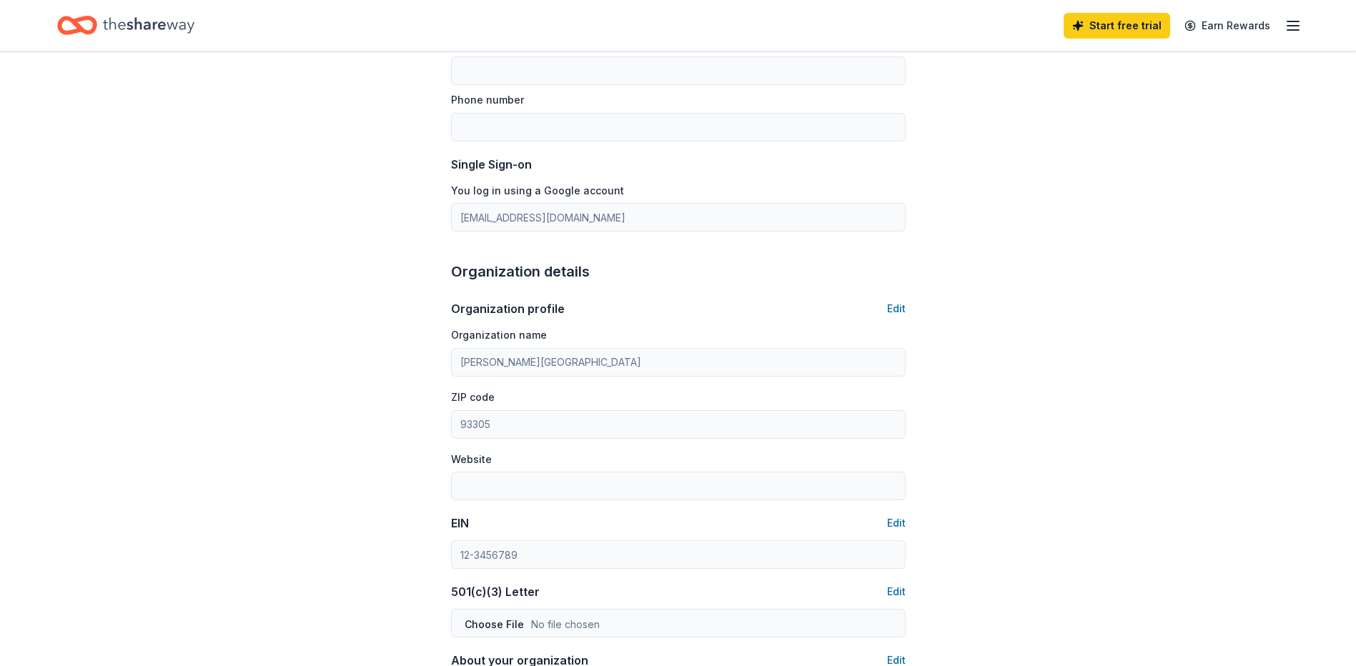
scroll to position [214, 0]
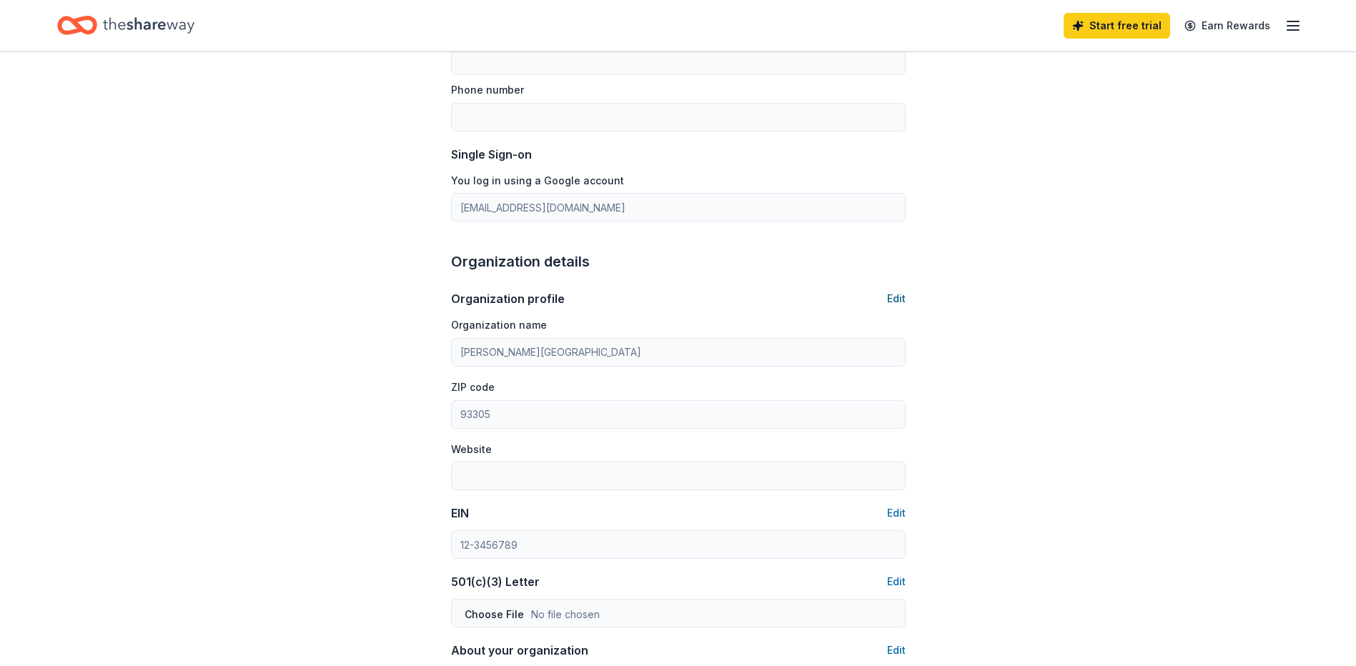
click at [892, 294] on button "Edit" at bounding box center [896, 298] width 19 height 17
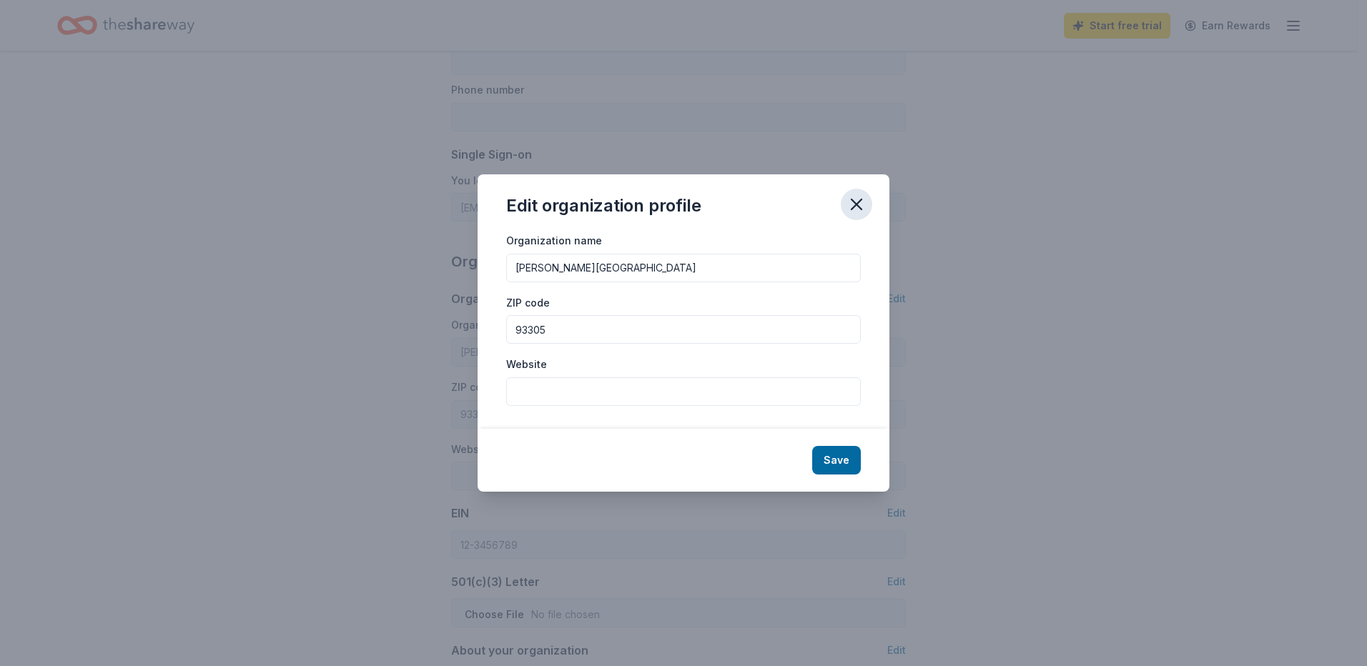
click at [859, 198] on icon "button" at bounding box center [856, 204] width 20 height 20
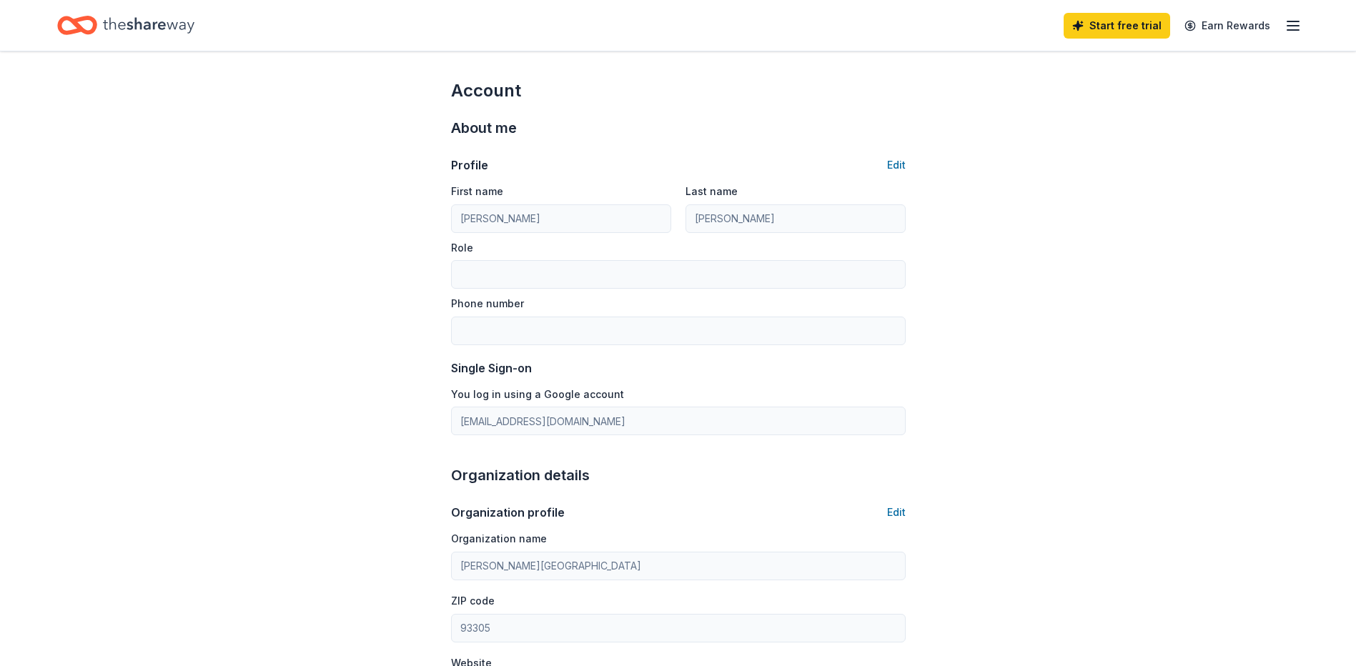
scroll to position [0, 0]
click at [1292, 30] on line "button" at bounding box center [1292, 30] width 11 height 0
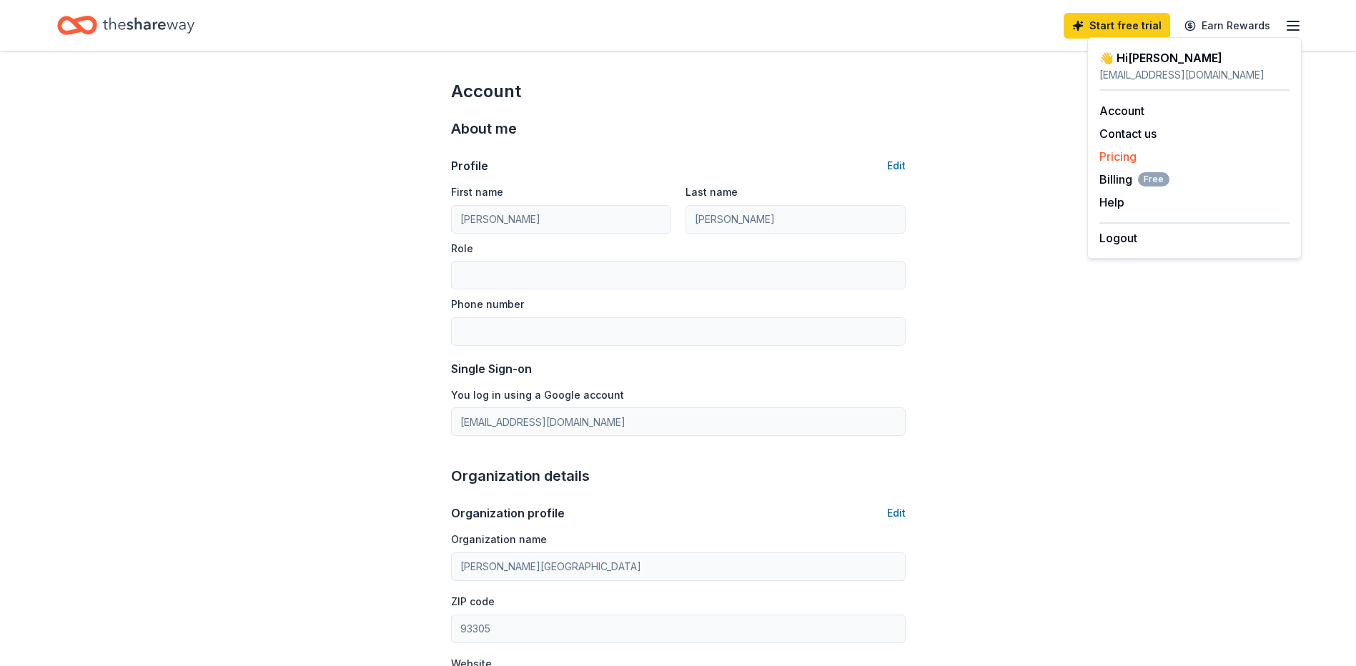
click at [1108, 161] on link "Pricing" at bounding box center [1117, 156] width 37 height 14
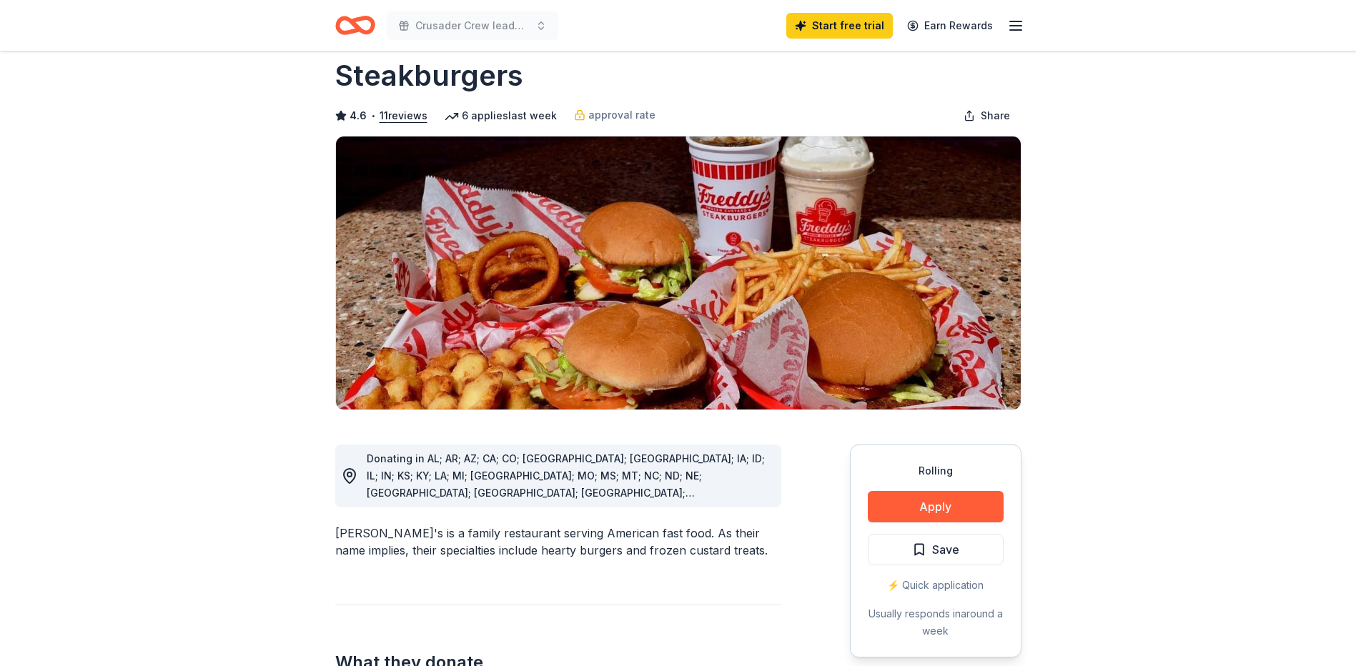
scroll to position [143, 0]
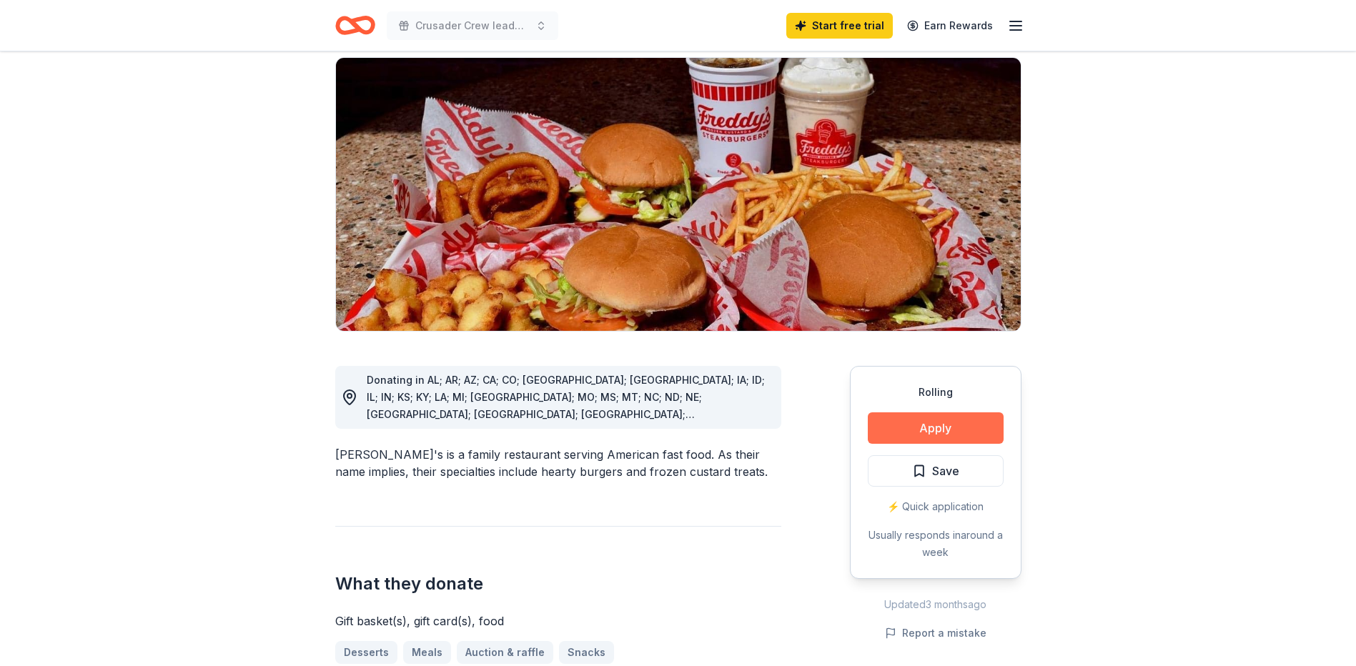
click at [908, 412] on button "Apply" at bounding box center [936, 427] width 136 height 31
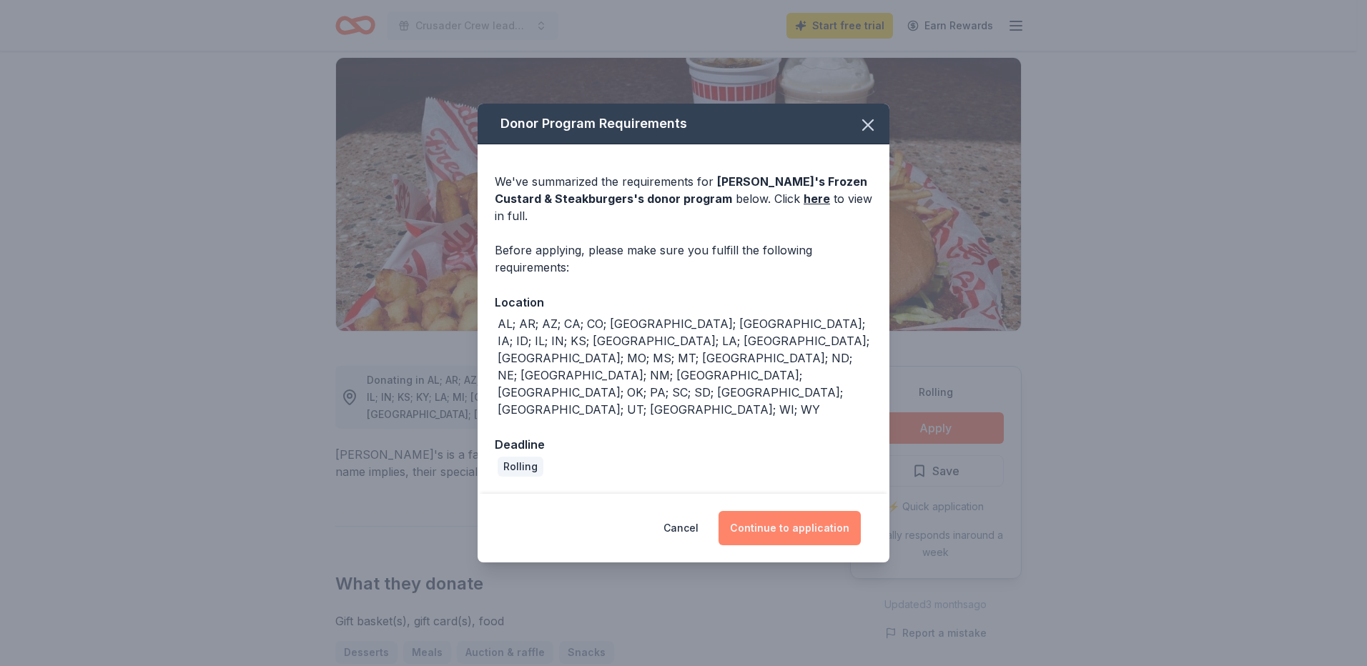
click at [781, 511] on button "Continue to application" at bounding box center [789, 528] width 142 height 34
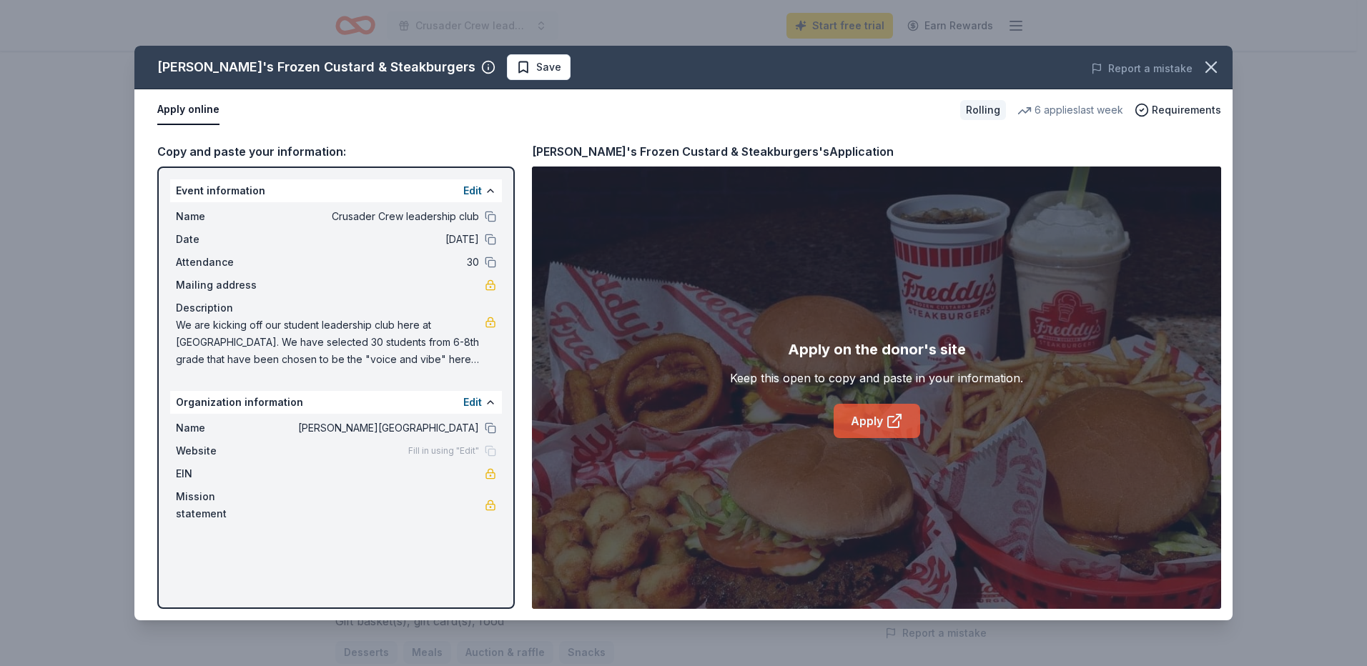
click at [878, 419] on link "Apply" at bounding box center [876, 421] width 86 height 34
click at [1206, 78] on button "button" at bounding box center [1210, 66] width 31 height 31
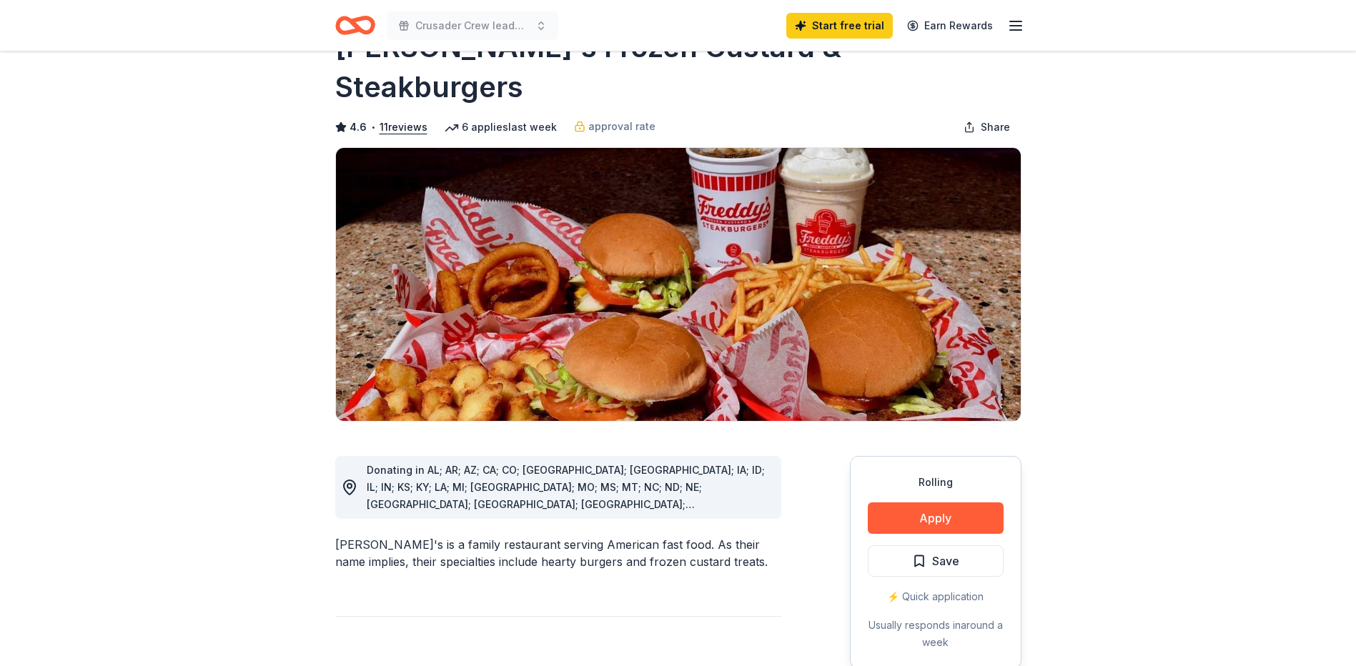
scroll to position [0, 0]
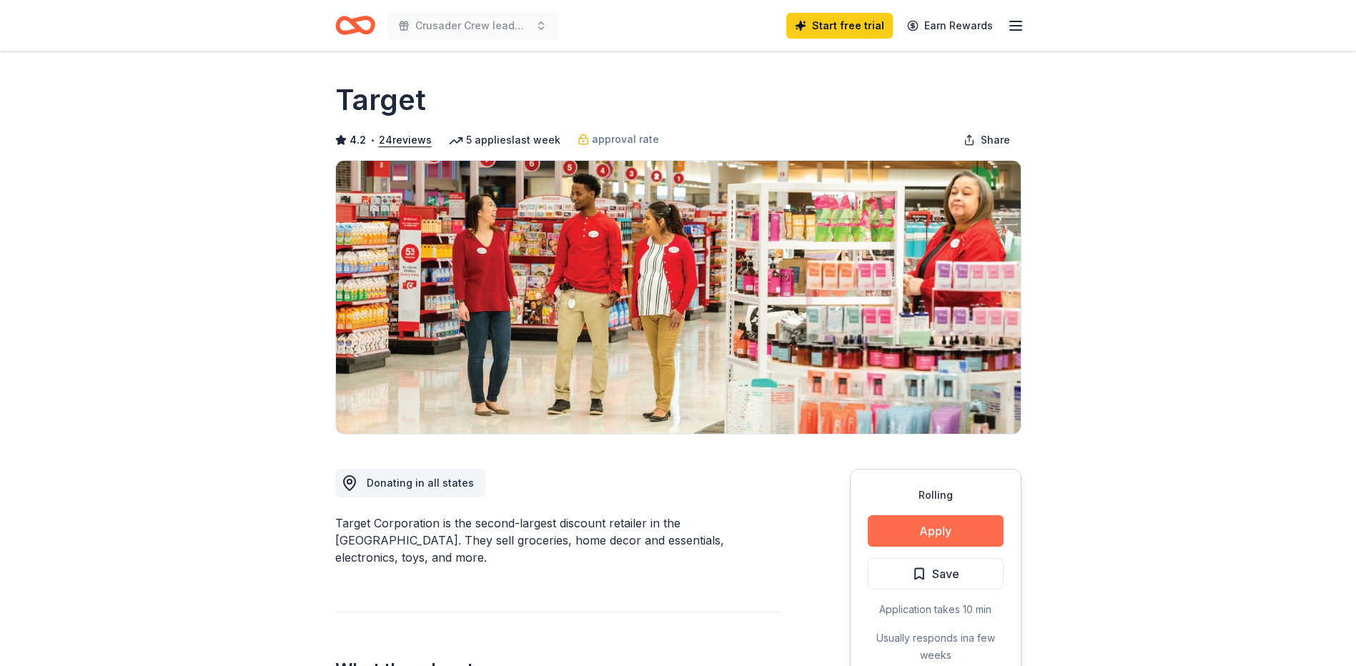
click at [921, 519] on button "Apply" at bounding box center [936, 530] width 136 height 31
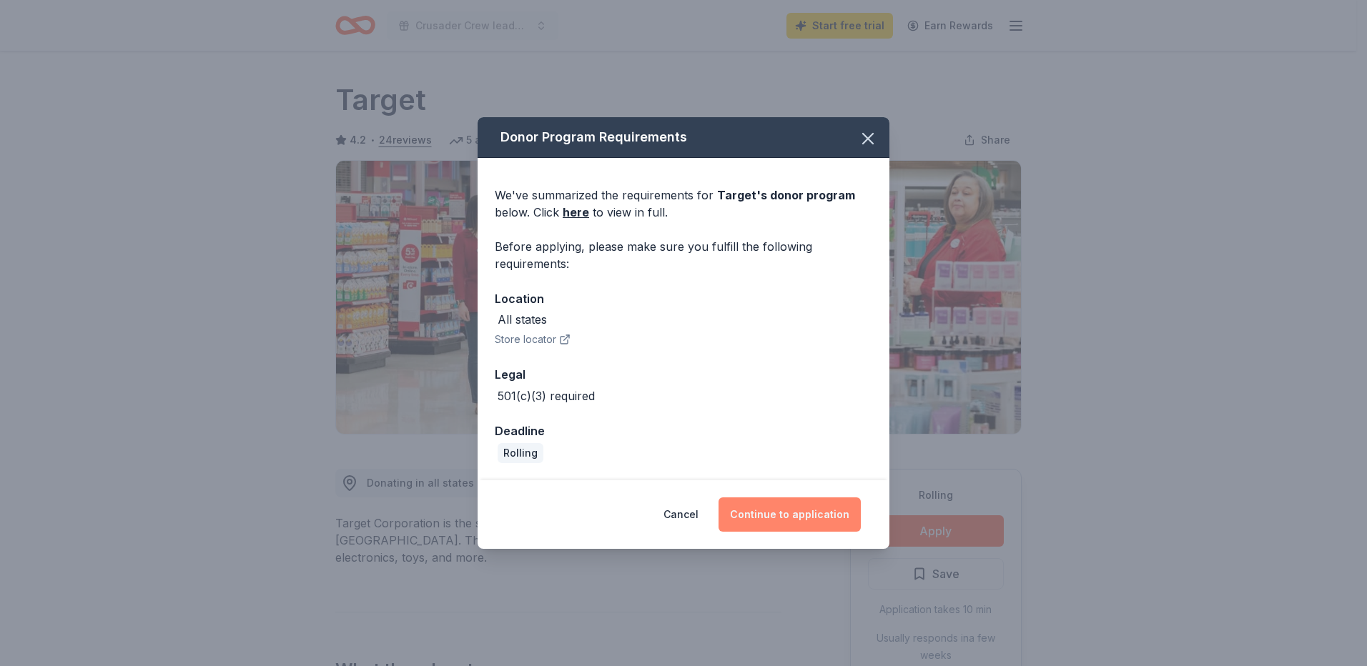
click at [756, 505] on button "Continue to application" at bounding box center [789, 514] width 142 height 34
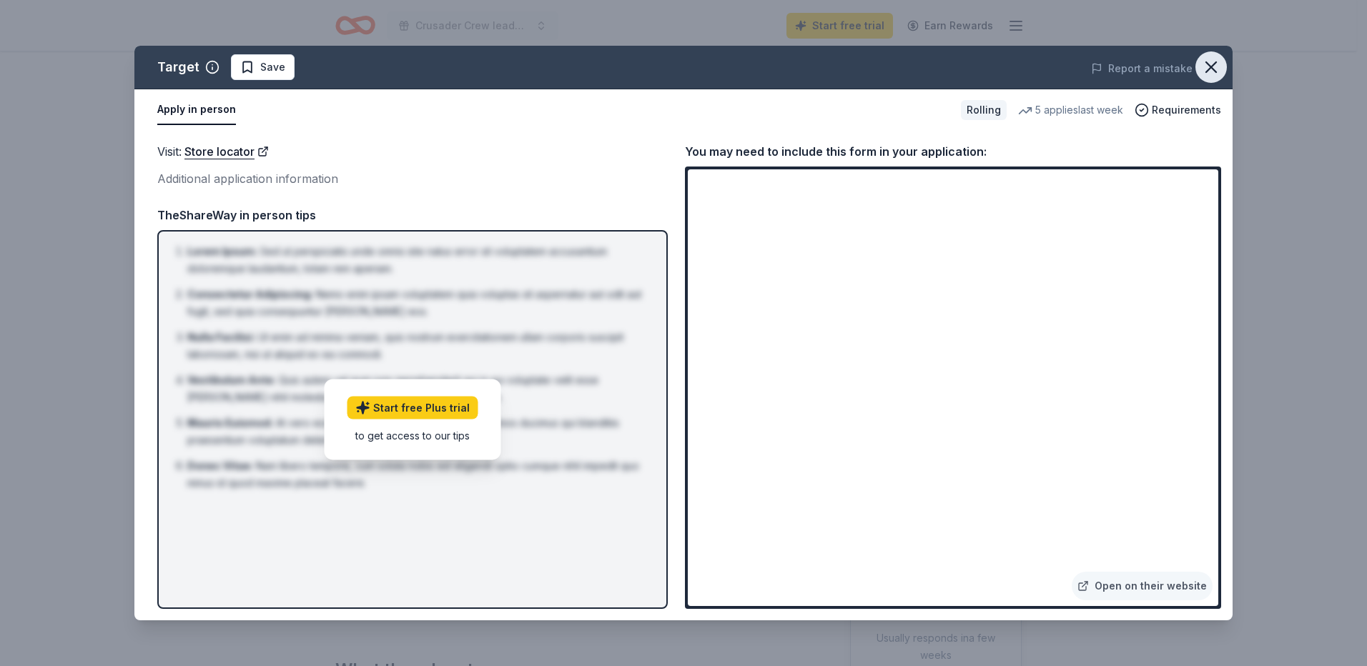
click at [1211, 65] on icon "button" at bounding box center [1211, 67] width 20 height 20
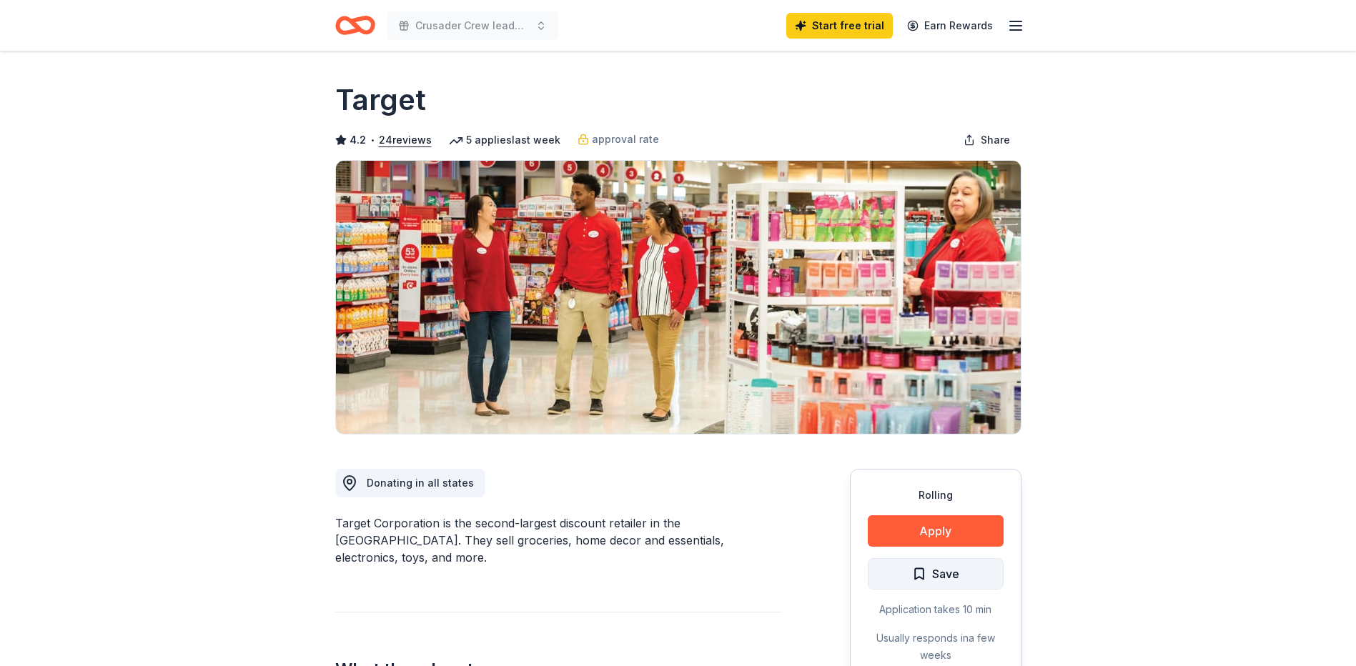
click at [908, 572] on button "Save" at bounding box center [936, 573] width 136 height 31
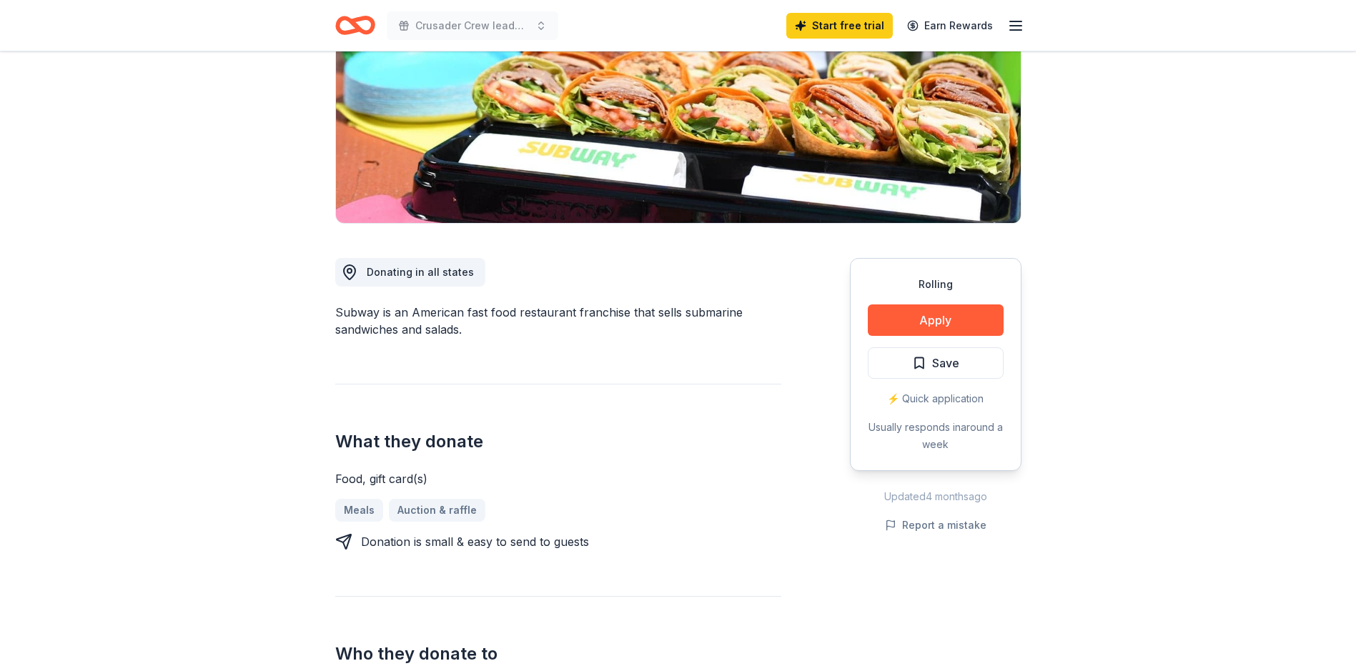
scroll to position [214, 0]
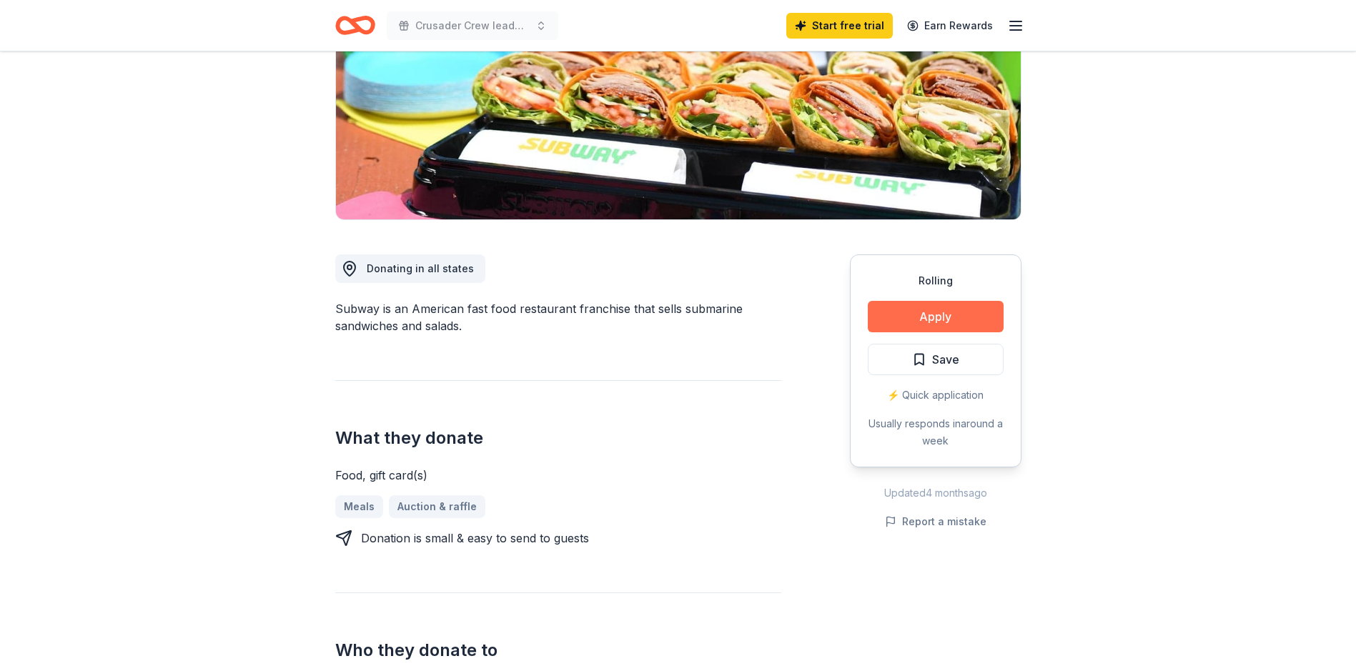
click at [935, 327] on button "Apply" at bounding box center [936, 316] width 136 height 31
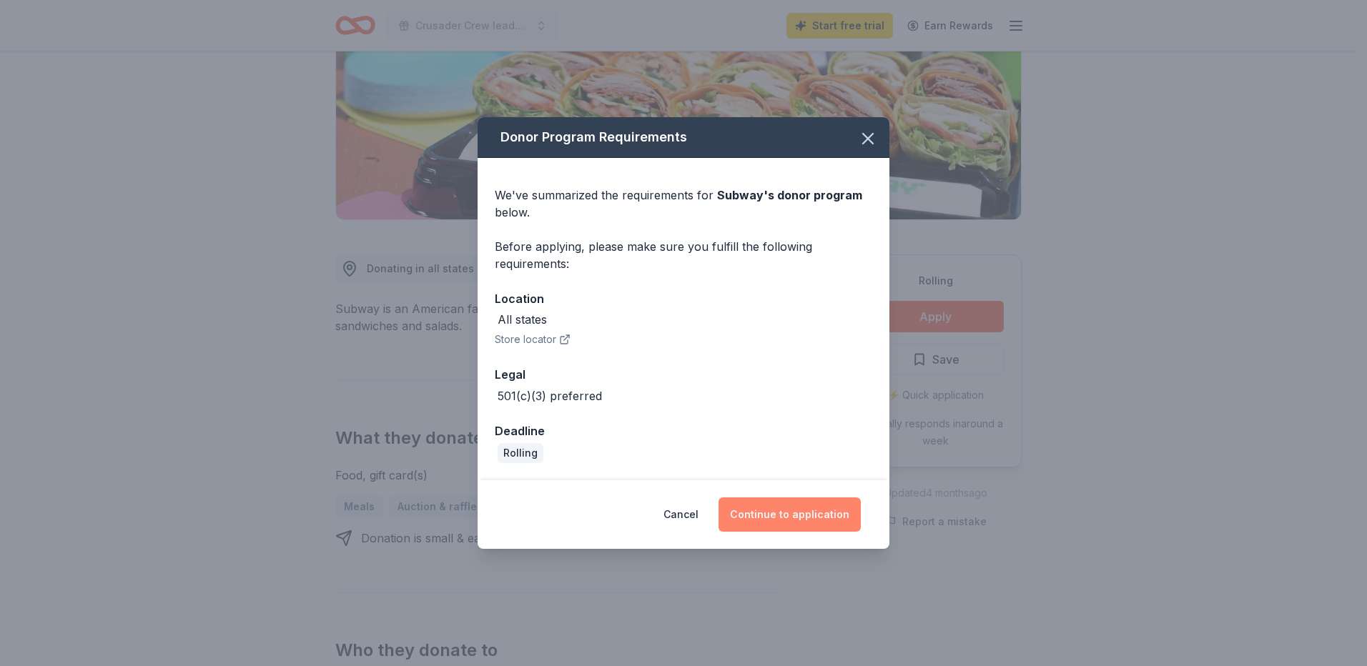
click at [801, 515] on button "Continue to application" at bounding box center [789, 514] width 142 height 34
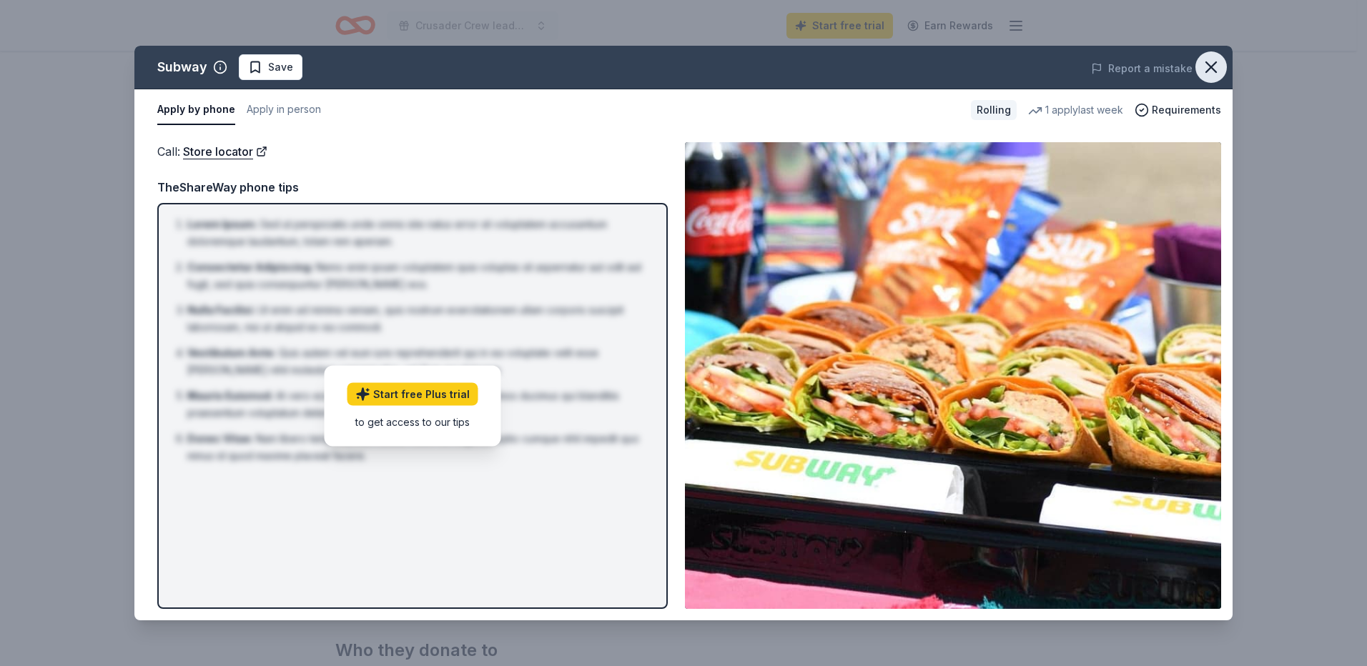
click at [1202, 62] on icon "button" at bounding box center [1211, 67] width 20 height 20
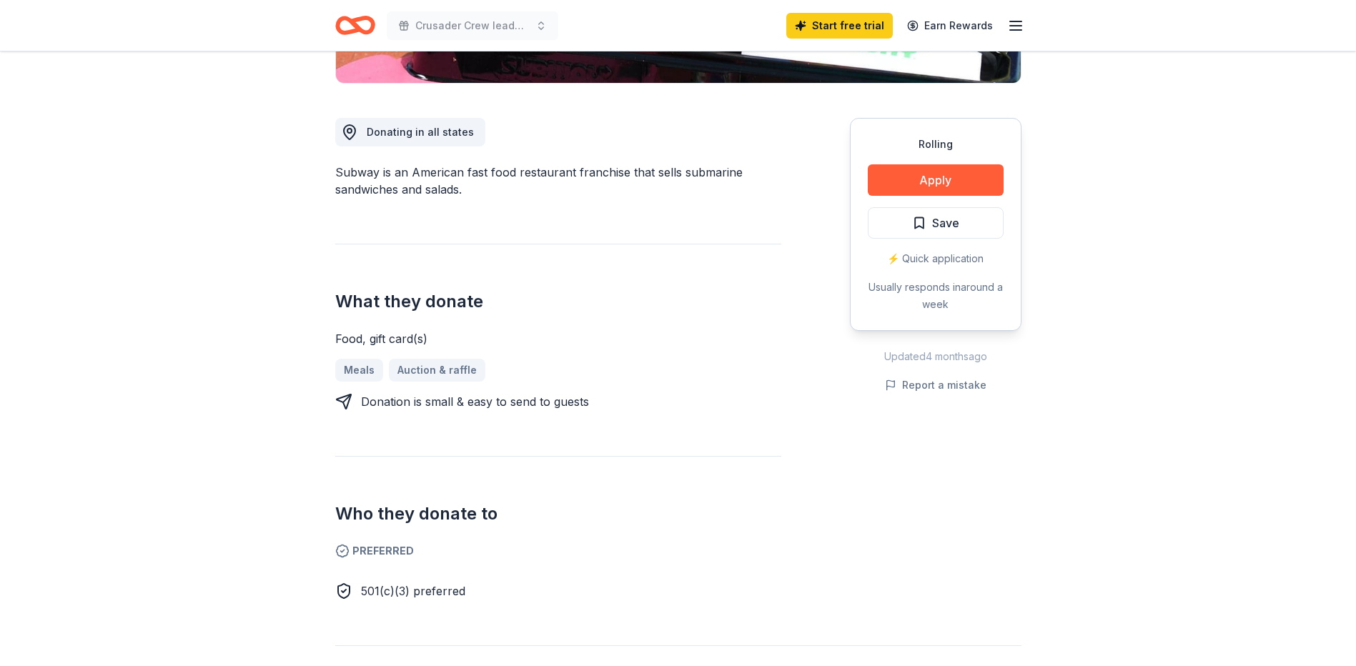
scroll to position [357, 0]
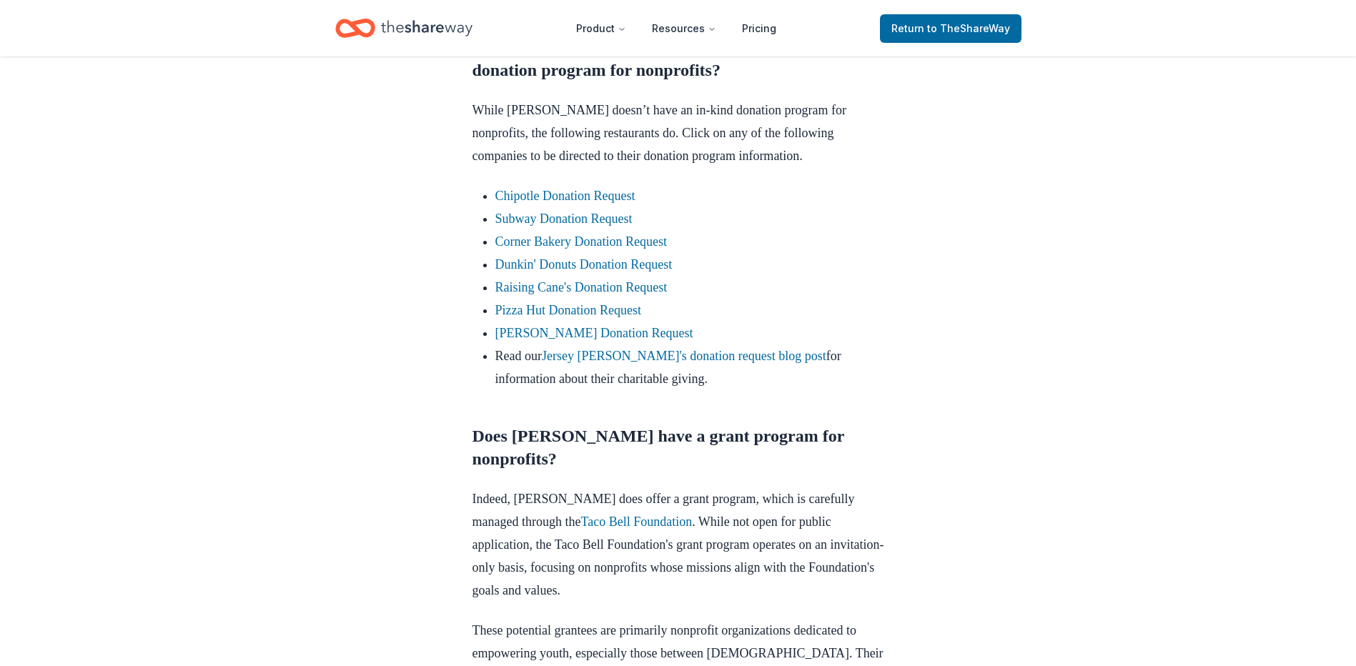
scroll to position [929, 0]
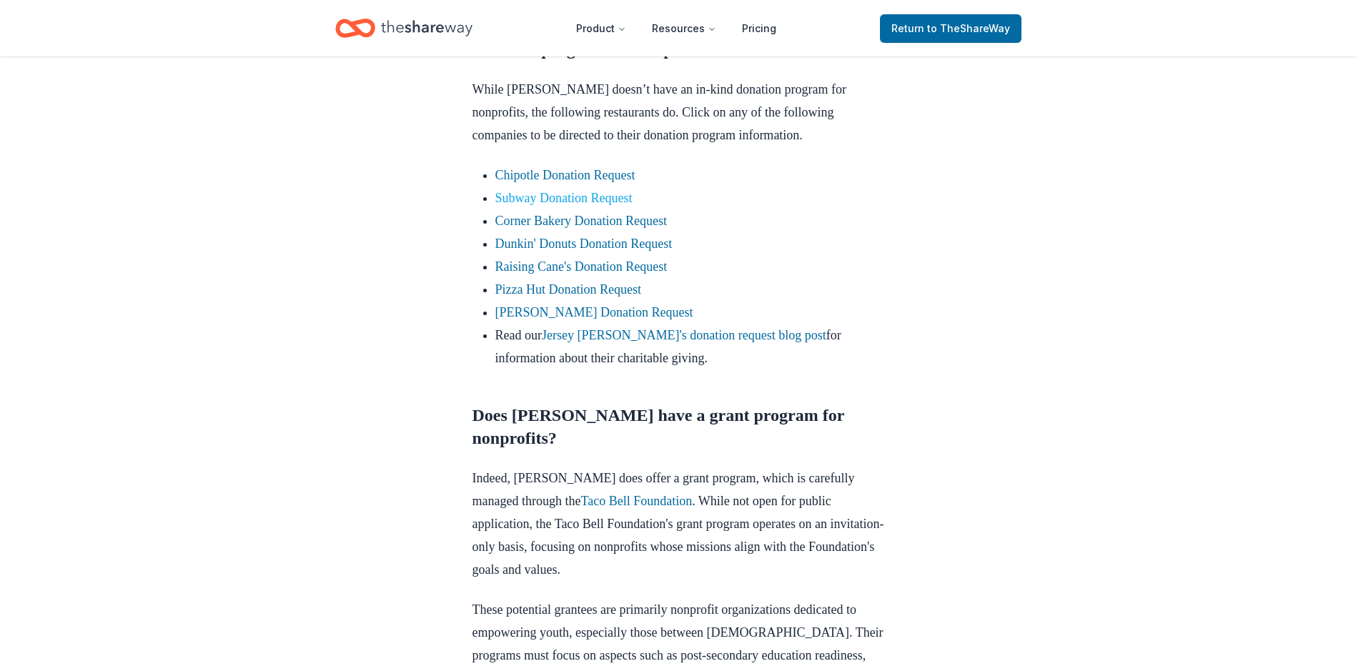
click at [573, 205] on link "Subway Donation Request" at bounding box center [563, 198] width 137 height 14
